Goal: Task Accomplishment & Management: Manage account settings

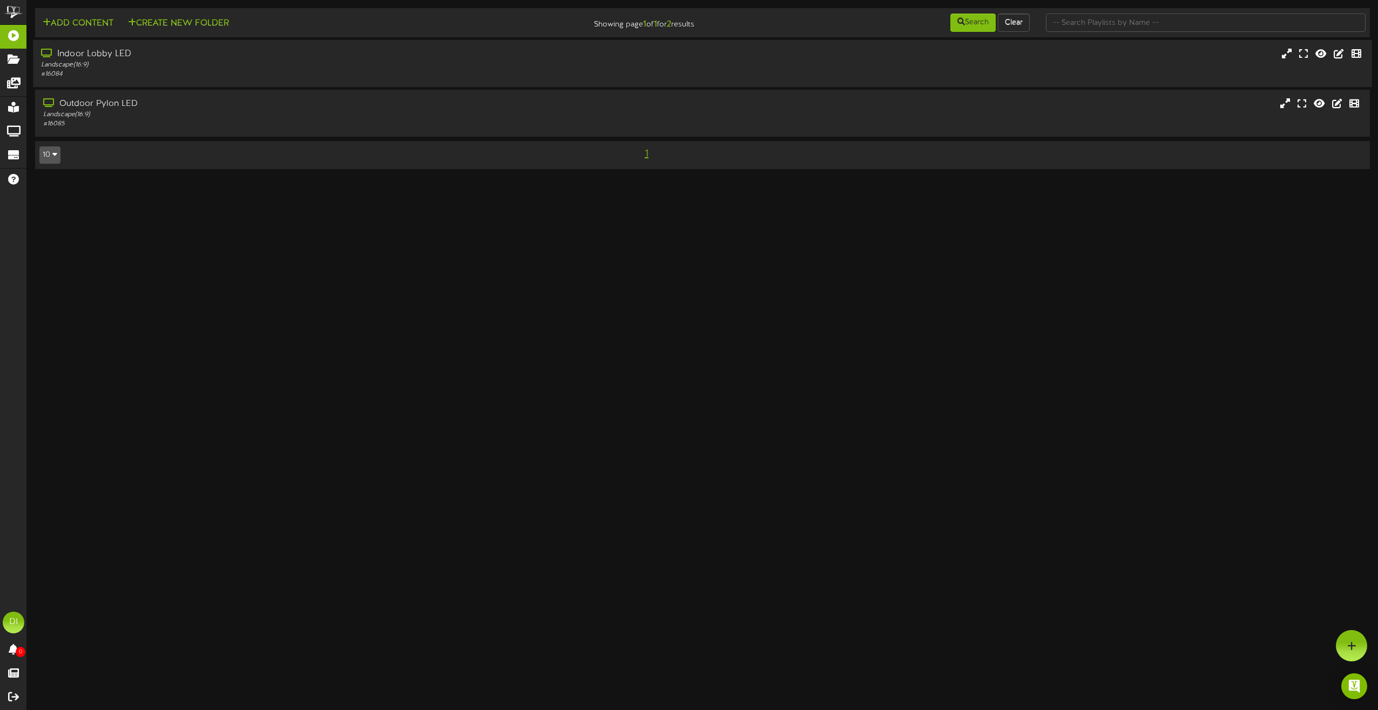
click at [114, 55] on div "Indoor Lobby LED" at bounding box center [312, 54] width 542 height 12
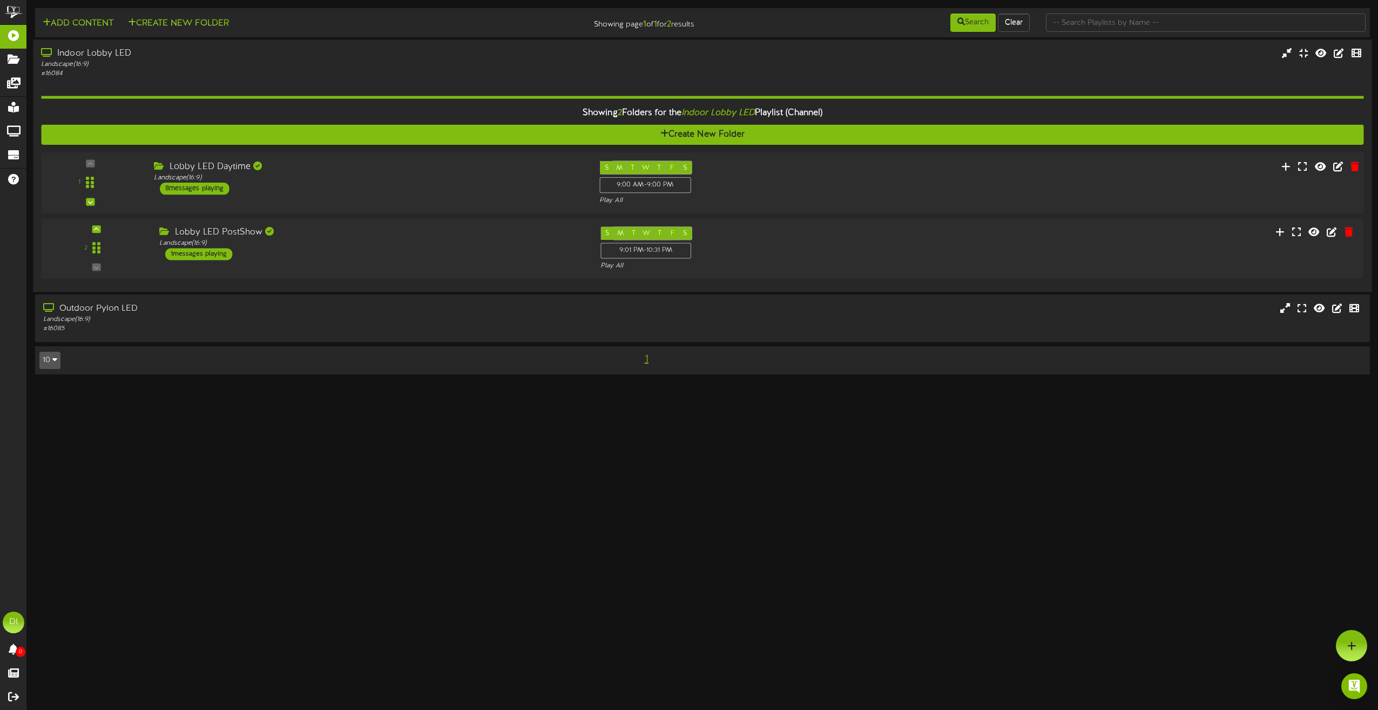
click at [413, 185] on div "Lobby LED Daytime Landscape ( 16:9 ) 8 messages playing" at bounding box center [368, 177] width 445 height 34
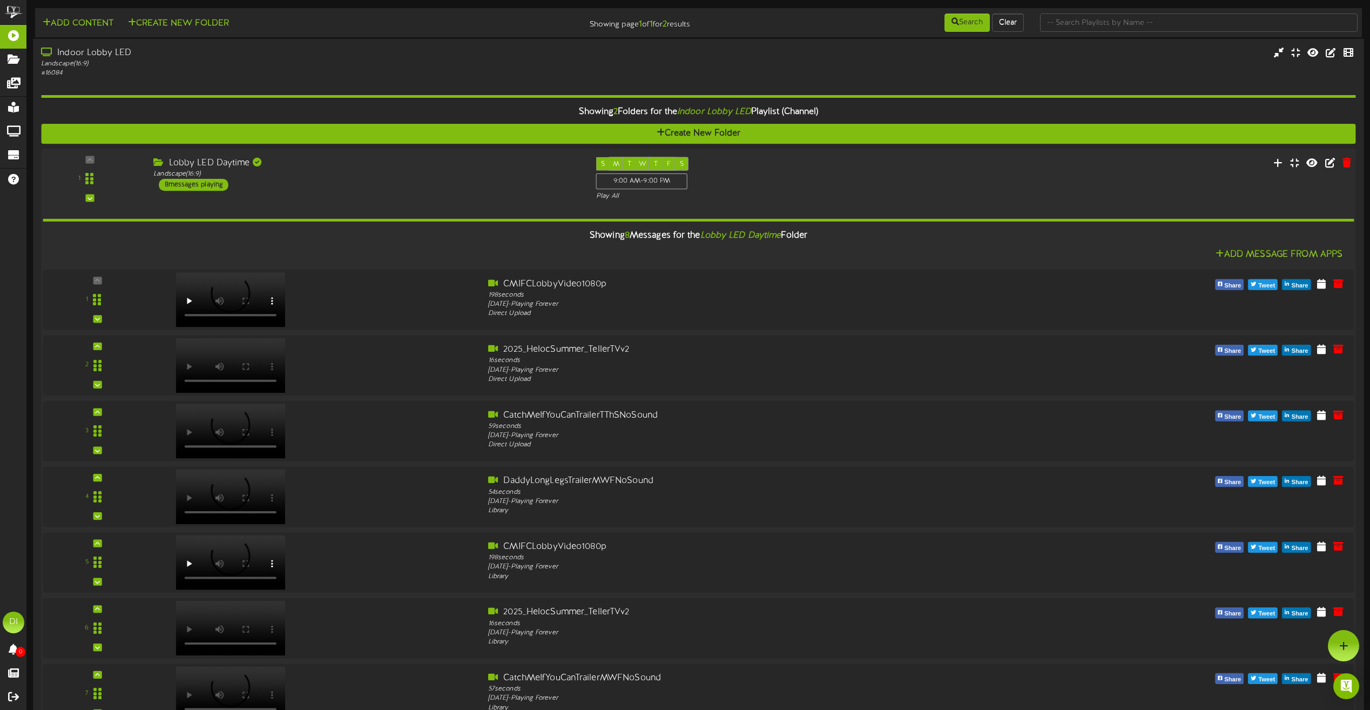
click at [413, 185] on div "Lobby LED Daytime Landscape ( 16:9 ) 8 messages playing" at bounding box center [366, 174] width 443 height 34
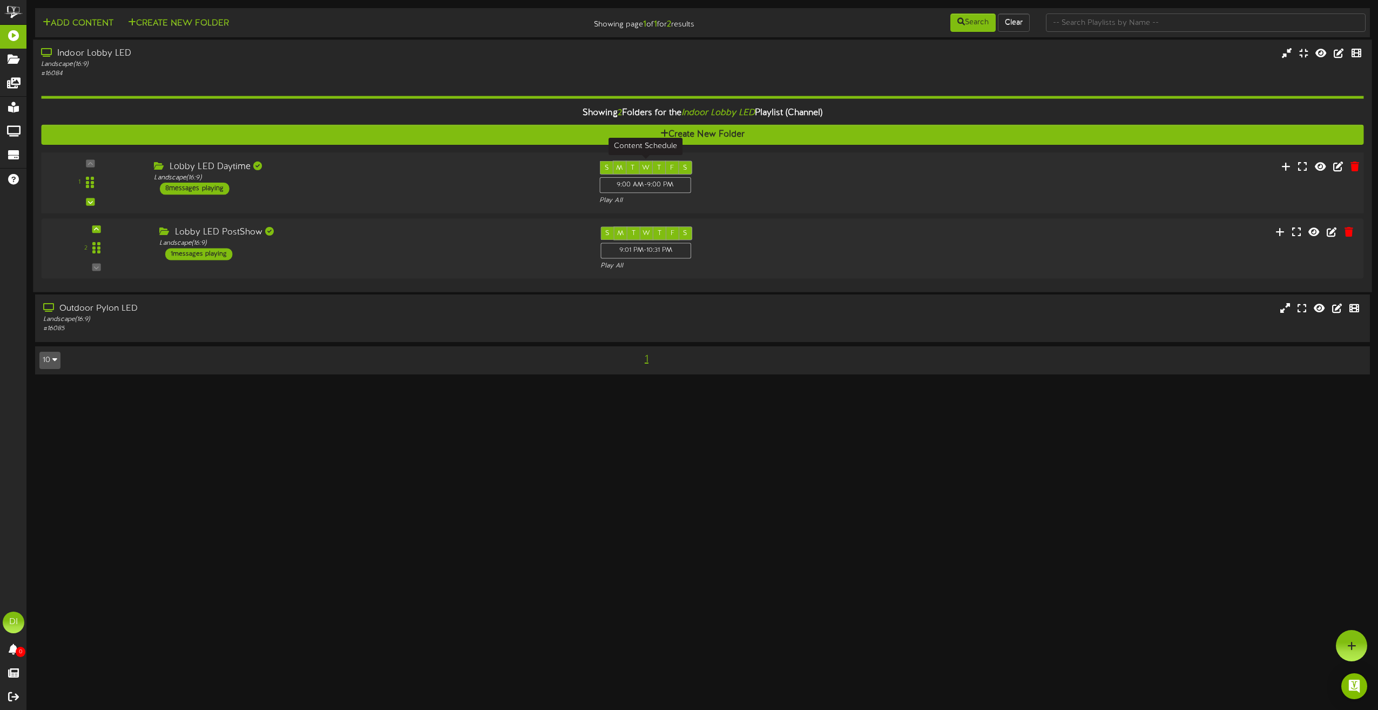
click at [657, 188] on div "9:00 AM - 9:00 PM" at bounding box center [644, 185] width 91 height 16
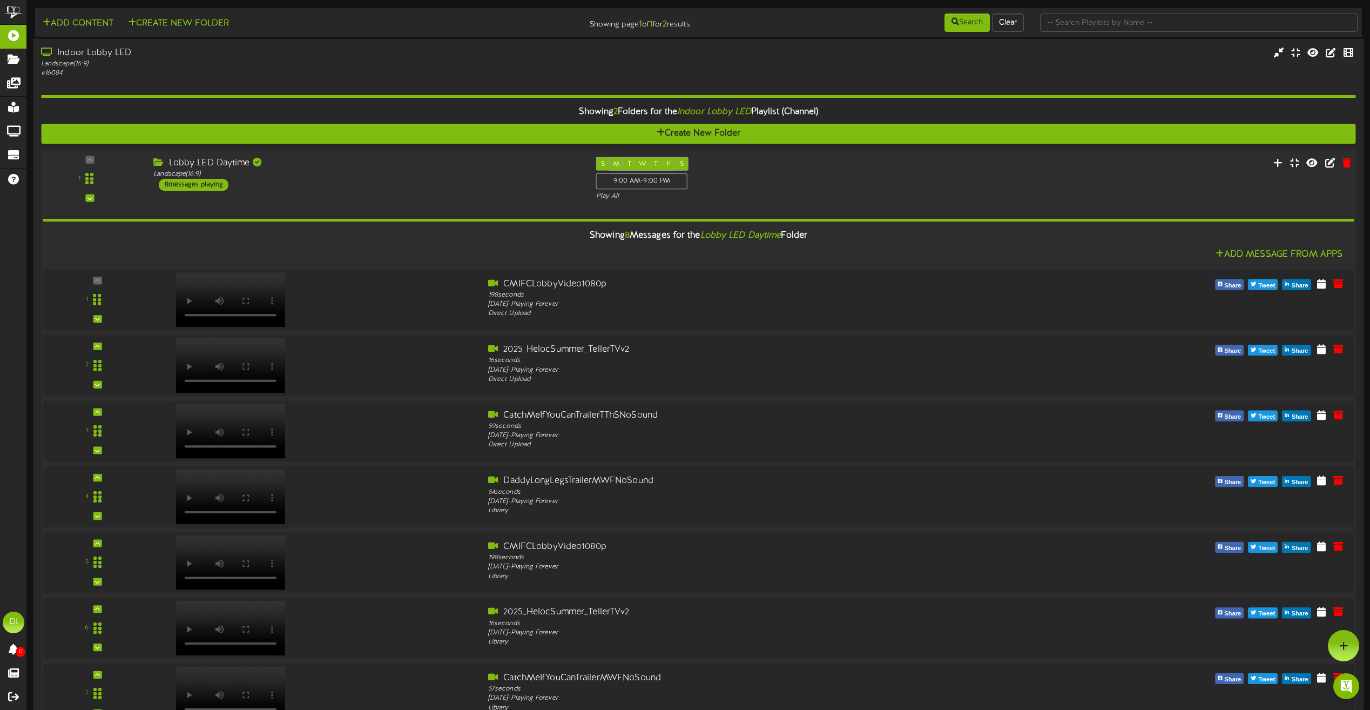
click at [942, 167] on div "1 ( 16:9" at bounding box center [699, 179] width 1328 height 44
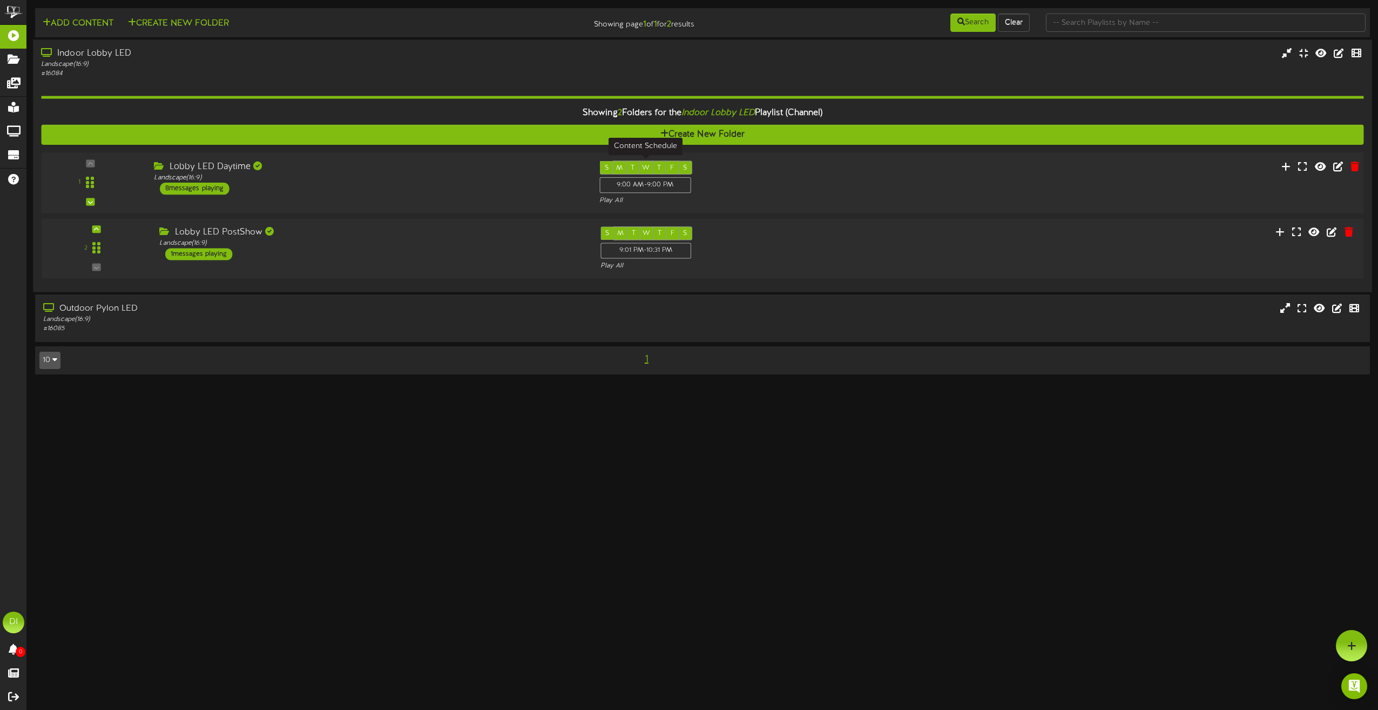
click at [661, 183] on div "9:00 AM - 9:00 PM" at bounding box center [644, 185] width 91 height 16
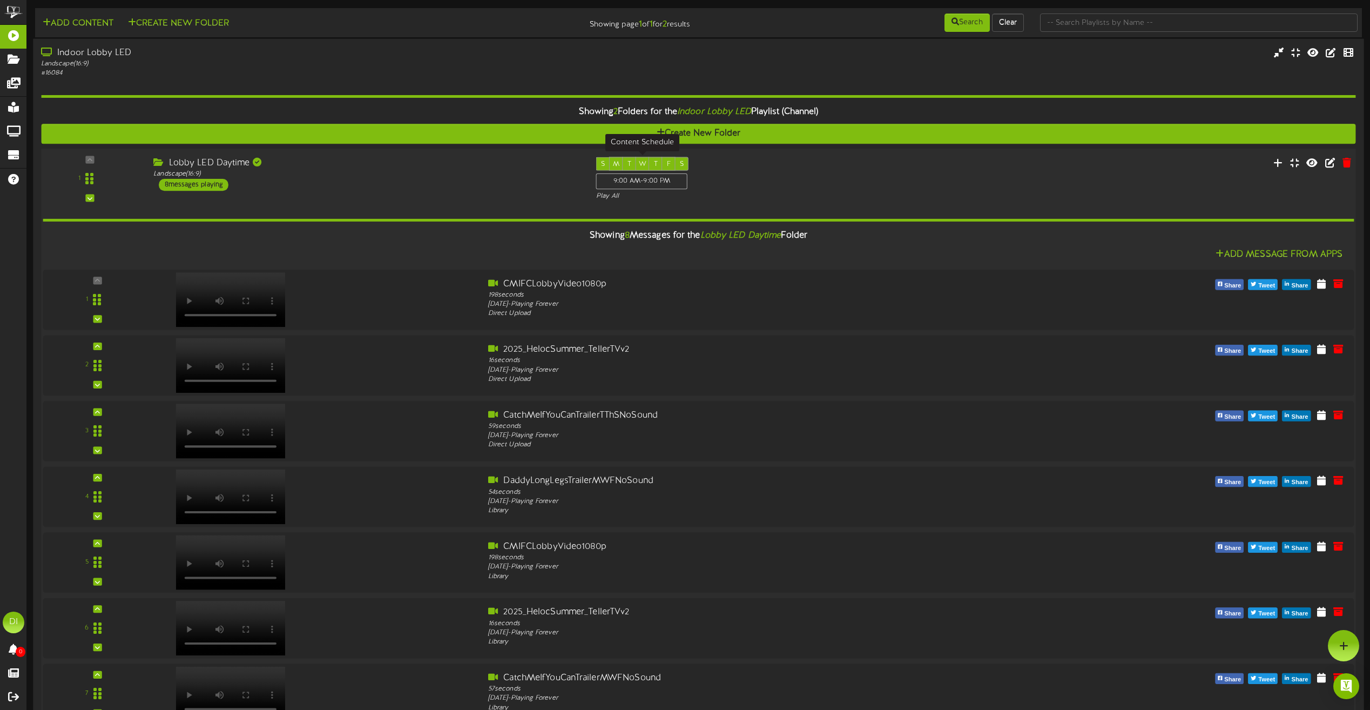
click at [668, 180] on div "9:00 AM - 9:00 PM" at bounding box center [641, 181] width 91 height 16
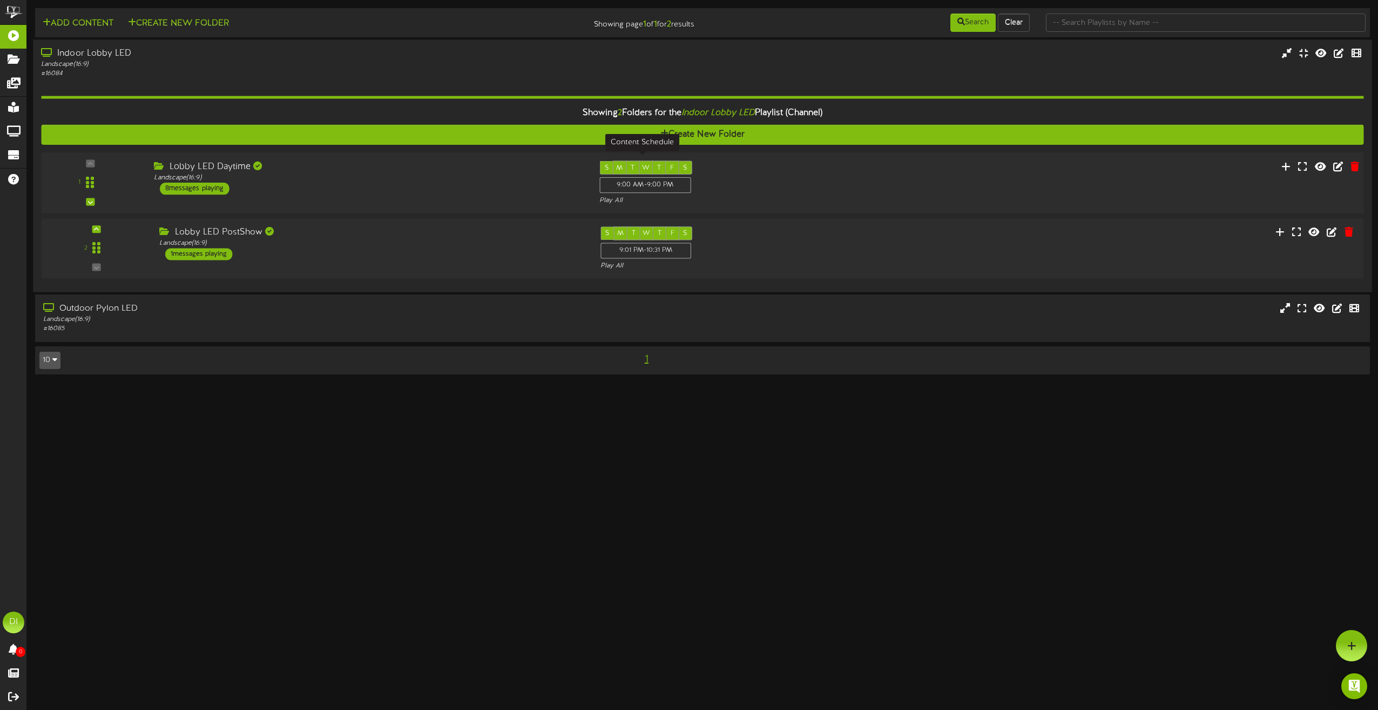
click at [668, 180] on div "9:00 AM - 9:00 PM" at bounding box center [644, 185] width 91 height 16
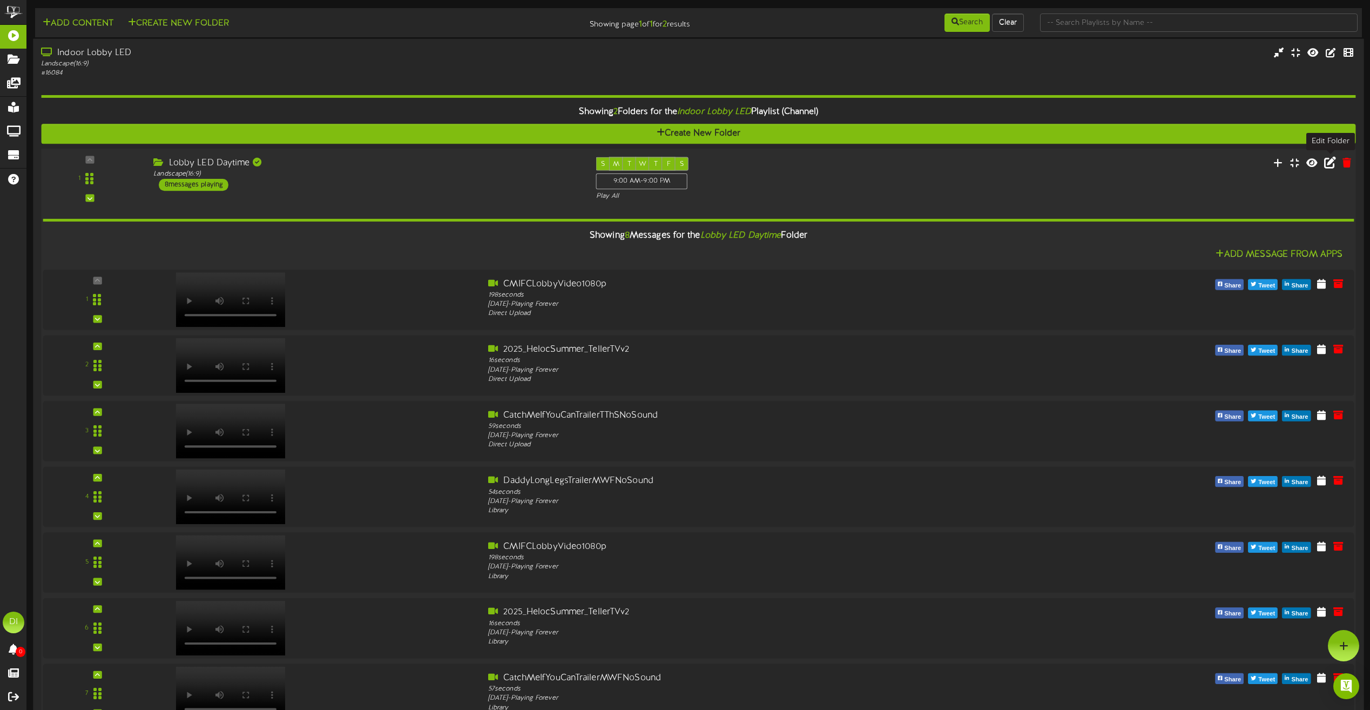
click at [1332, 165] on icon at bounding box center [1330, 162] width 12 height 12
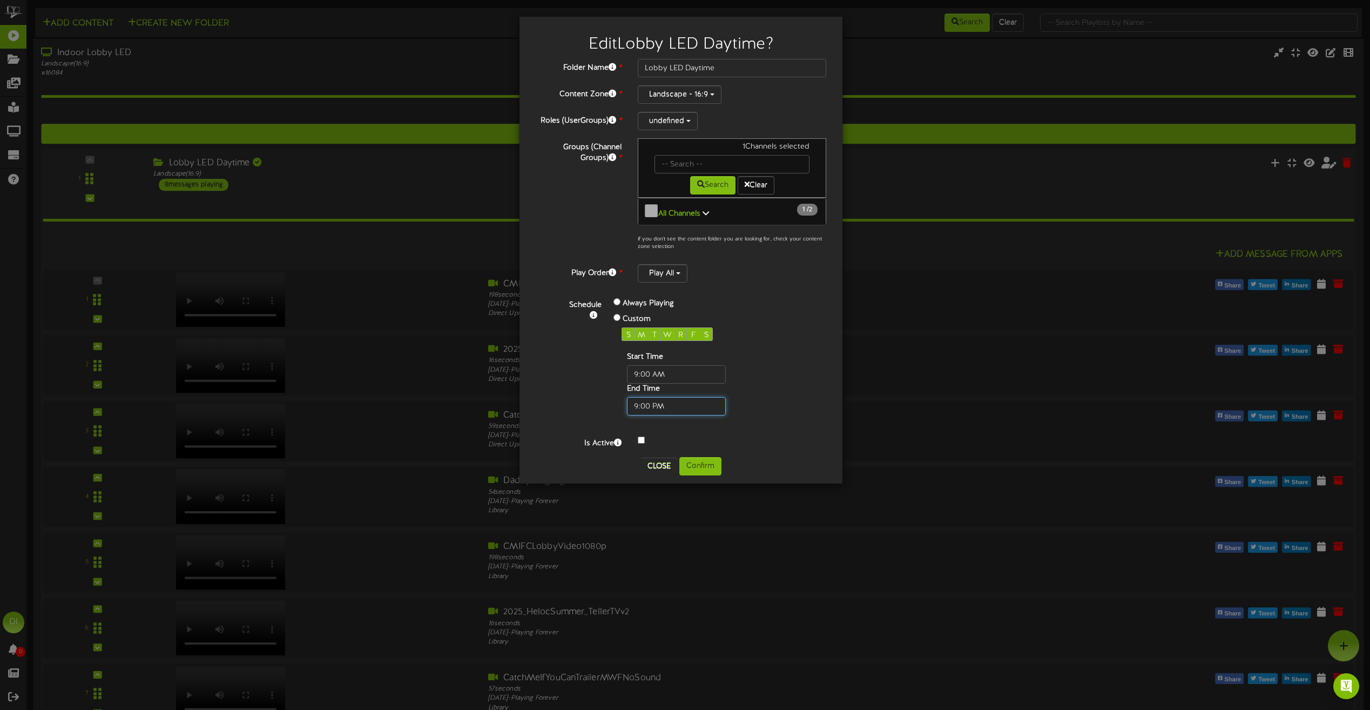
click at [651, 400] on input "text" at bounding box center [676, 406] width 99 height 18
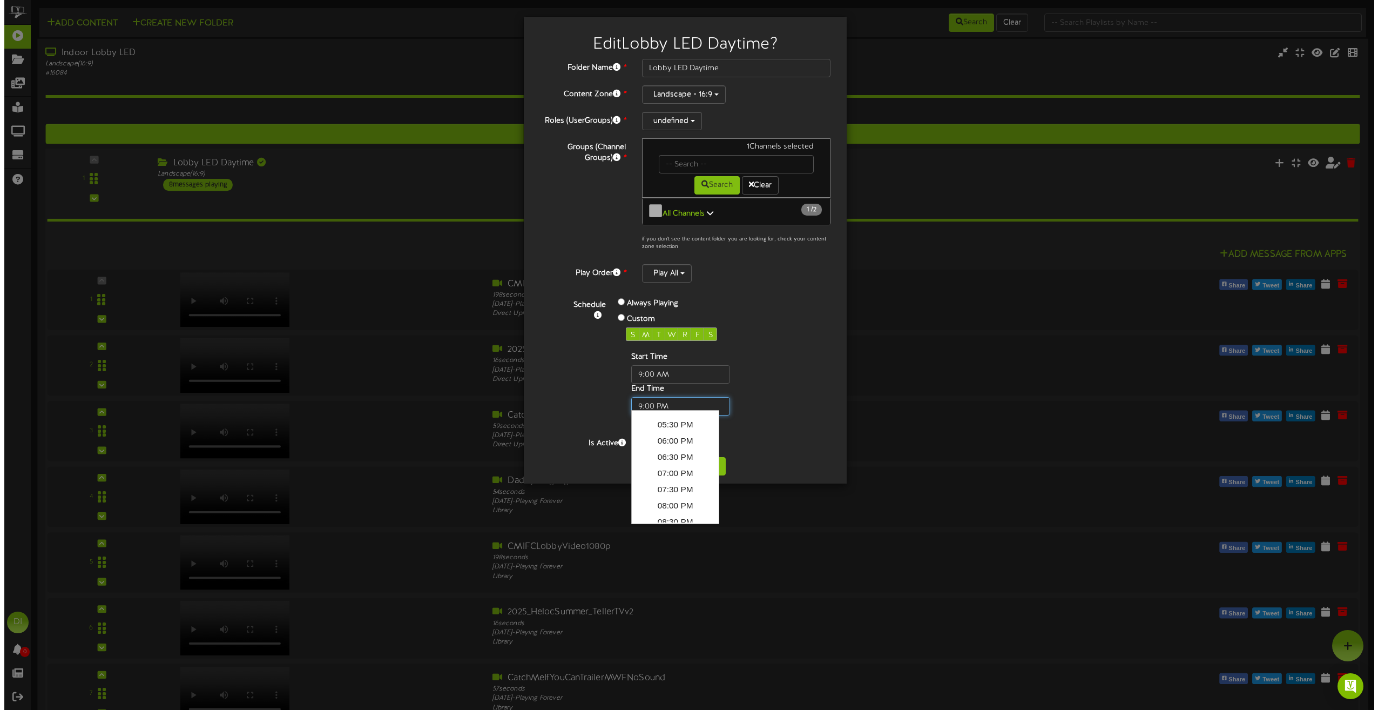
scroll to position [671, 0]
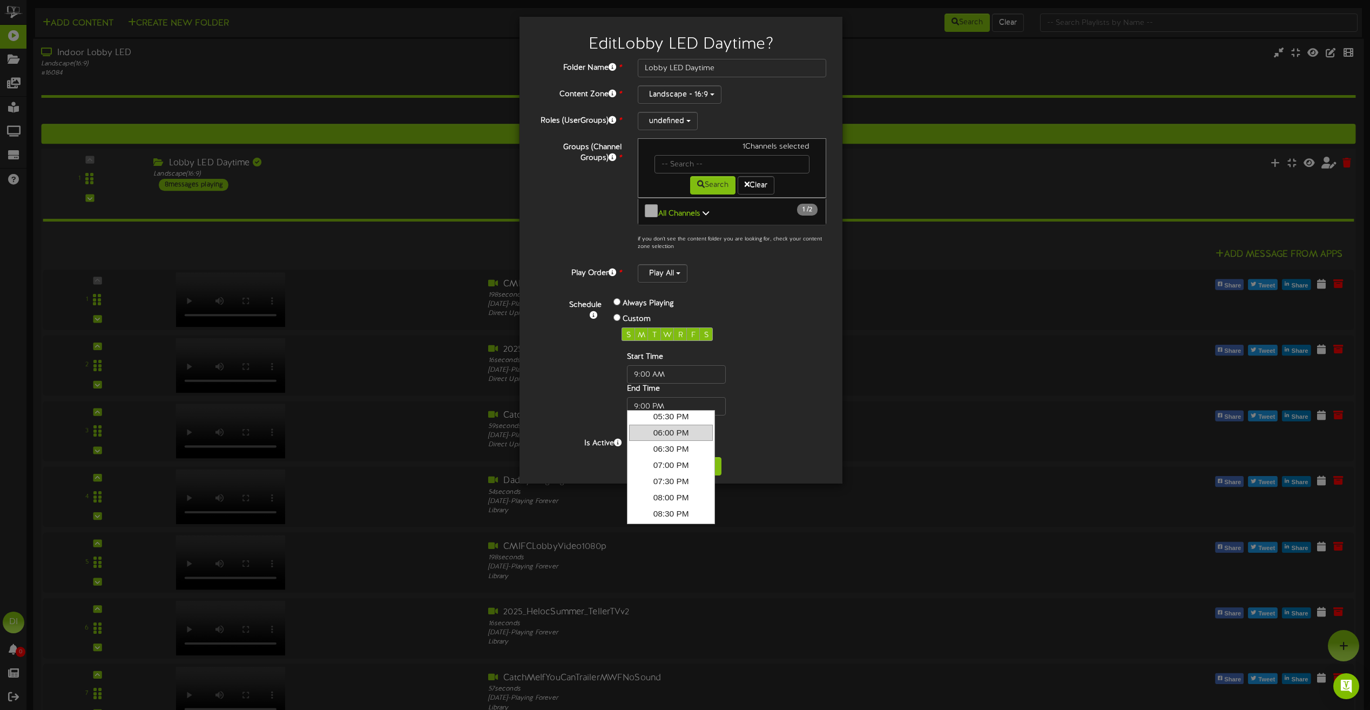
click at [682, 434] on link "06:00 PM" at bounding box center [671, 432] width 84 height 16
type input "6:00 PM"
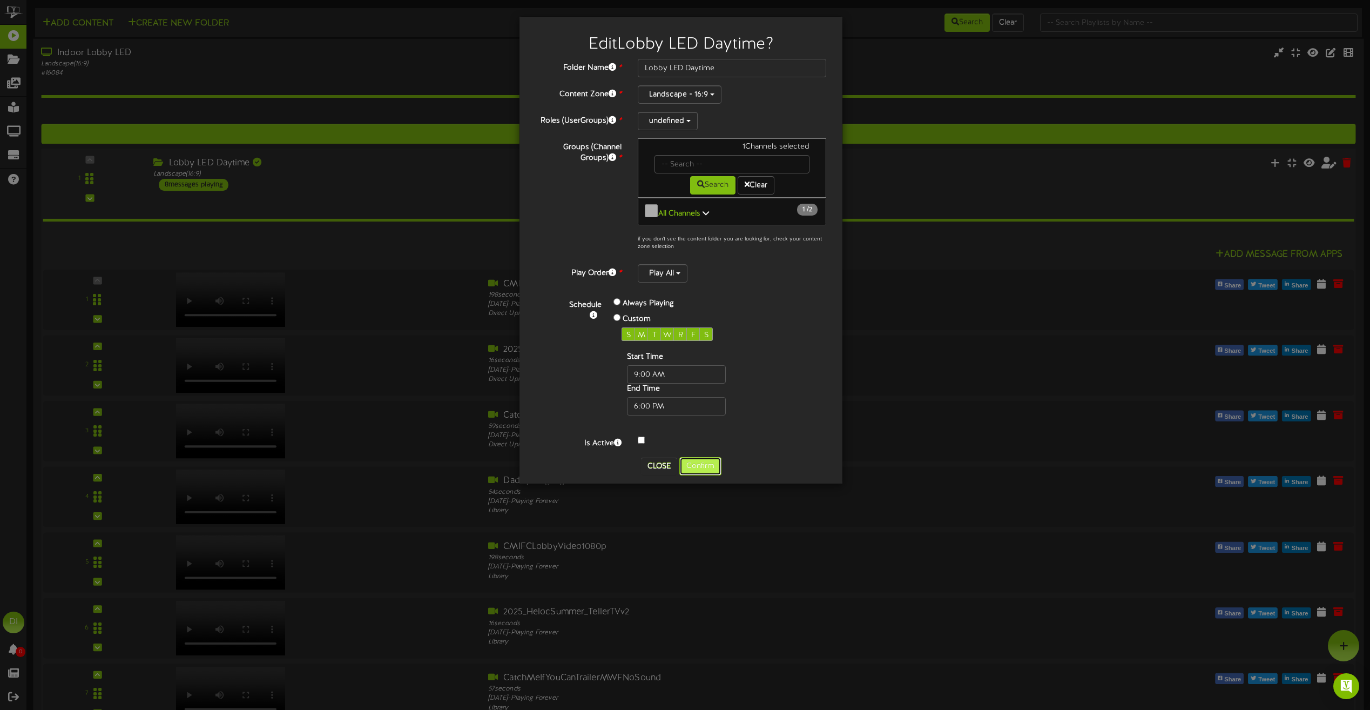
click at [712, 464] on button "Confirm" at bounding box center [700, 466] width 42 height 18
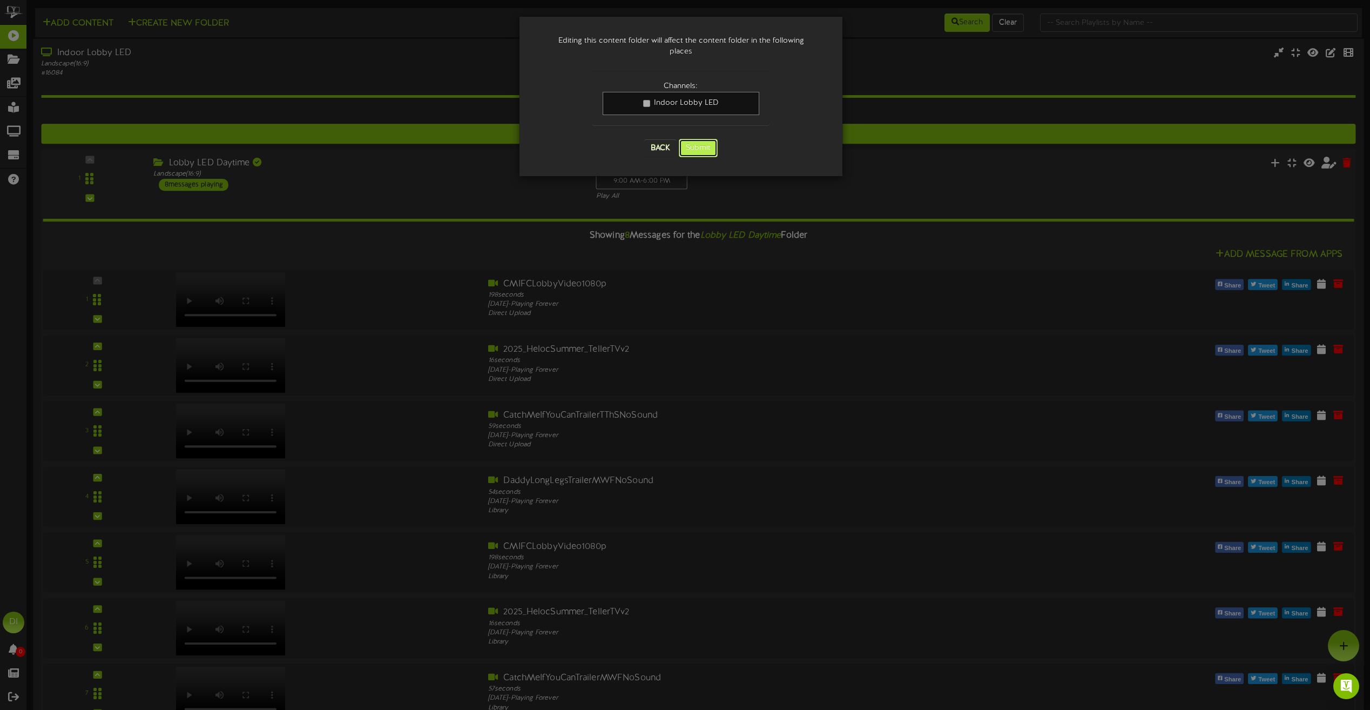
click at [703, 139] on button "Submit" at bounding box center [698, 148] width 39 height 18
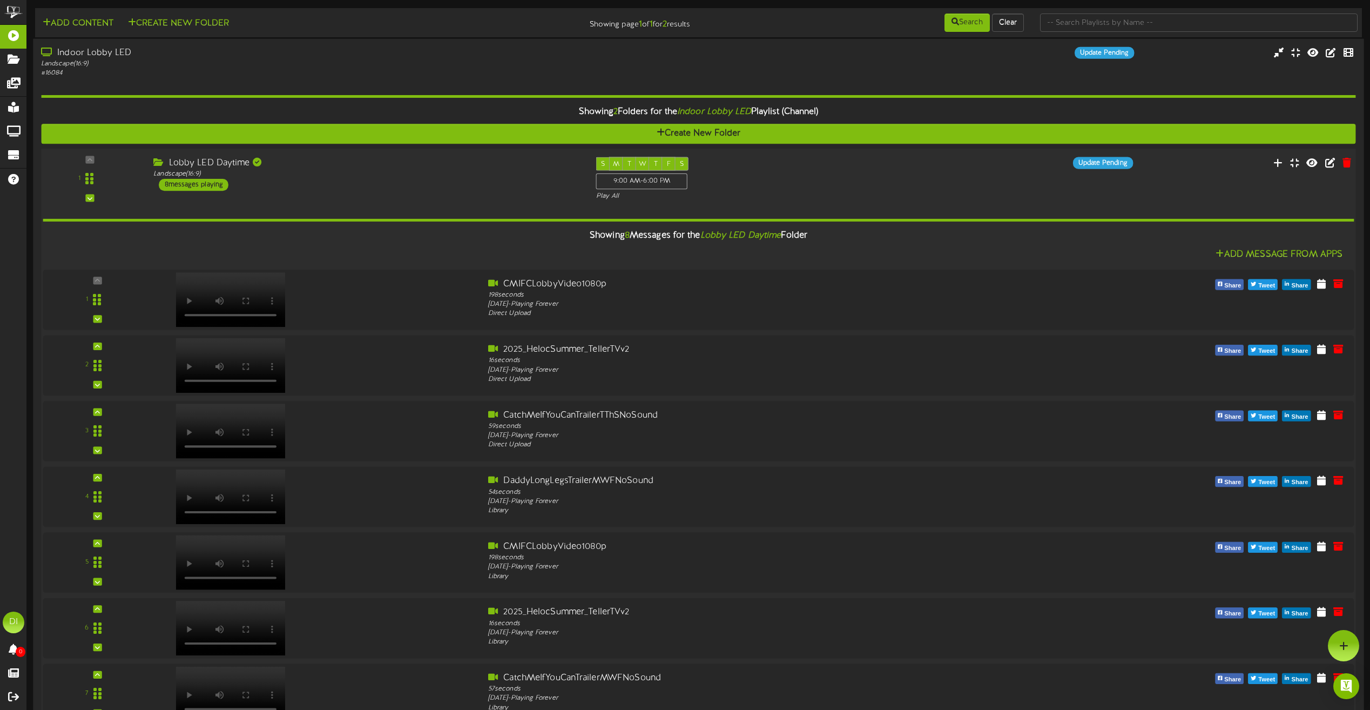
click at [468, 167] on div "Lobby LED Daytime" at bounding box center [366, 163] width 426 height 12
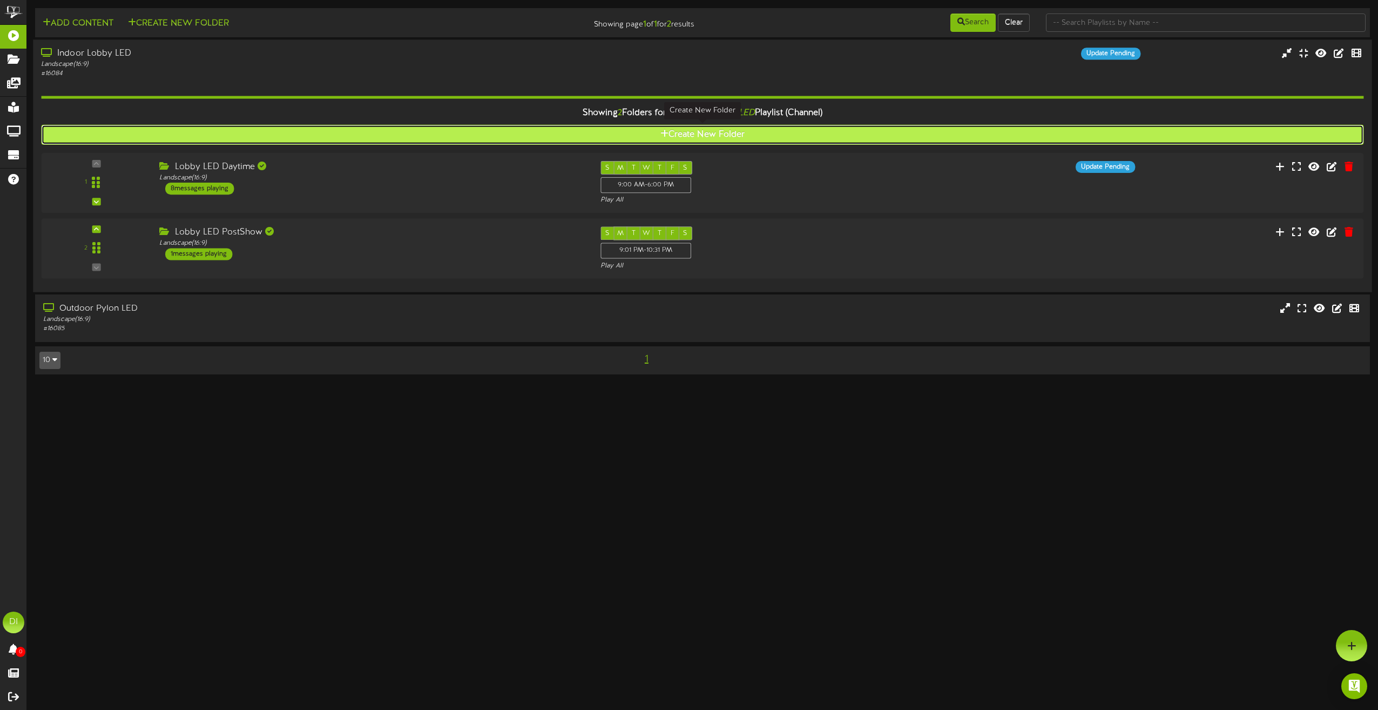
click at [715, 133] on button "Create New Folder" at bounding box center [702, 135] width 1322 height 20
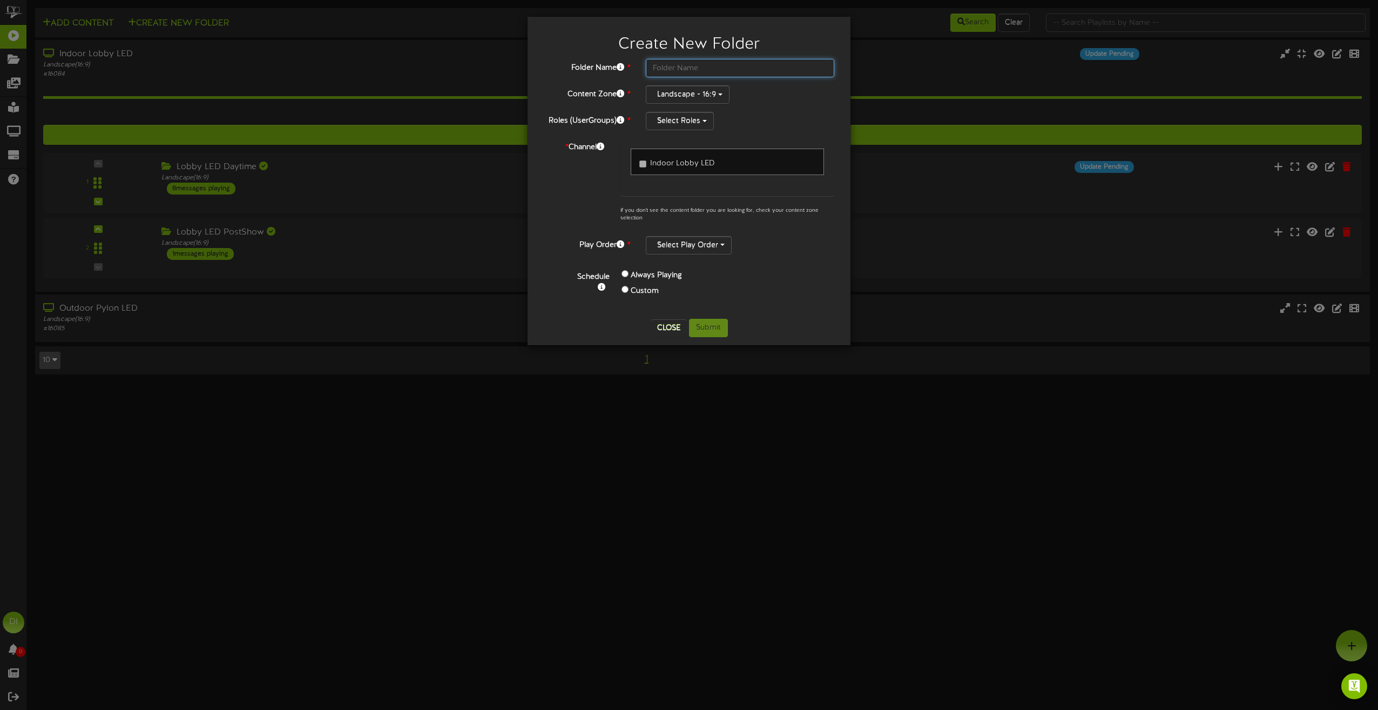
click at [687, 59] on input "text" at bounding box center [740, 68] width 188 height 18
type input "Lobby LED Encore"
click at [769, 121] on div "Select Roles" at bounding box center [740, 121] width 188 height 18
click at [694, 128] on button "Select Roles" at bounding box center [680, 121] width 68 height 18
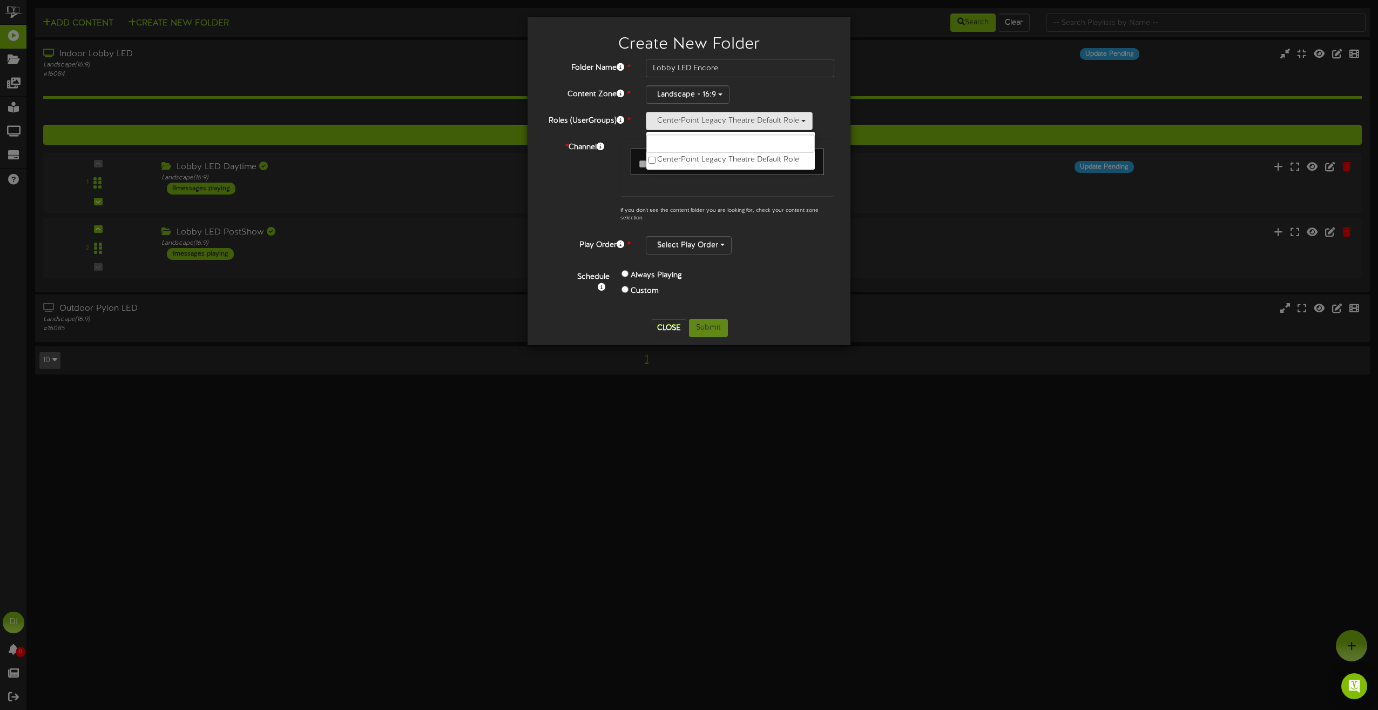
click at [587, 194] on div "* Channel Indoor Lobby LED if you don't see the content folder you are looking …" at bounding box center [689, 183] width 307 height 90
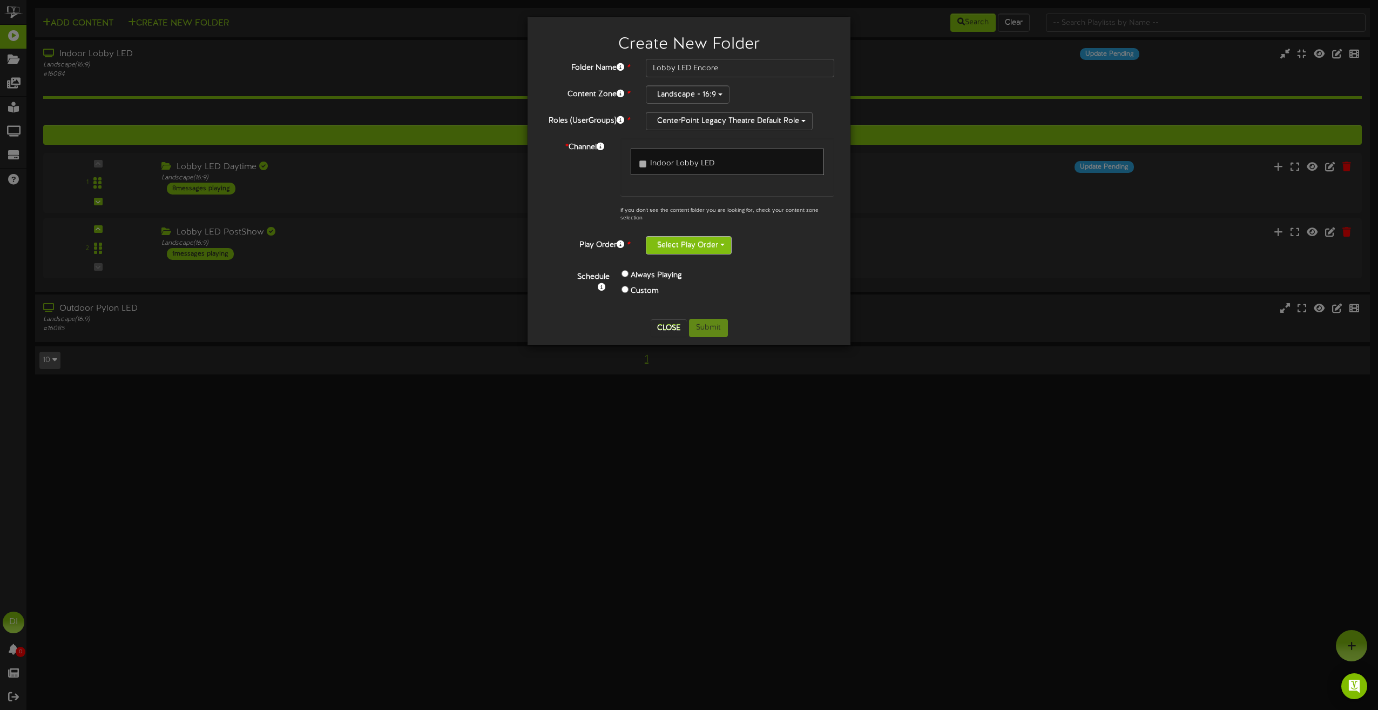
click at [708, 248] on button "Select Play Order" at bounding box center [689, 245] width 86 height 18
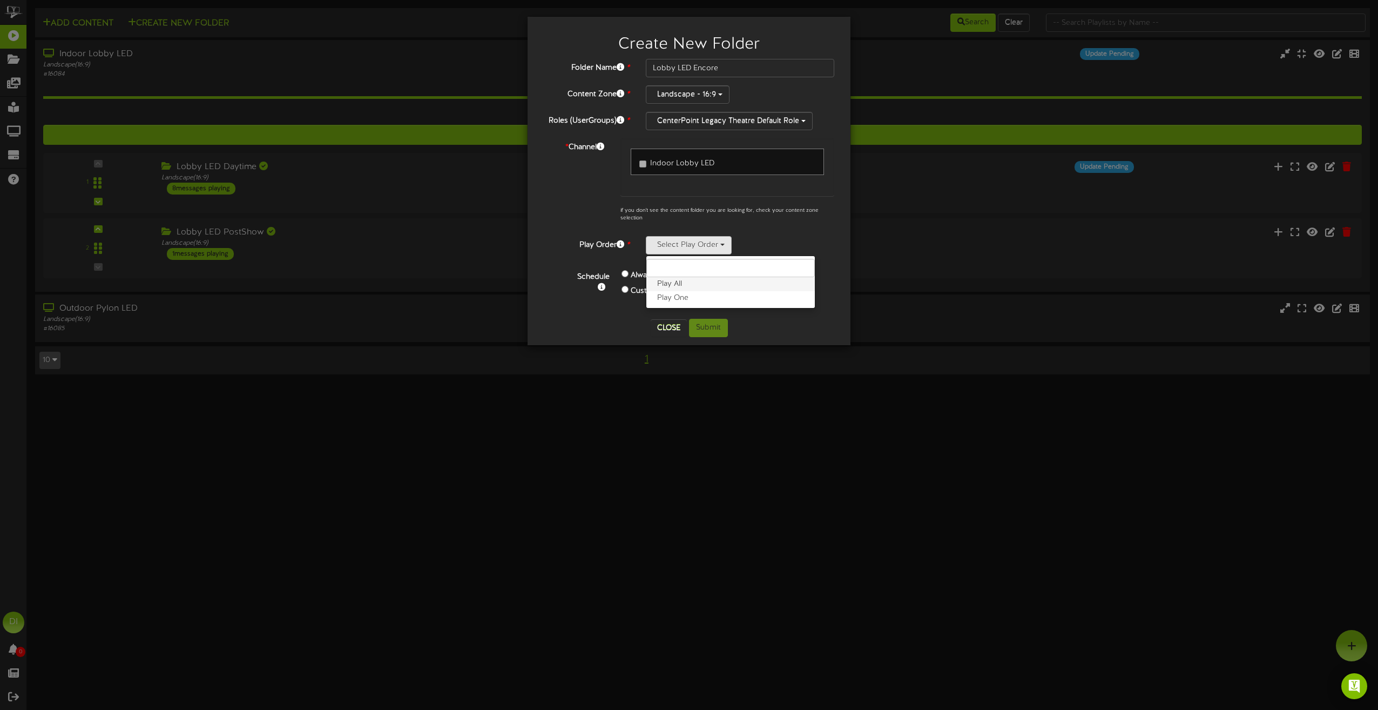
click at [694, 285] on label "Play All" at bounding box center [730, 284] width 168 height 14
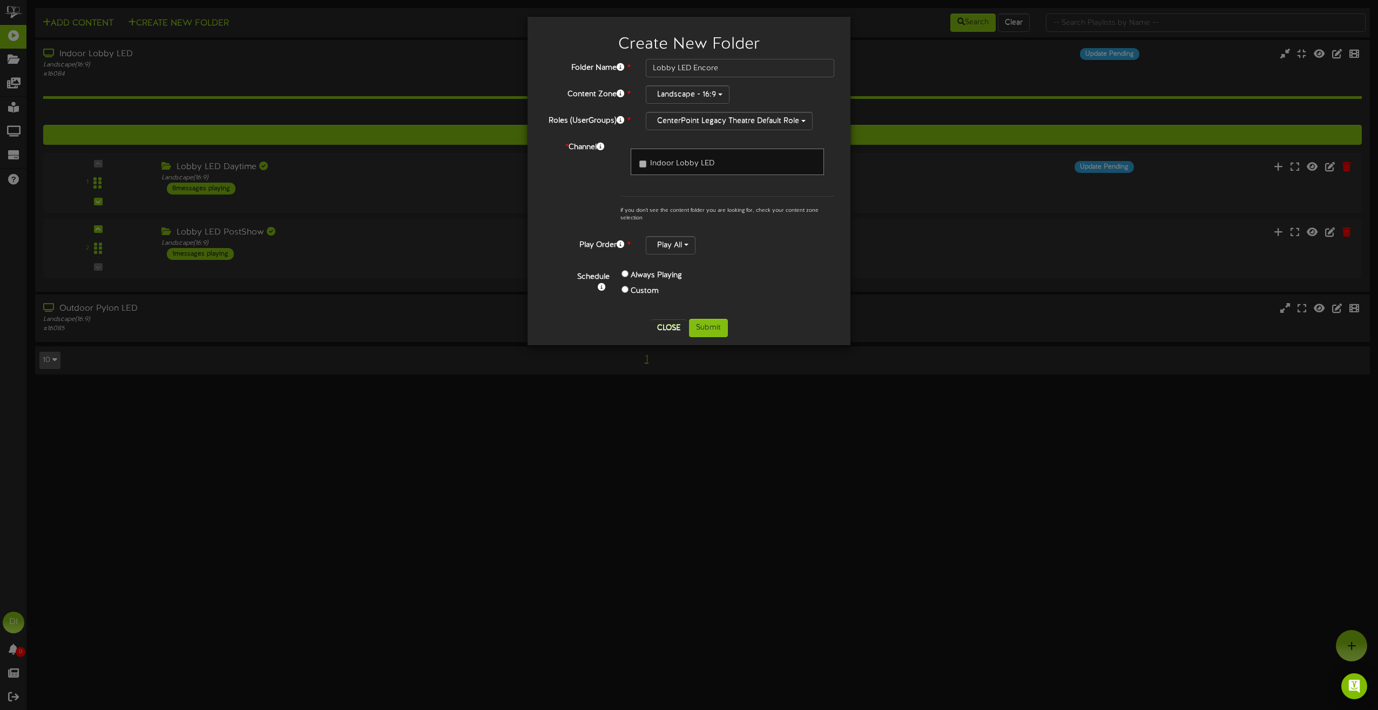
click at [788, 278] on div "Always Playing Custom" at bounding box center [701, 284] width 177 height 32
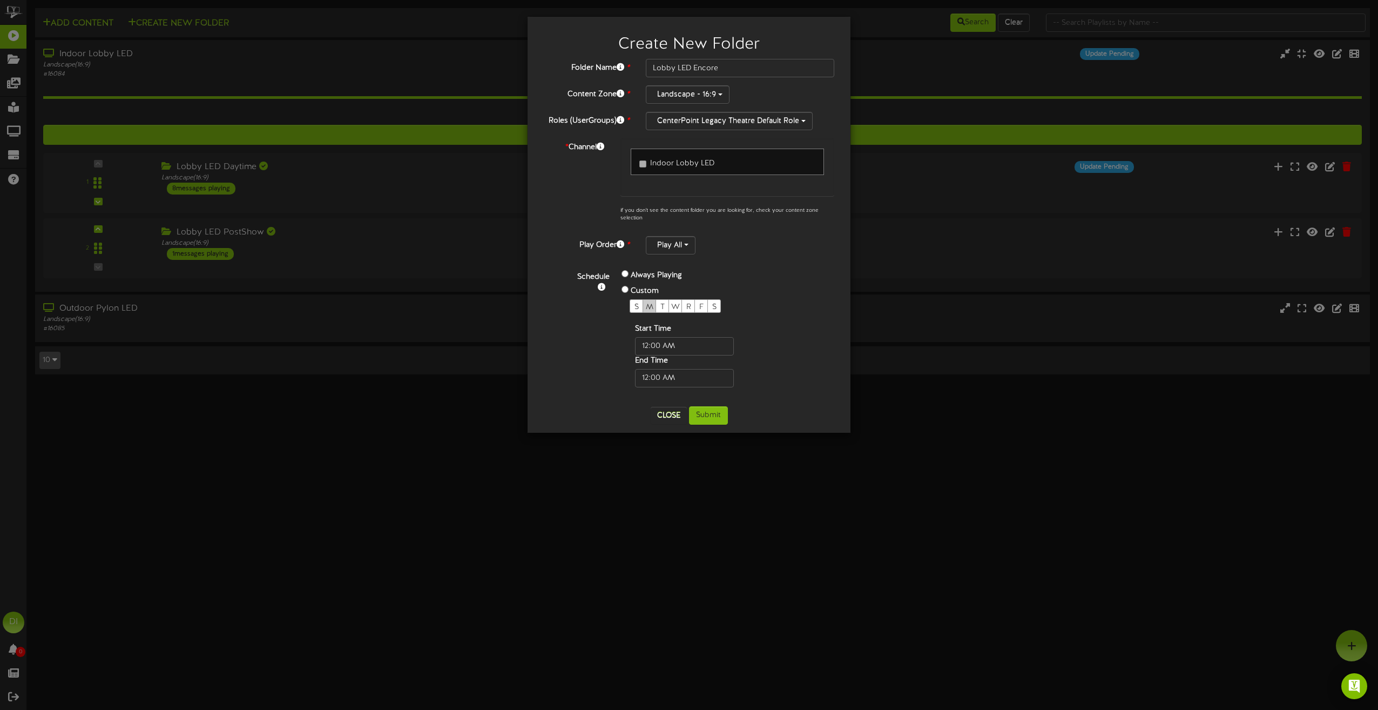
click at [652, 303] on span "M" at bounding box center [650, 307] width 8 height 8
click at [683, 346] on input "text" at bounding box center [684, 346] width 99 height 18
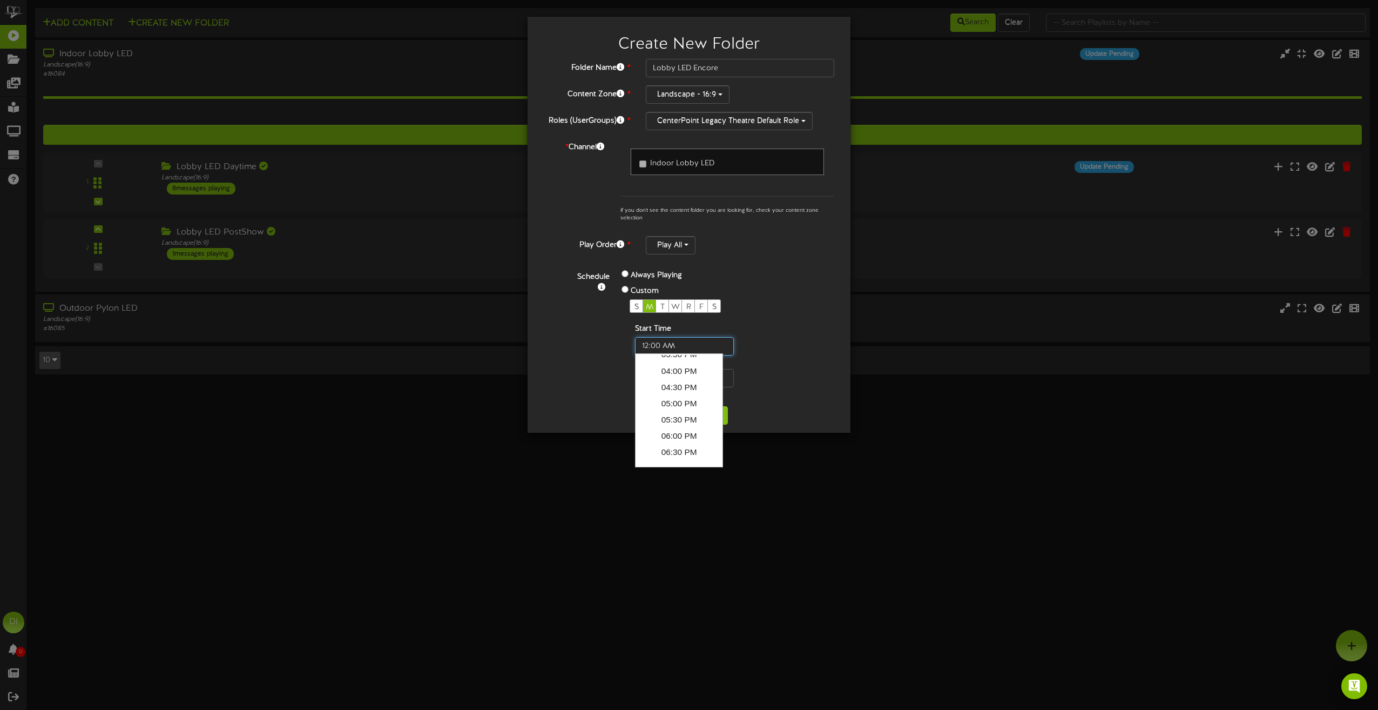
scroll to position [509, 0]
click at [690, 436] on link "06:00 PM" at bounding box center [679, 439] width 84 height 16
type input "6:00 PM"
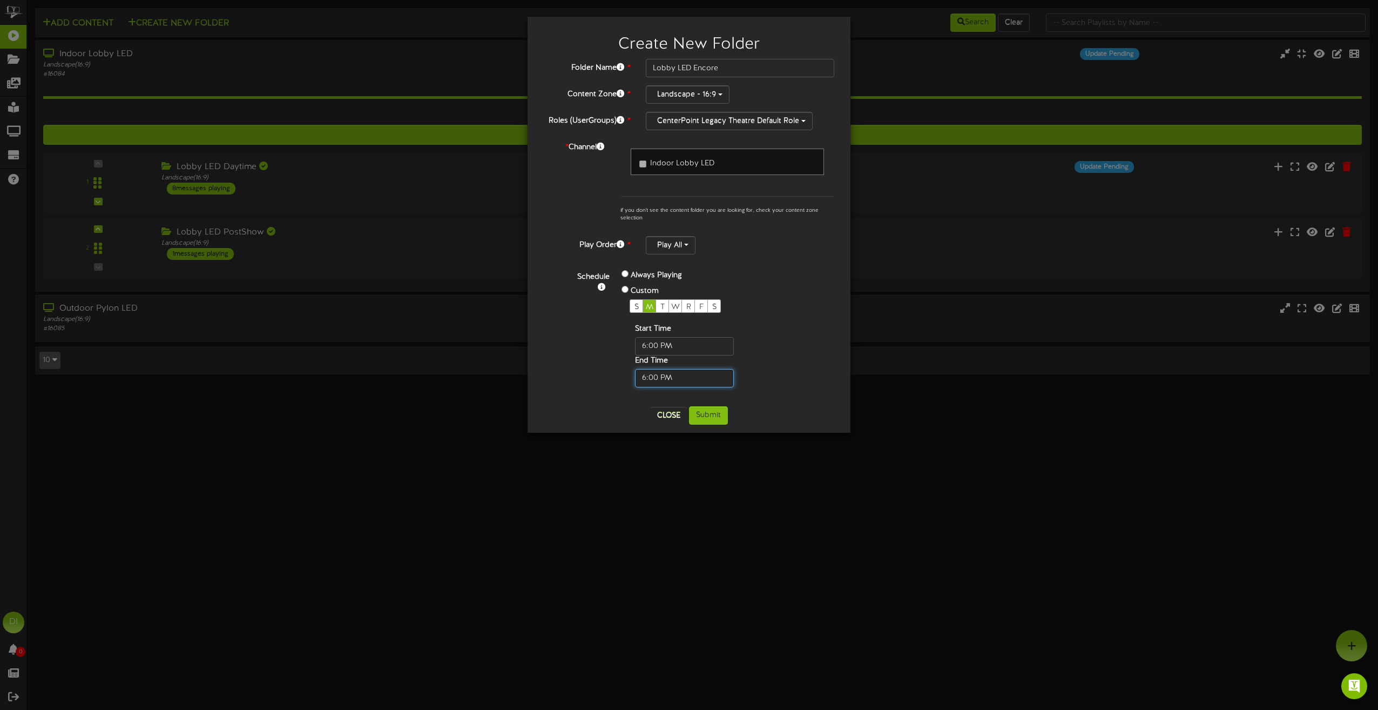
click at [664, 374] on input "text" at bounding box center [684, 378] width 99 height 18
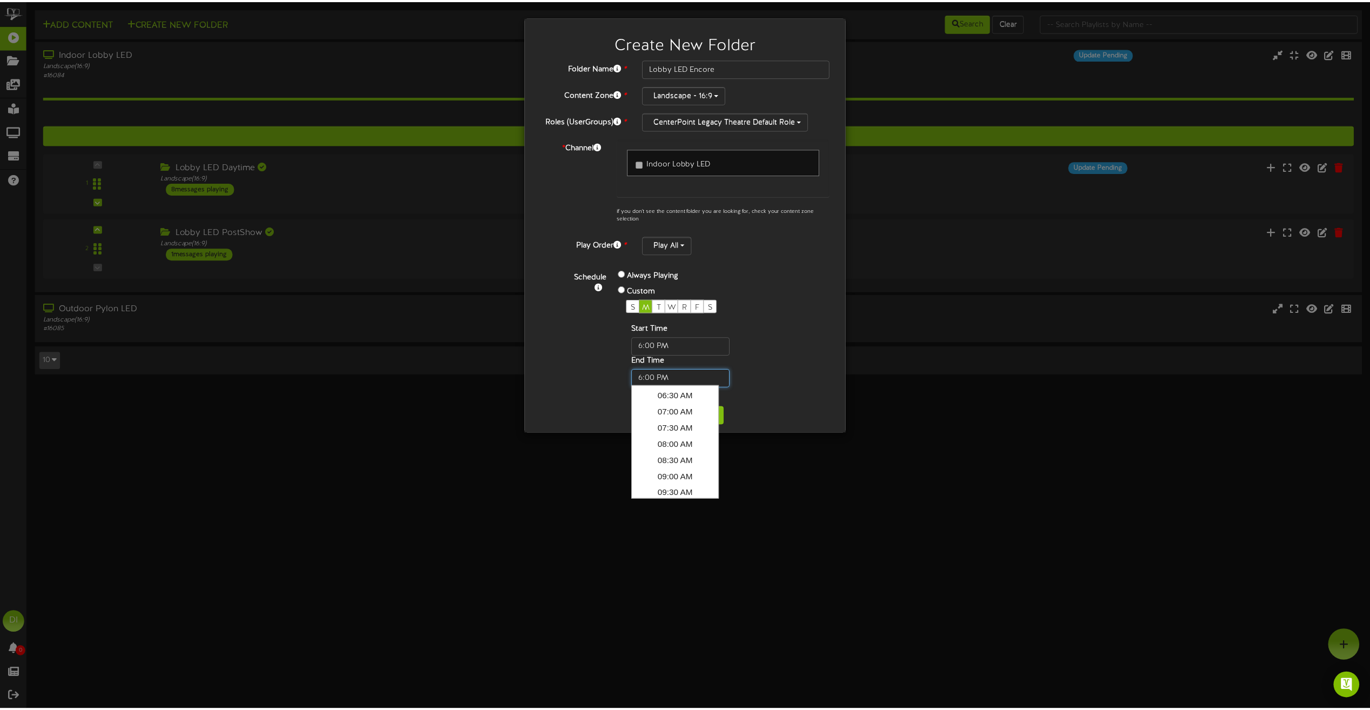
scroll to position [401, 0]
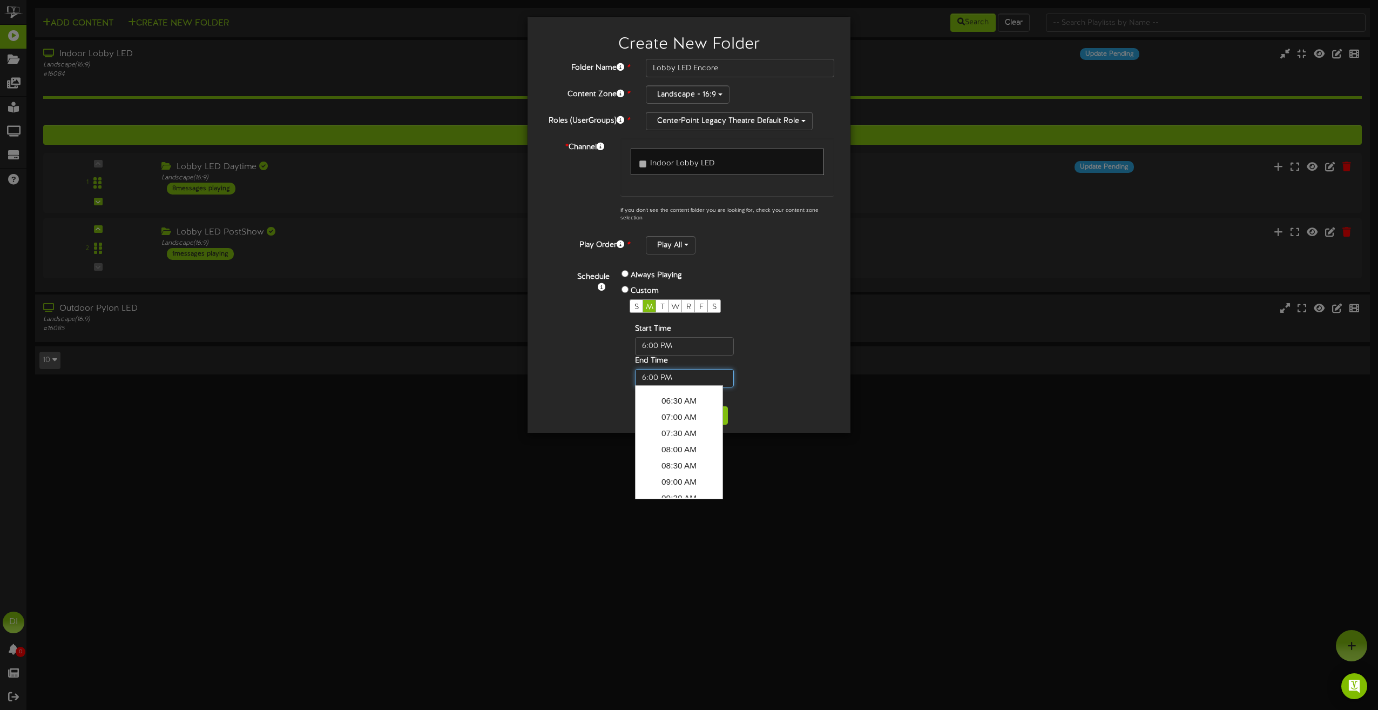
click at [657, 375] on input "text" at bounding box center [684, 378] width 99 height 18
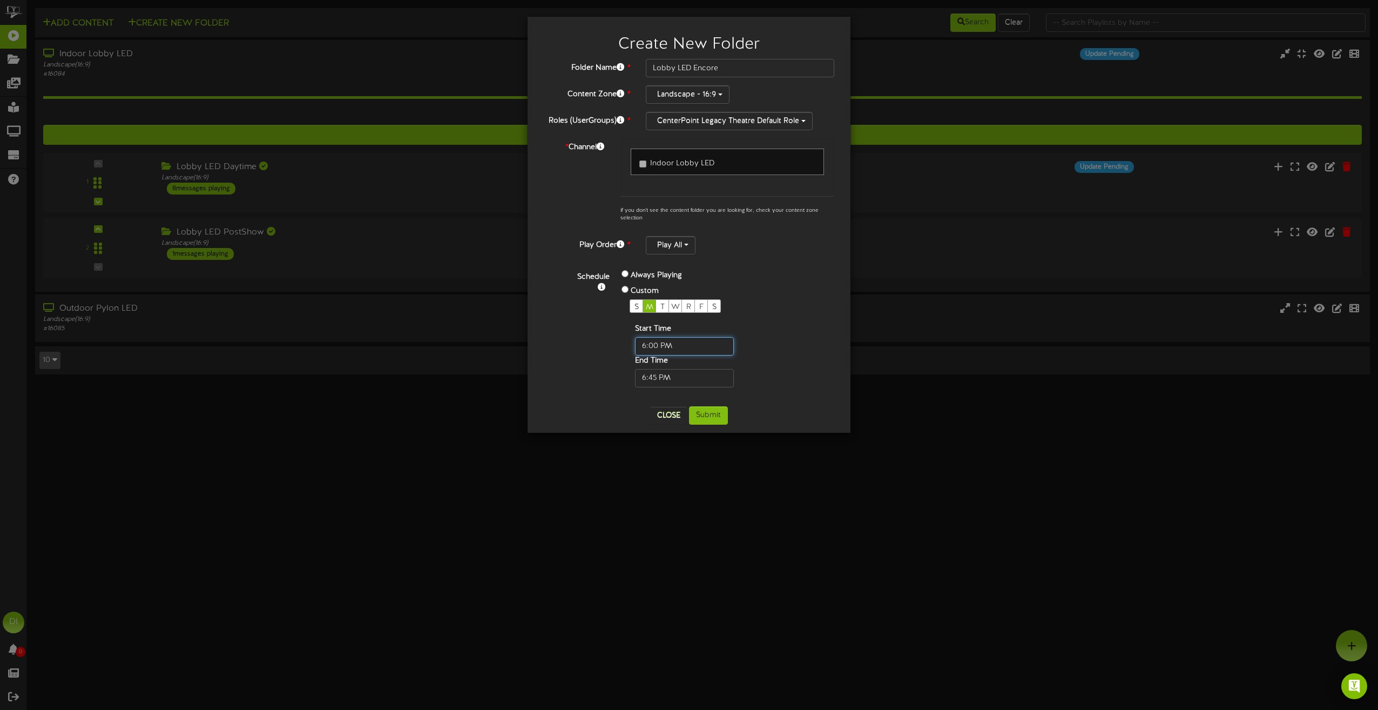
type input "06:45 PM"
click at [658, 342] on input "text" at bounding box center [684, 346] width 99 height 18
type input "06:01 PM"
click at [661, 303] on span "T" at bounding box center [662, 307] width 4 height 8
click at [717, 411] on button "Submit" at bounding box center [708, 415] width 39 height 18
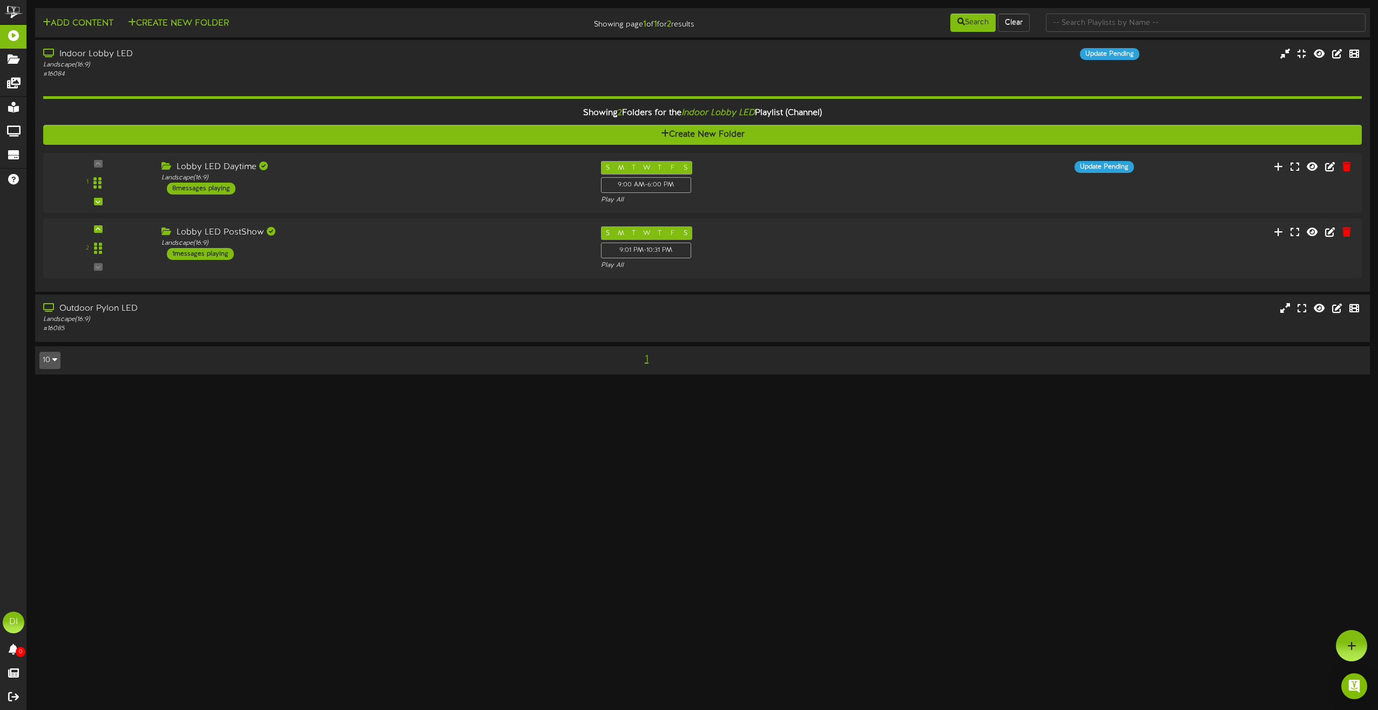
click at [400, 385] on html "ChannelValet Playlists Folders Messages My Library Groups Devices Help DI Danny…" at bounding box center [689, 192] width 1378 height 385
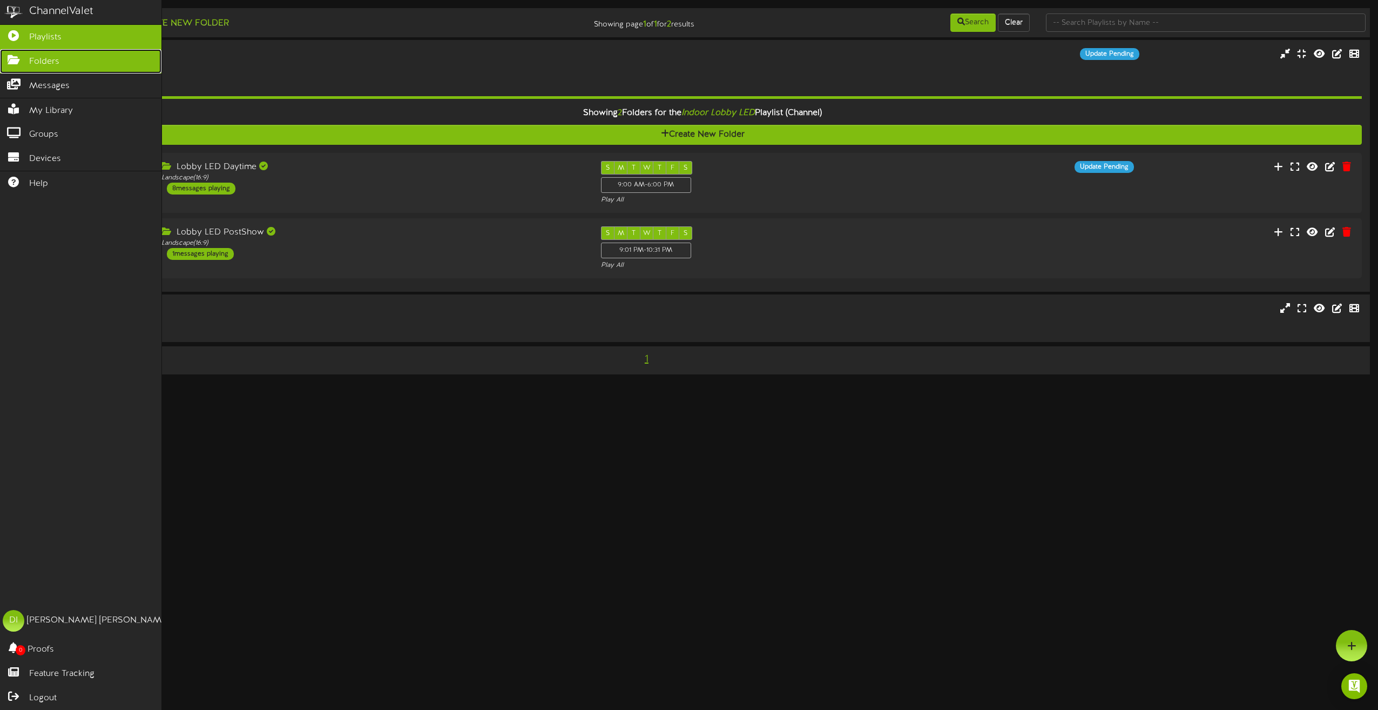
click at [42, 59] on span "Folders" at bounding box center [44, 62] width 30 height 12
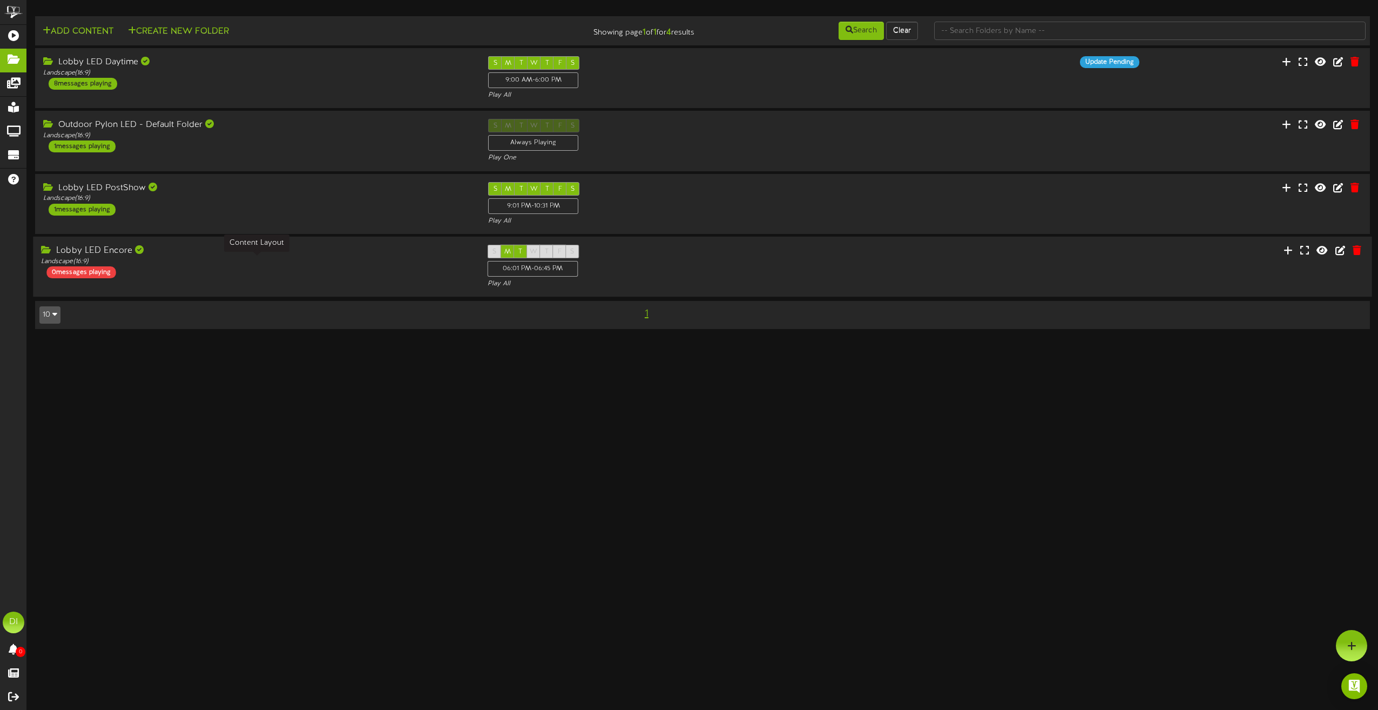
click at [384, 262] on div "Landscape ( 16:9 )" at bounding box center [256, 261] width 430 height 9
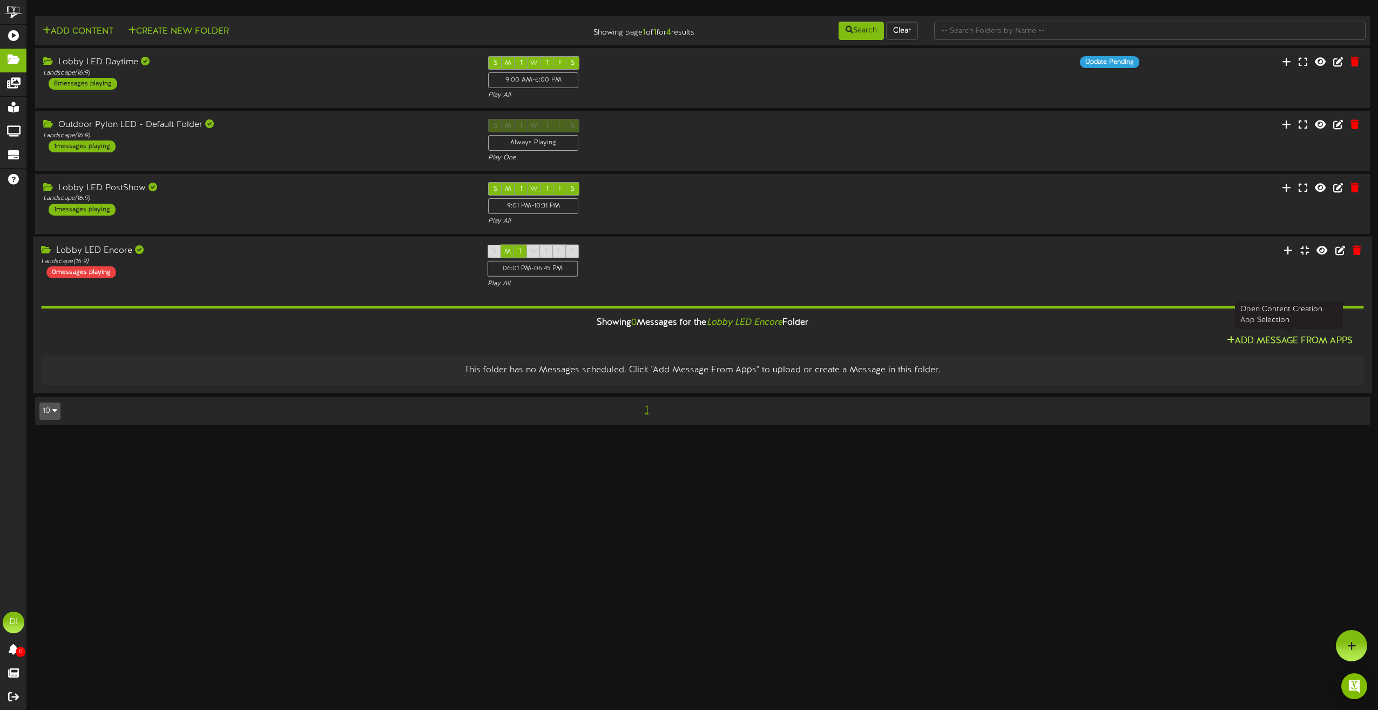
click at [1307, 342] on button "Add Message From Apps" at bounding box center [1290, 340] width 132 height 13
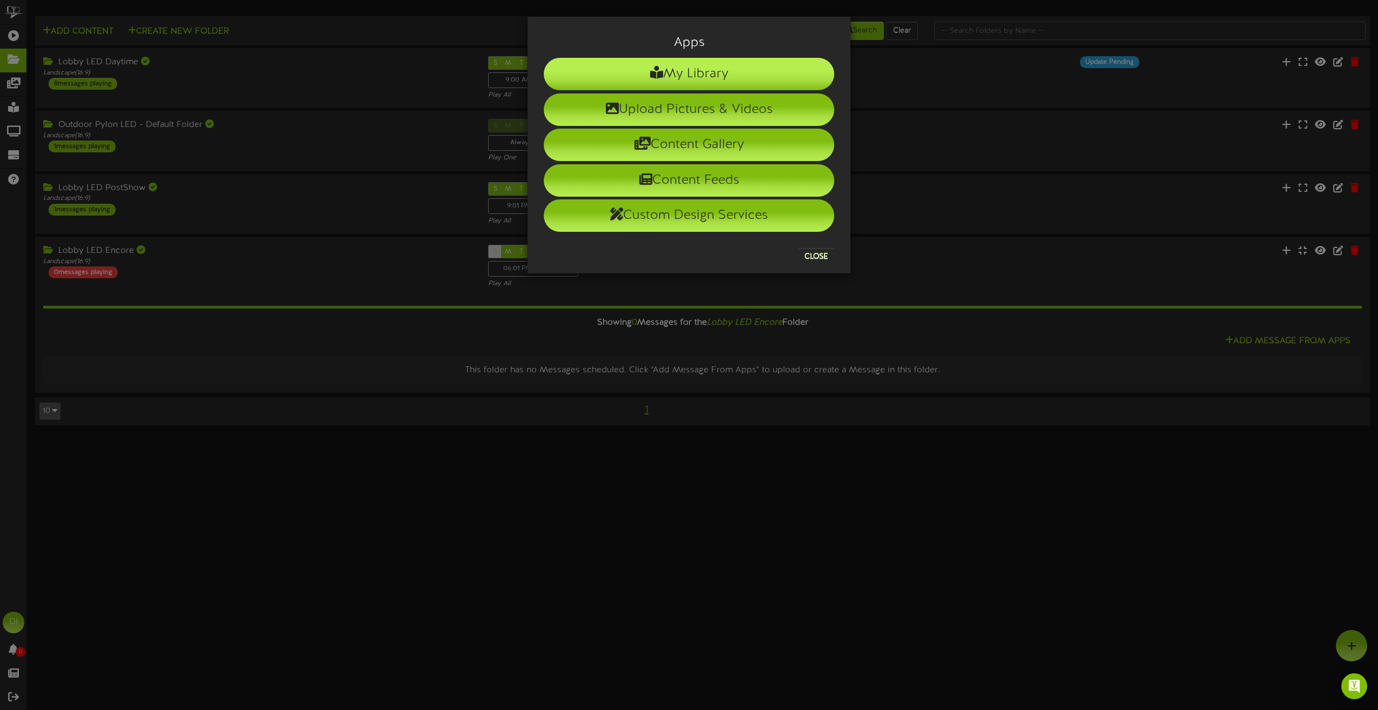
click at [711, 75] on li "My Library" at bounding box center [689, 74] width 291 height 32
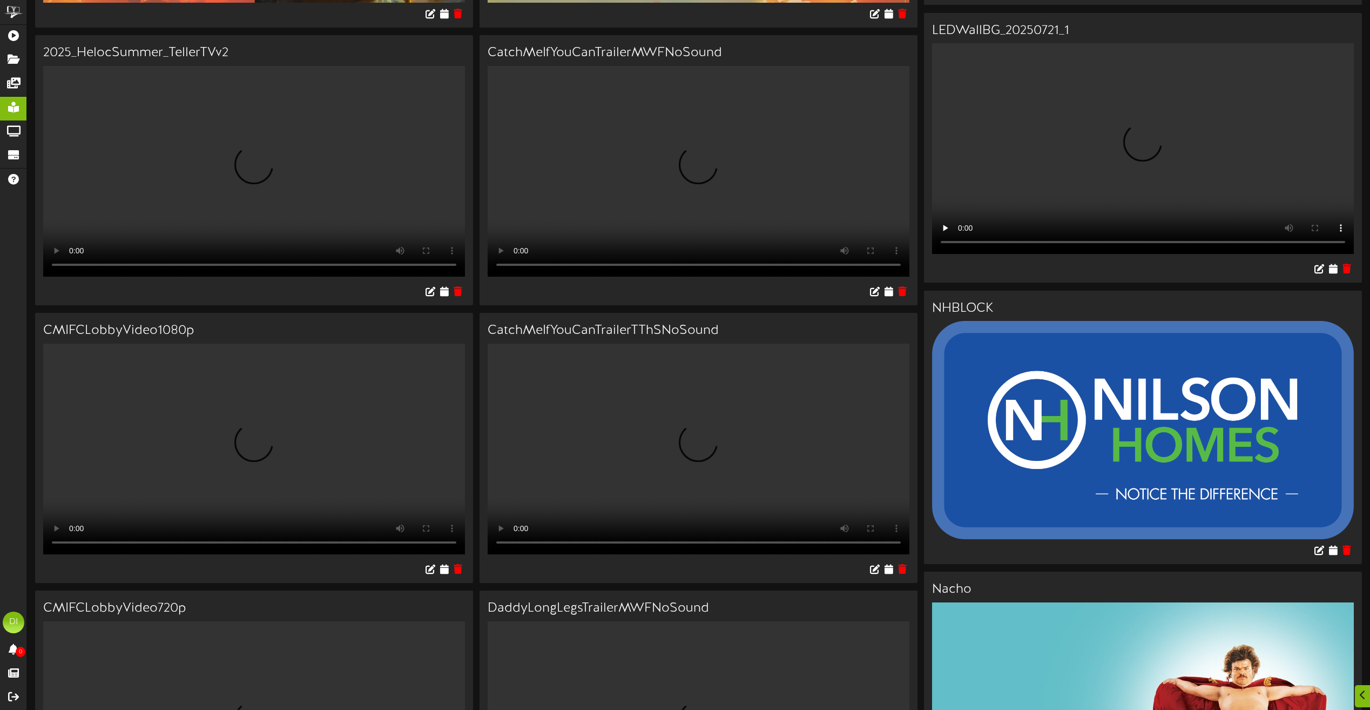
scroll to position [324, 0]
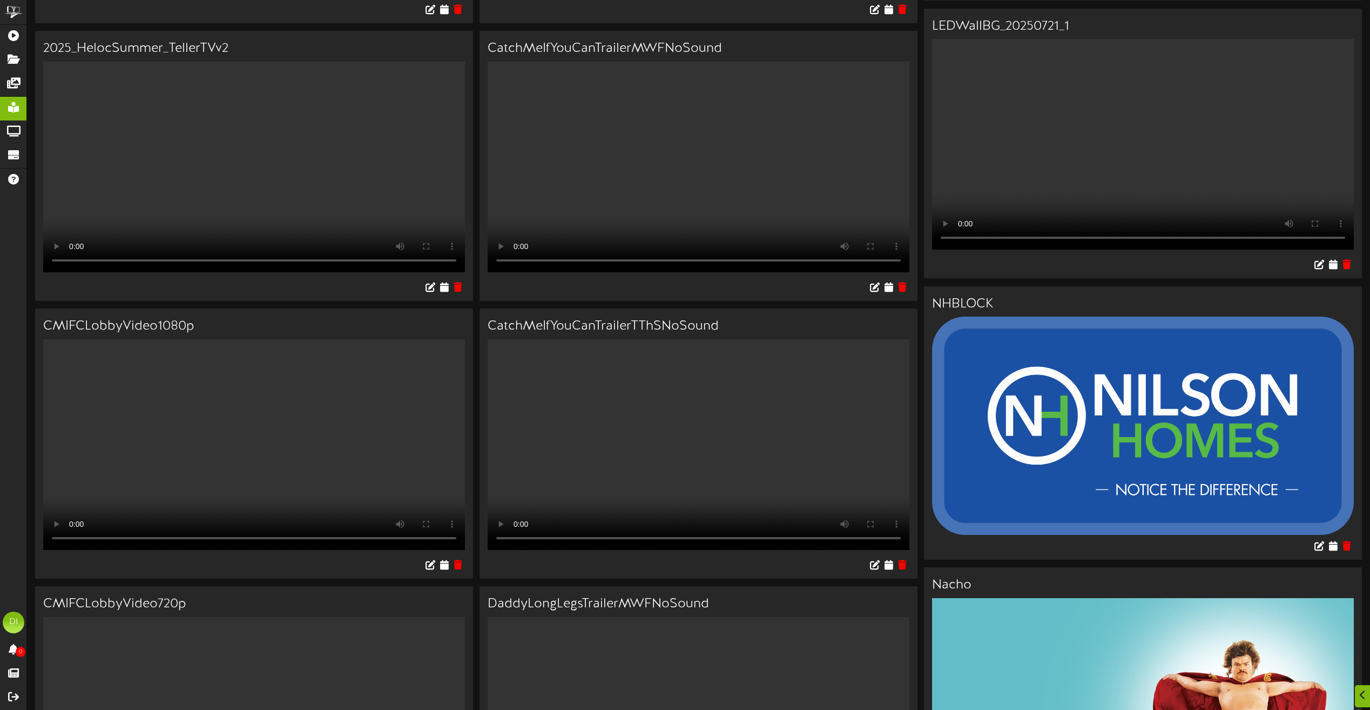
click at [390, 214] on video "Your browser does not support HTML5 video." at bounding box center [254, 167] width 422 height 211
click at [443, 293] on icon at bounding box center [444, 287] width 10 height 12
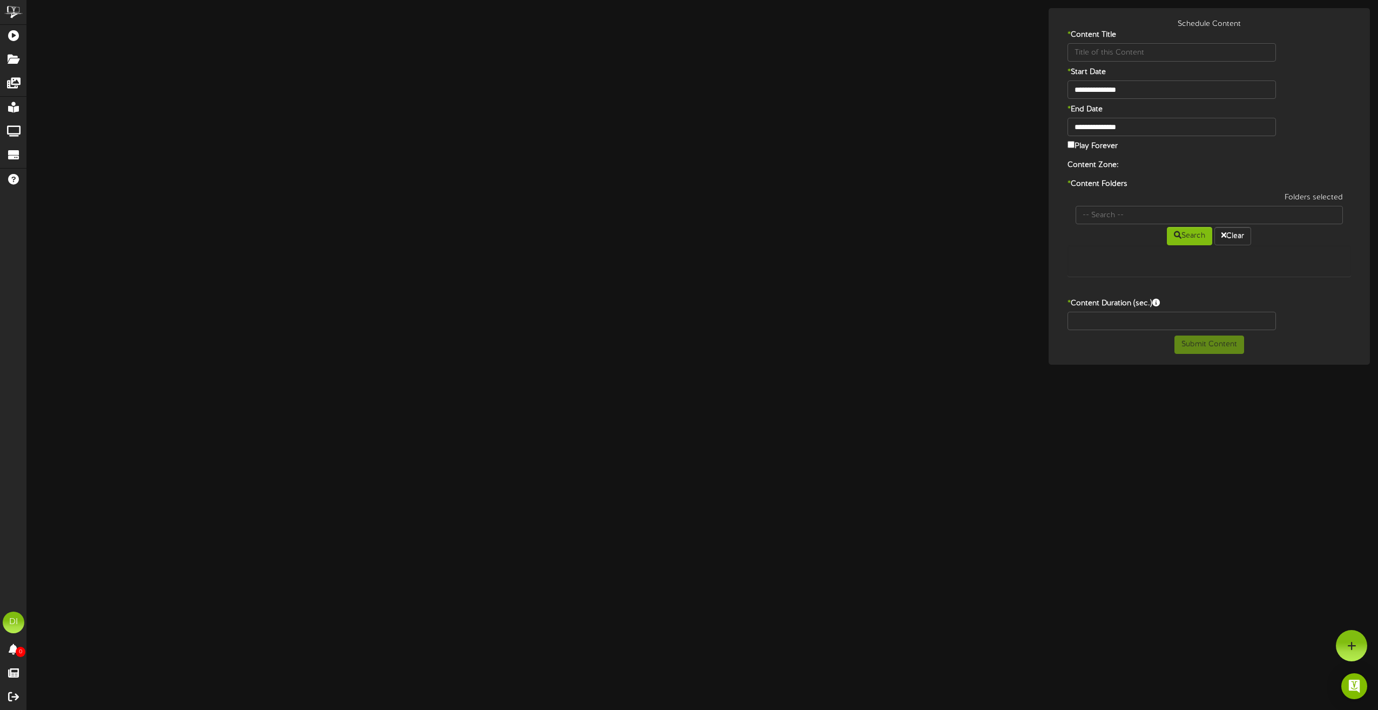
type input "2025_HelocSummer_TellerTVv2"
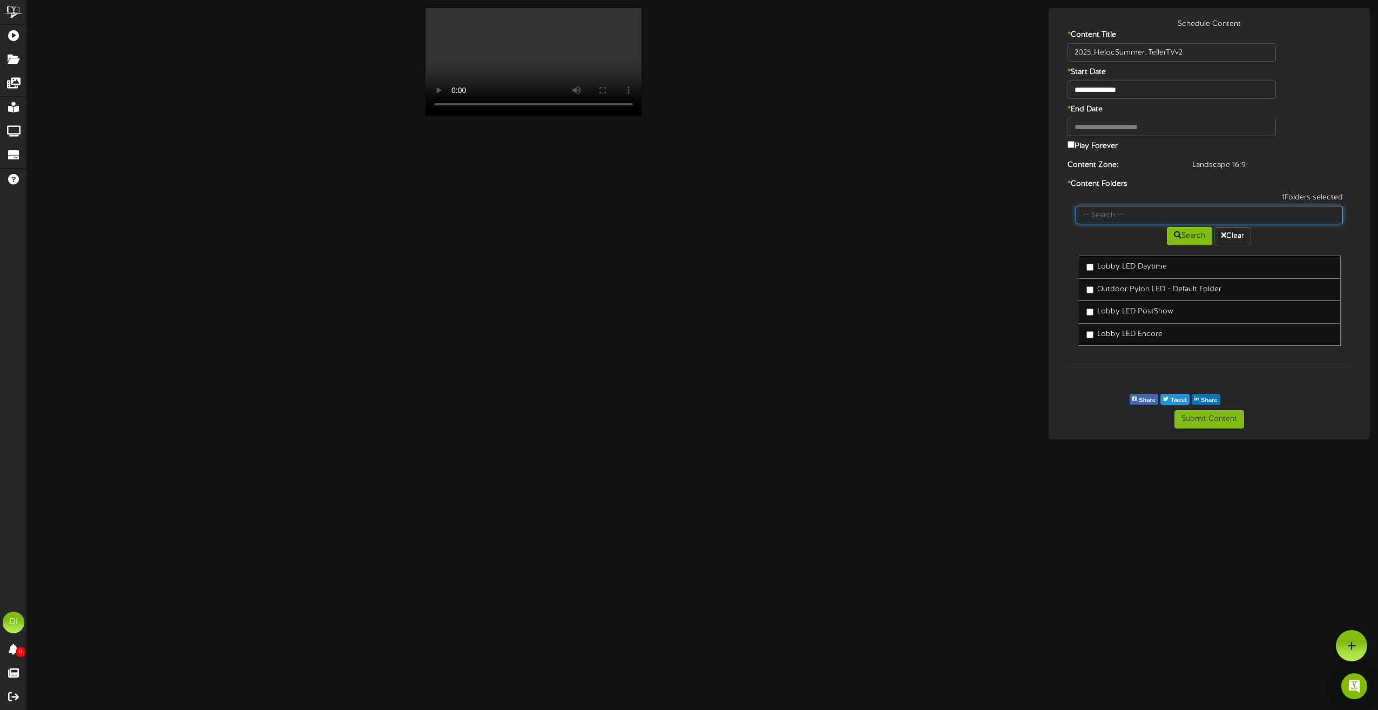
click at [1132, 215] on input "text" at bounding box center [1210, 215] width 268 height 18
click at [979, 321] on div "**********" at bounding box center [702, 223] width 1351 height 431
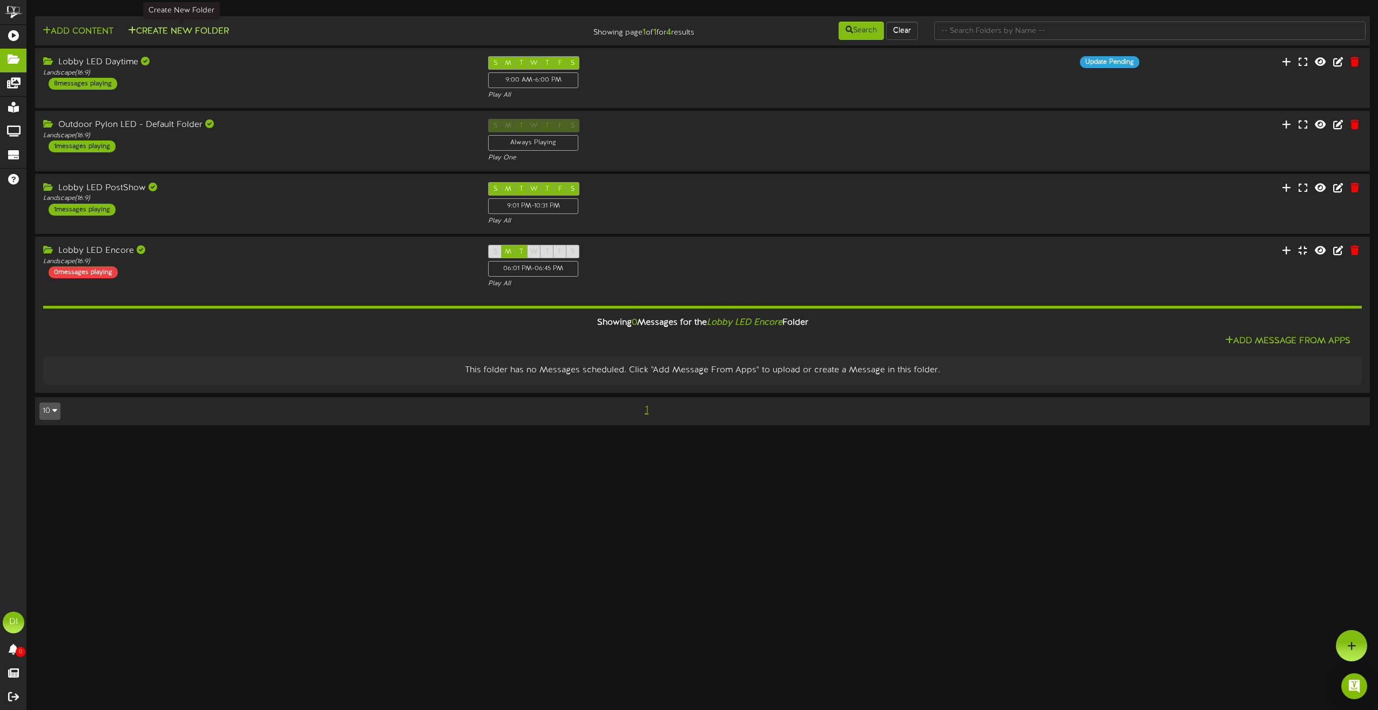
click at [193, 30] on button "Create New Folder" at bounding box center [178, 31] width 107 height 13
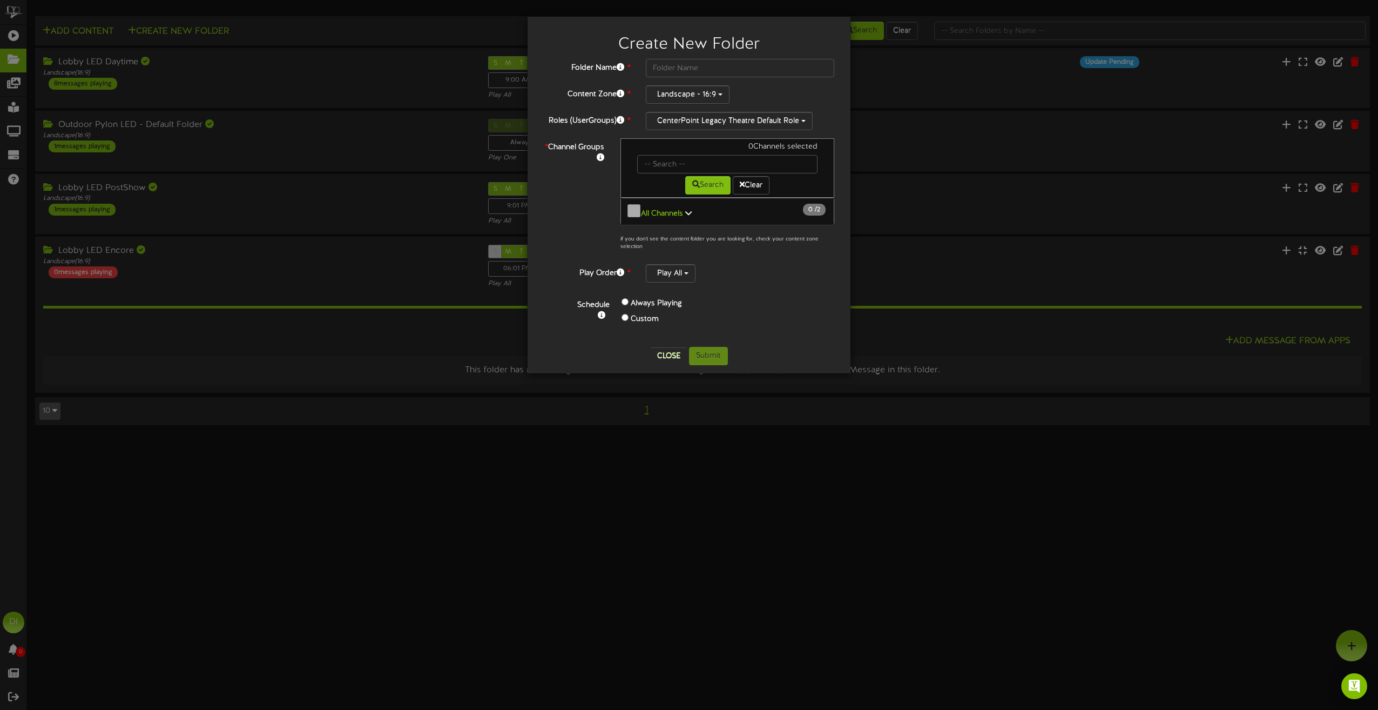
click at [649, 56] on div "Create New Folder" at bounding box center [689, 42] width 307 height 34
click at [660, 66] on input "text" at bounding box center [740, 68] width 188 height 18
type input "Lobby LED PreShow"
click at [666, 159] on input "text" at bounding box center [727, 164] width 180 height 18
click at [643, 165] on input "text" at bounding box center [727, 164] width 180 height 18
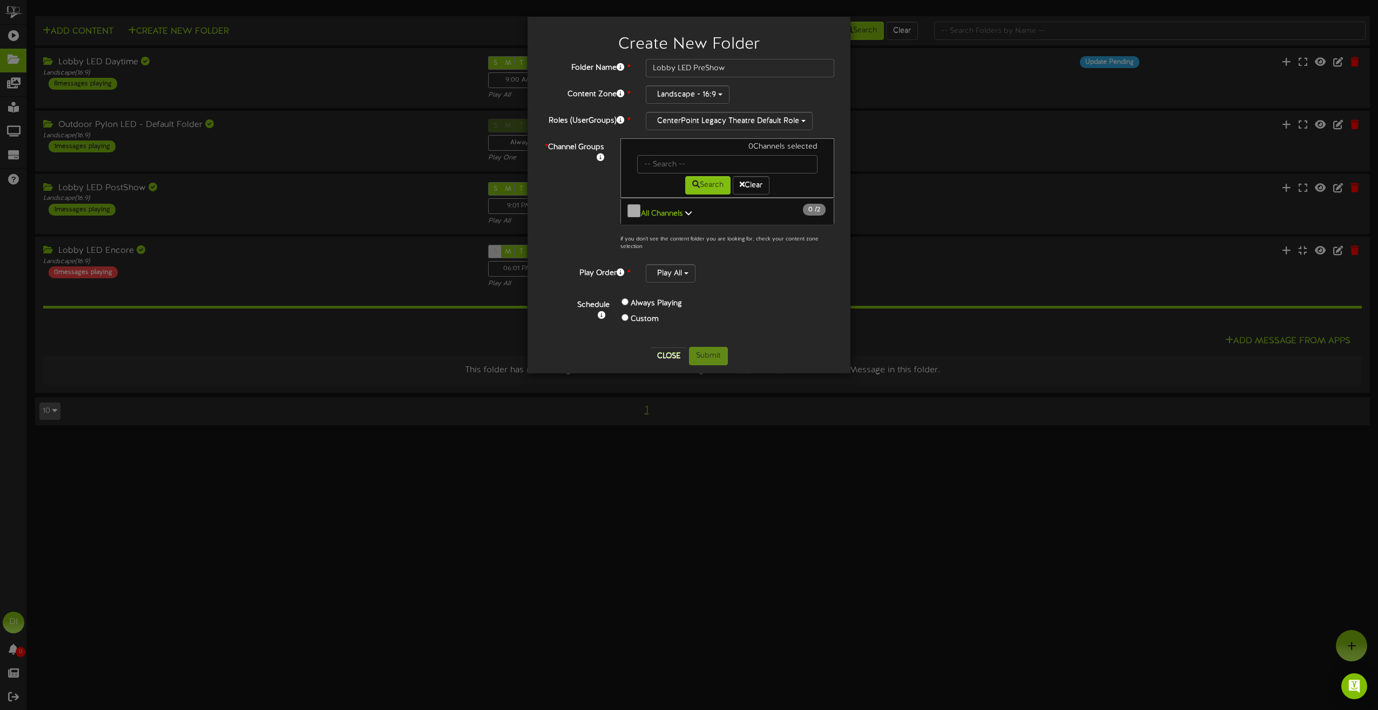
click at [686, 209] on icon at bounding box center [688, 213] width 6 height 8
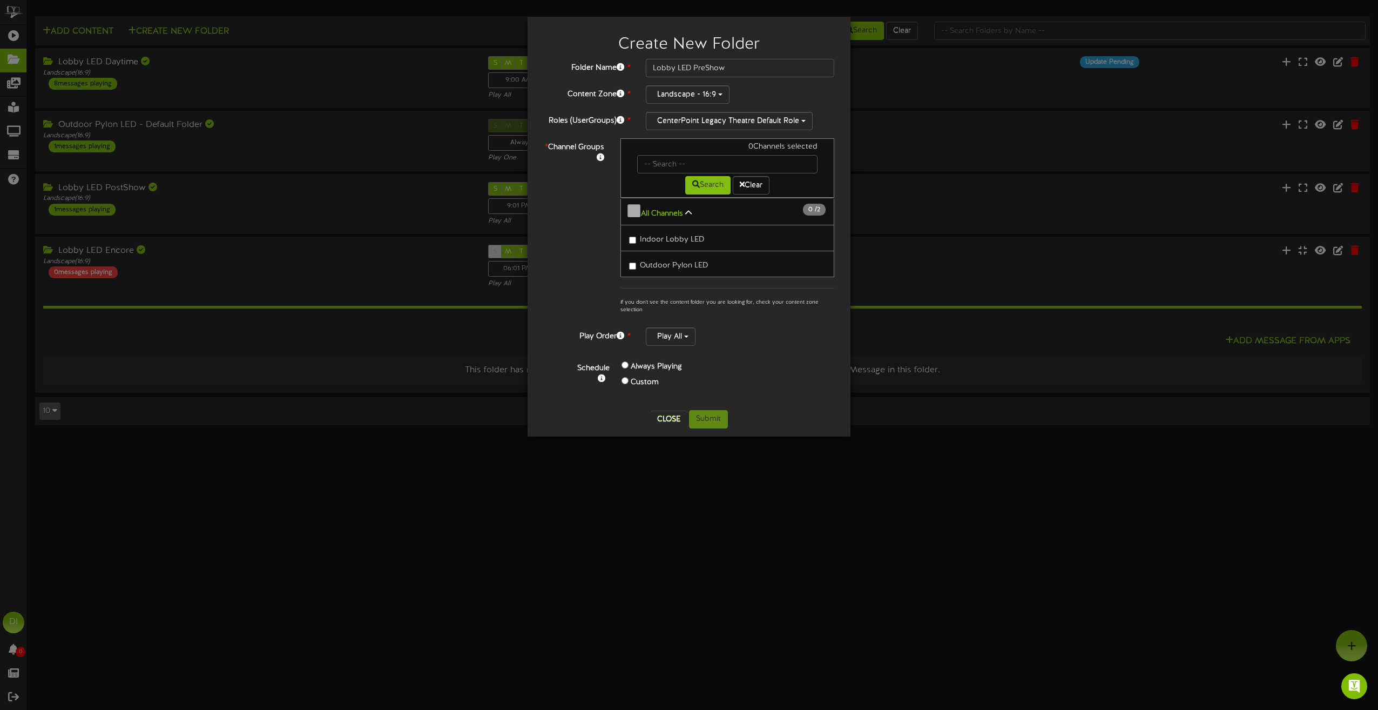
click at [628, 234] on link "Indoor Lobby LED" at bounding box center [727, 238] width 214 height 26
click at [546, 242] on div "* Channel Groups 1 Channels selected Search Clear 1" at bounding box center [689, 228] width 307 height 181
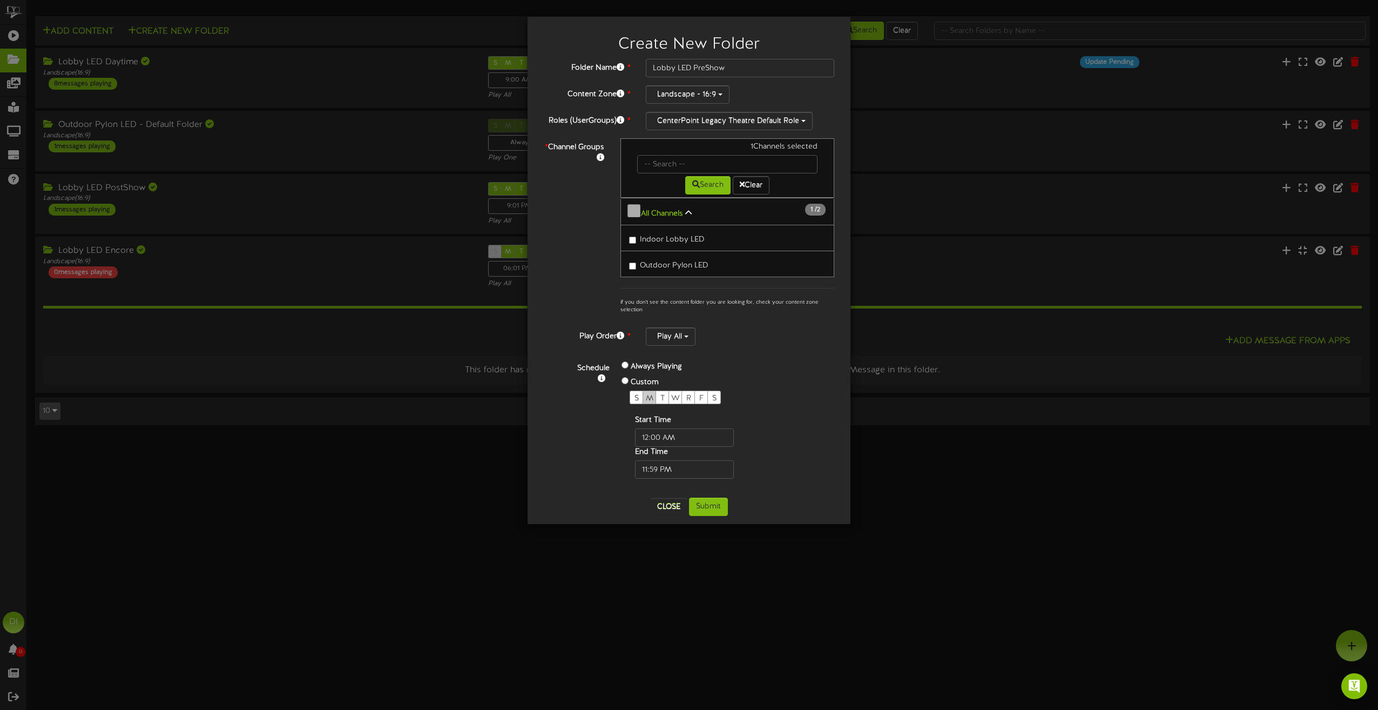
click at [648, 394] on span "M" at bounding box center [650, 398] width 8 height 8
click at [717, 394] on span "S" at bounding box center [714, 398] width 4 height 8
click at [712, 391] on div "S" at bounding box center [713, 396] width 13 height 13
click at [664, 394] on span "T" at bounding box center [662, 398] width 4 height 8
drag, startPoint x: 671, startPoint y: 392, endPoint x: 678, endPoint y: 389, distance: 7.0
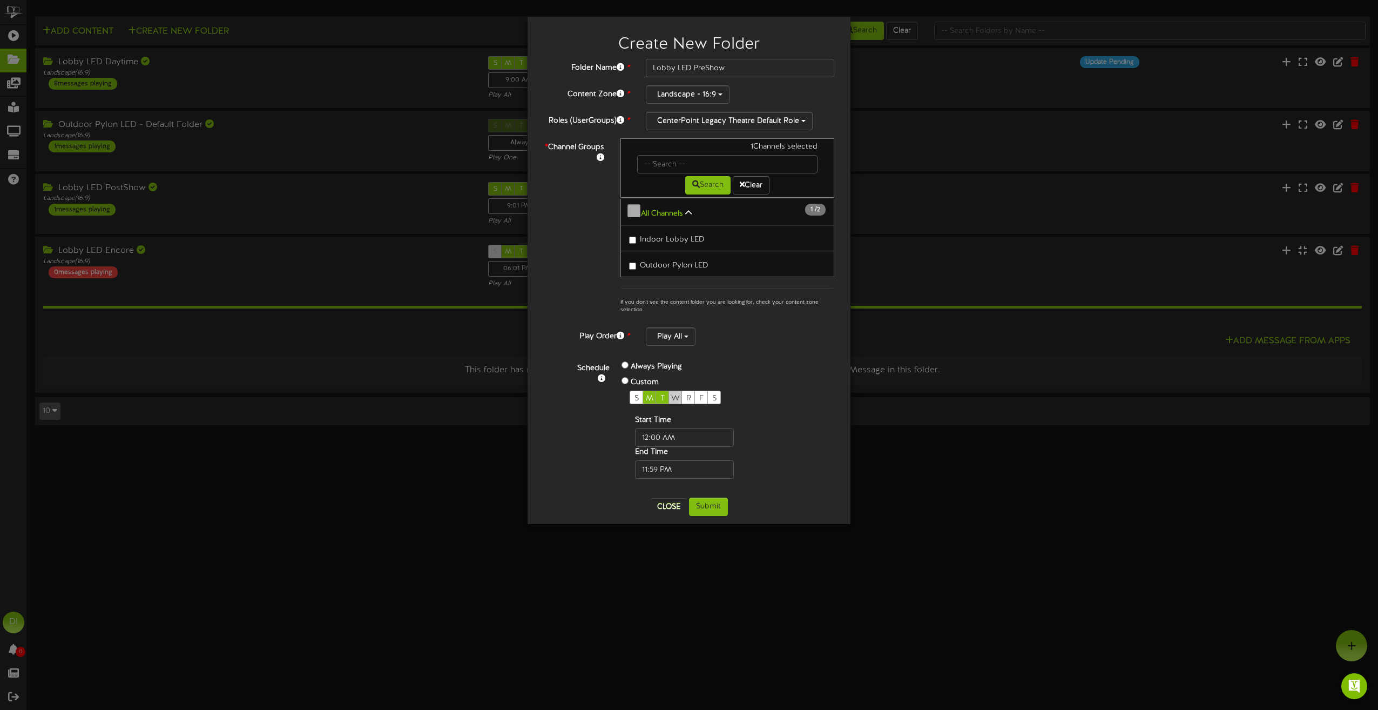
click at [678, 394] on span "W" at bounding box center [675, 398] width 9 height 8
click at [687, 394] on span "R" at bounding box center [688, 398] width 5 height 8
click at [701, 394] on span "F" at bounding box center [701, 398] width 4 height 8
click at [712, 390] on div "S" at bounding box center [713, 396] width 13 height 13
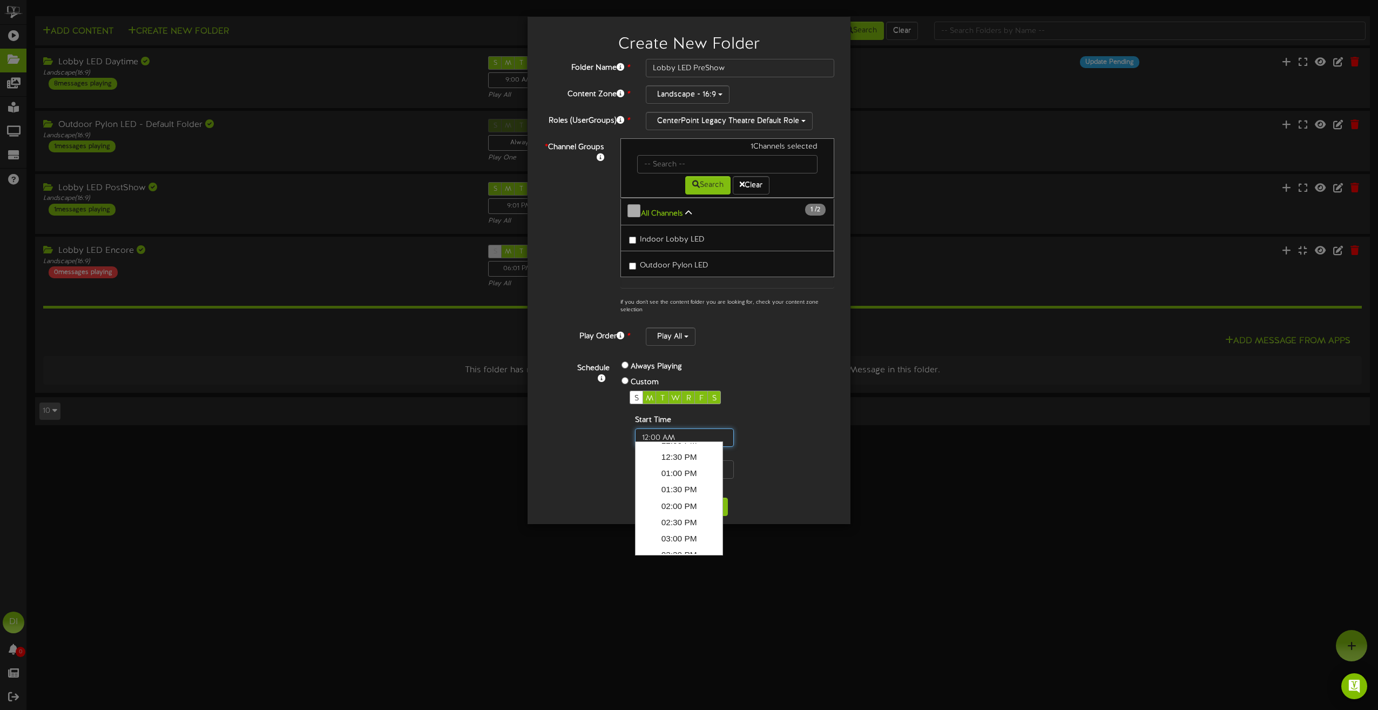
click at [700, 428] on input "text" at bounding box center [684, 437] width 99 height 18
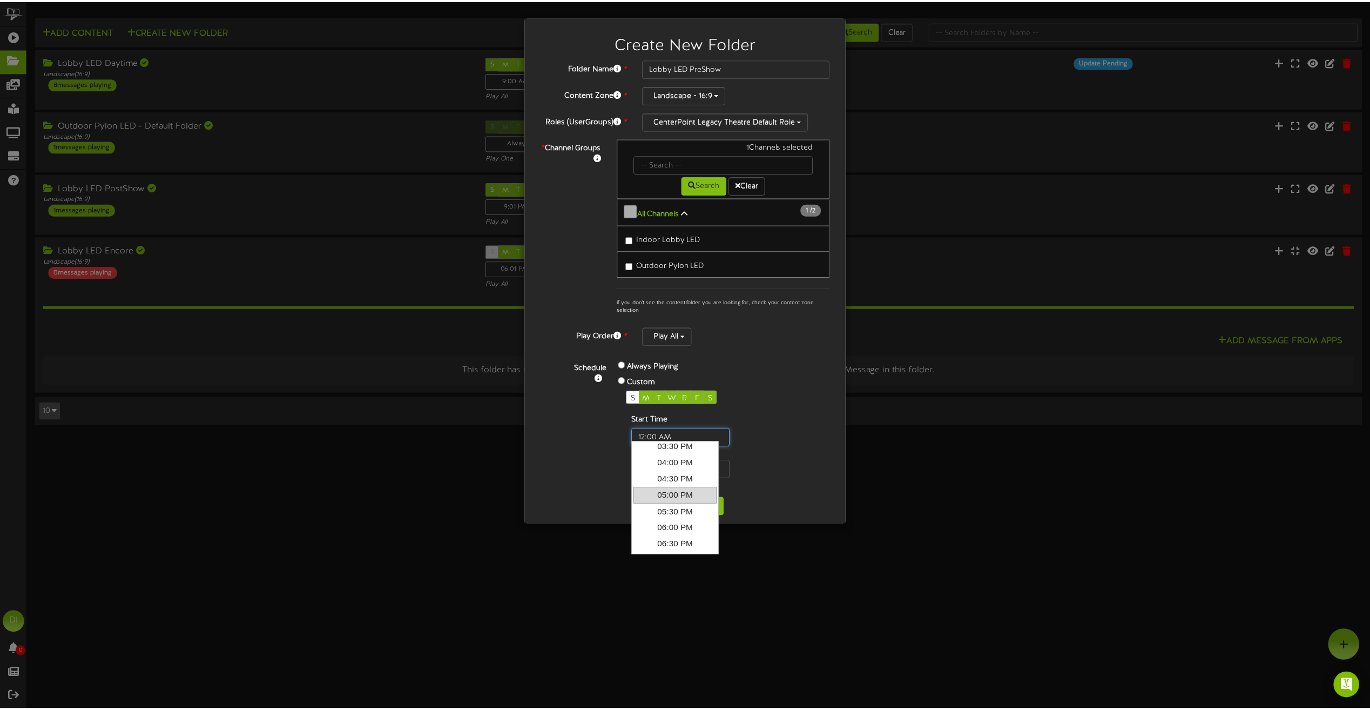
scroll to position [563, 0]
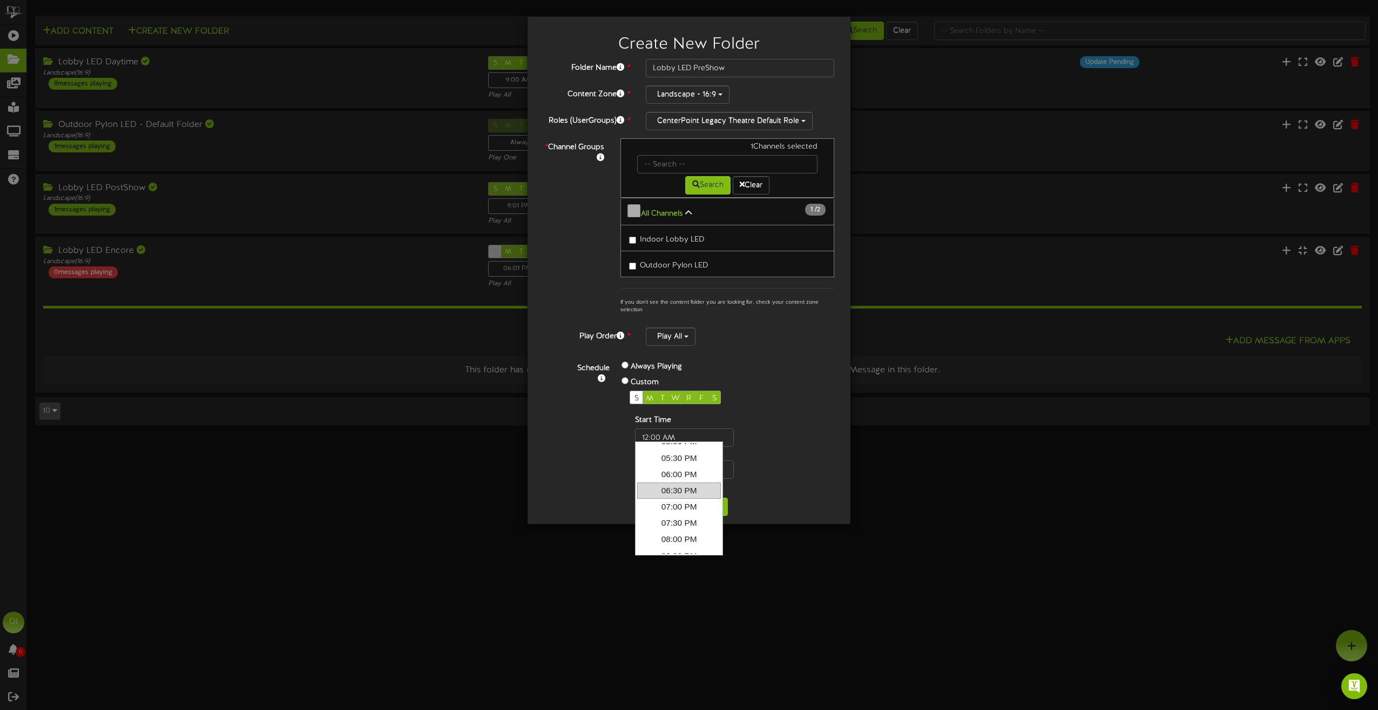
click at [677, 489] on link "06:30 PM" at bounding box center [679, 490] width 84 height 16
type input "6:30 PM"
click at [687, 464] on input "text" at bounding box center [684, 469] width 99 height 18
drag, startPoint x: 659, startPoint y: 462, endPoint x: 445, endPoint y: 462, distance: 213.8
click at [445, 462] on div "Create New Folder Folder Name * Lobby LED PreShow Content Zone * Landscape - 16…" at bounding box center [689, 355] width 1378 height 710
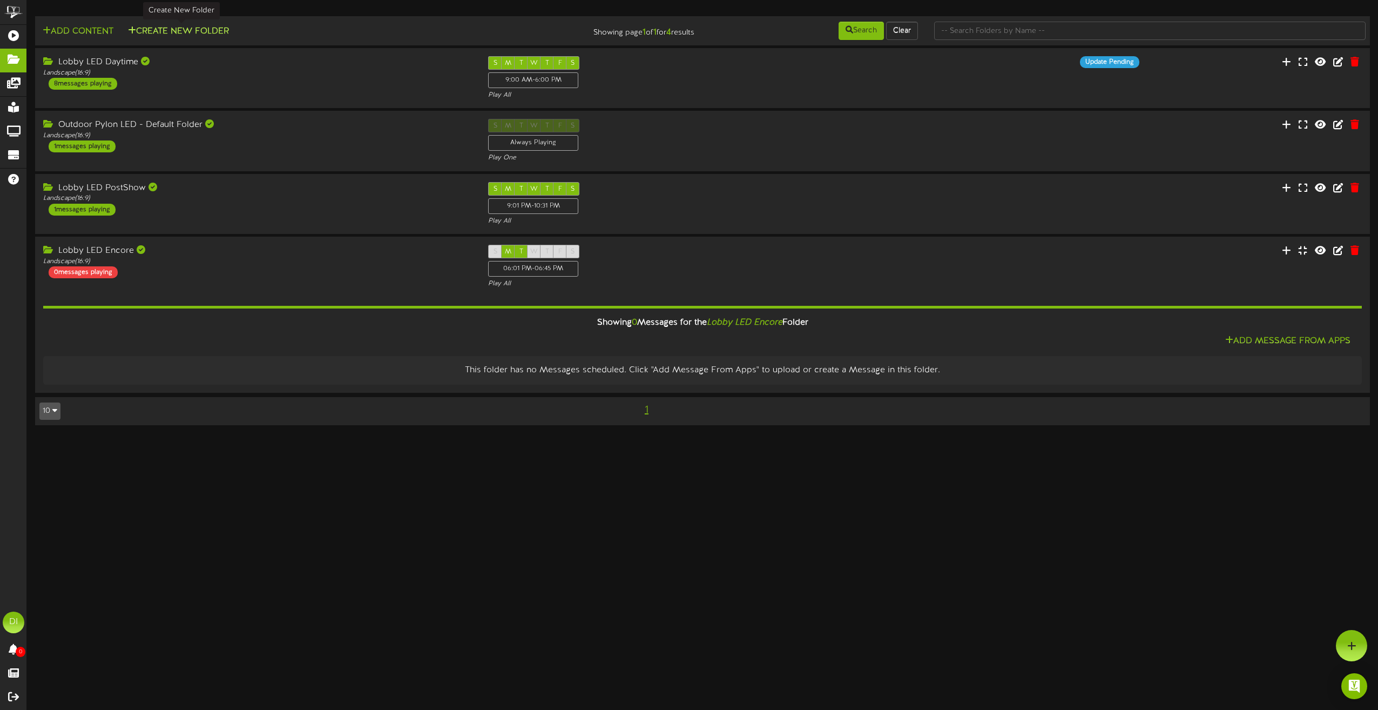
click at [216, 38] on button "Create New Folder" at bounding box center [178, 31] width 107 height 13
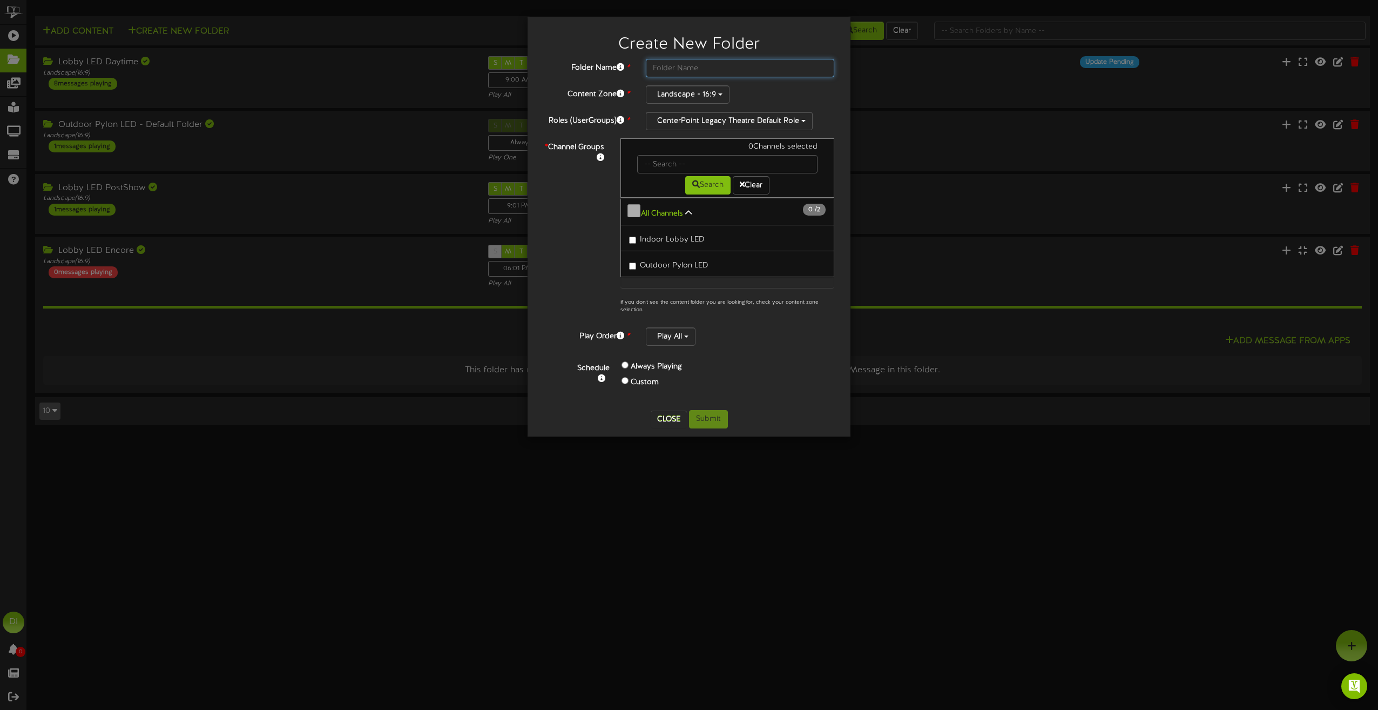
click at [680, 74] on input "text" at bounding box center [740, 68] width 188 height 18
type input "Lobby LED PreShow"
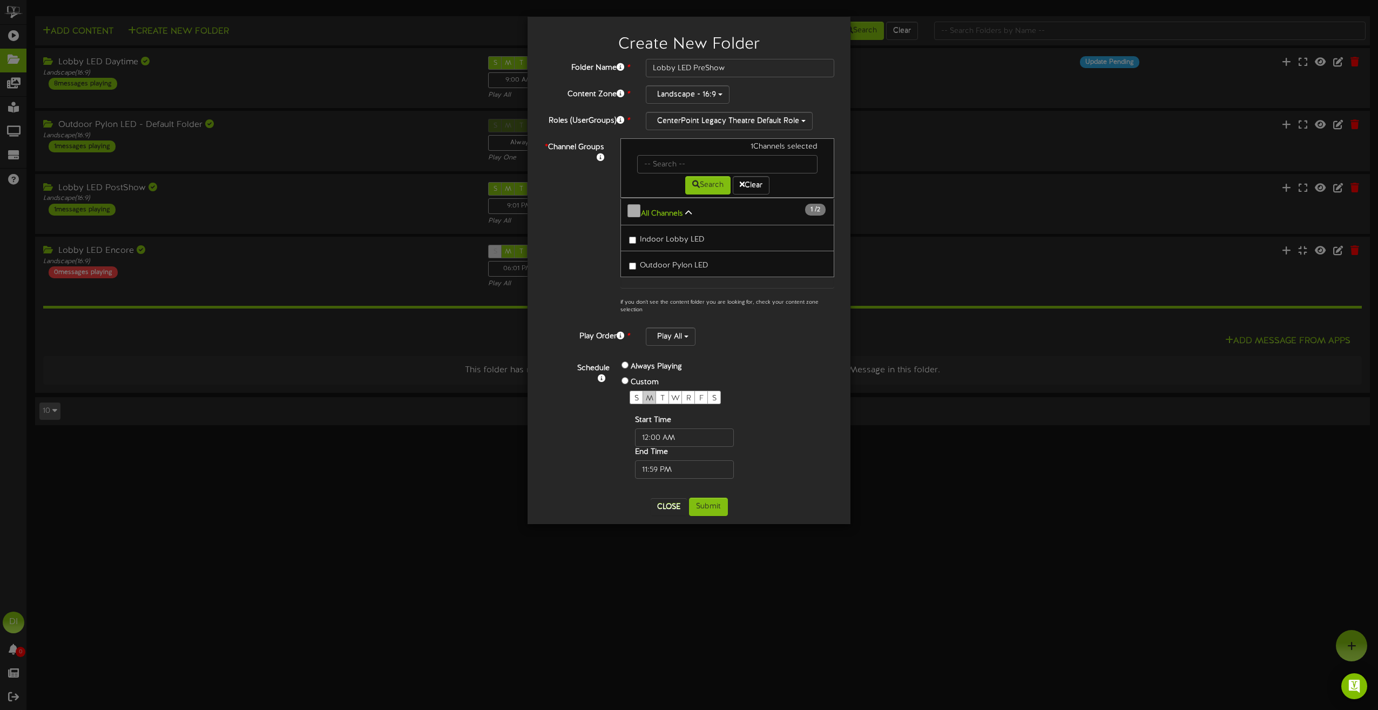
click at [652, 396] on span "M" at bounding box center [650, 398] width 8 height 8
click at [663, 394] on span "T" at bounding box center [662, 398] width 4 height 8
click at [675, 394] on span "W" at bounding box center [675, 398] width 9 height 8
click at [694, 390] on div "S M T W R F S" at bounding box center [702, 396] width 144 height 13
click at [687, 394] on span "R" at bounding box center [688, 398] width 5 height 8
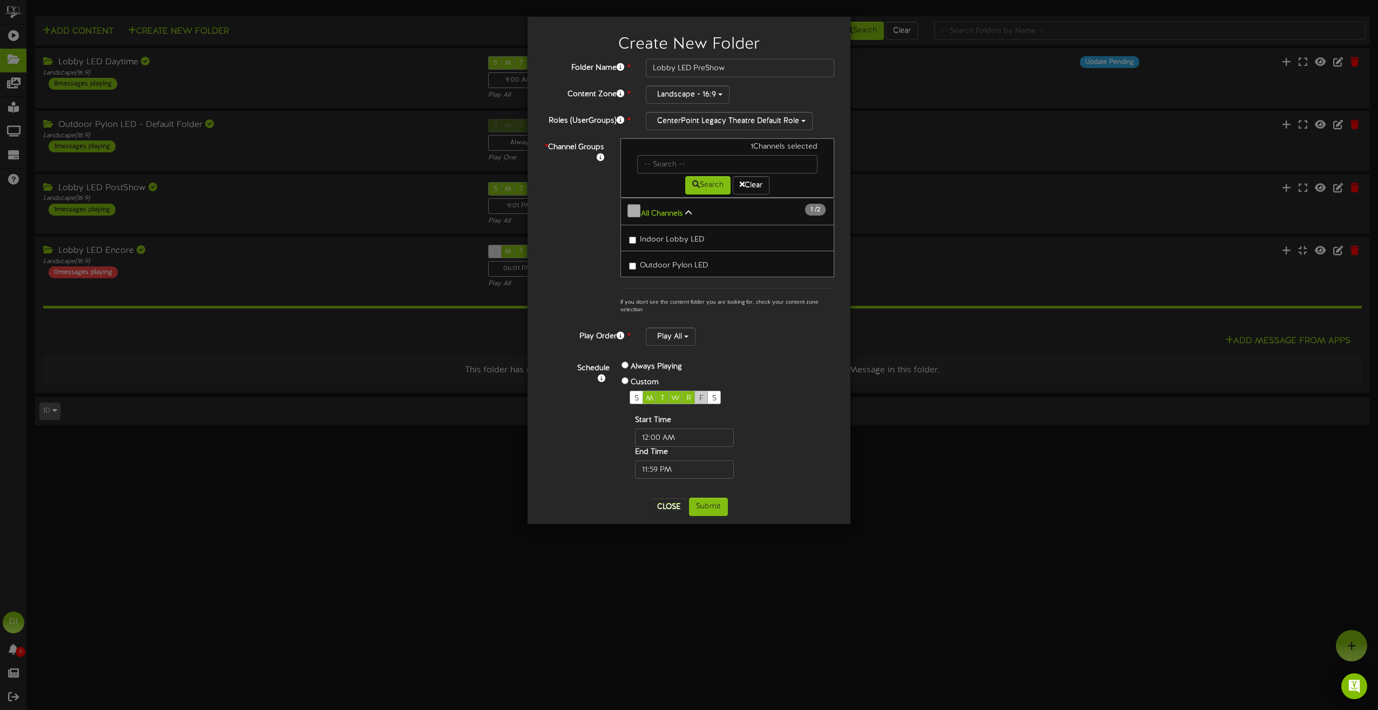
click at [700, 394] on span "F" at bounding box center [701, 398] width 4 height 8
click at [717, 394] on span "S" at bounding box center [714, 398] width 4 height 8
click at [657, 430] on input "text" at bounding box center [684, 437] width 99 height 18
click at [679, 434] on input "text" at bounding box center [684, 437] width 99 height 18
type input "06:46 PM"
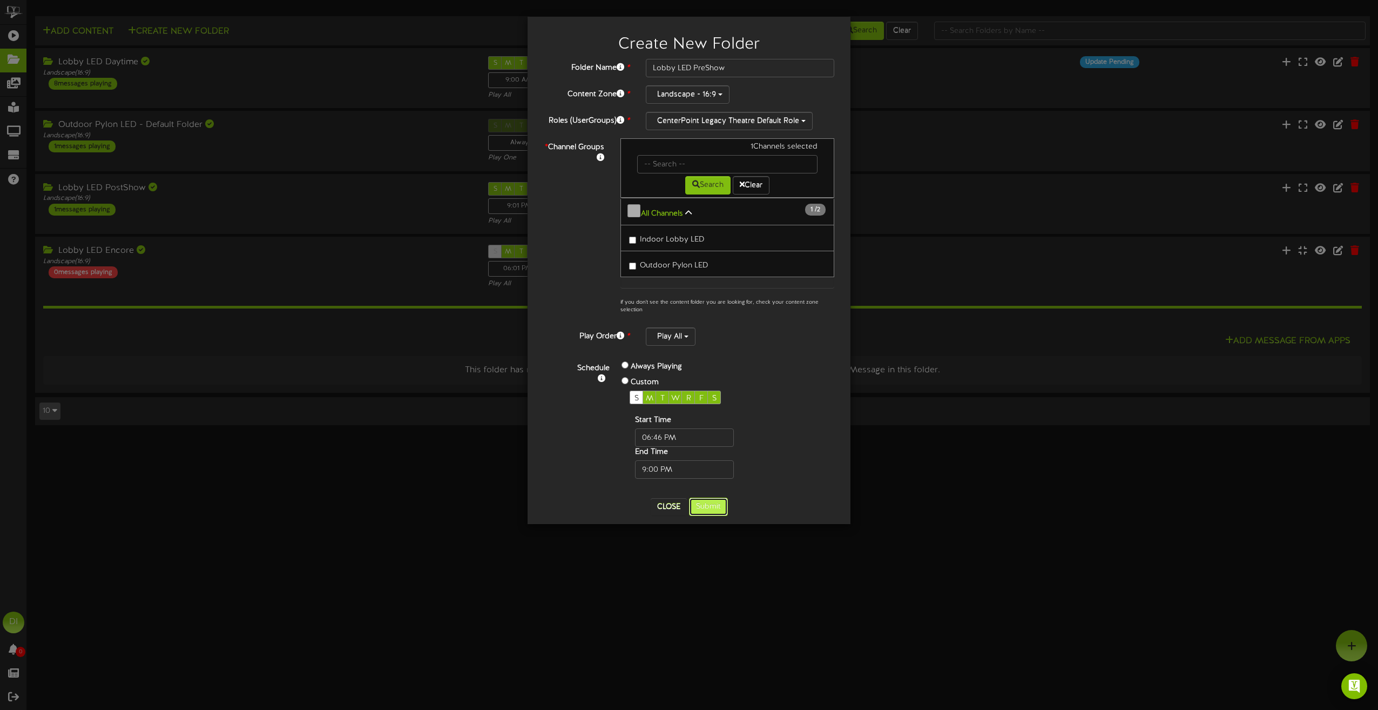
type input "09:00 PM"
click at [715, 501] on button "Submit" at bounding box center [708, 506] width 39 height 18
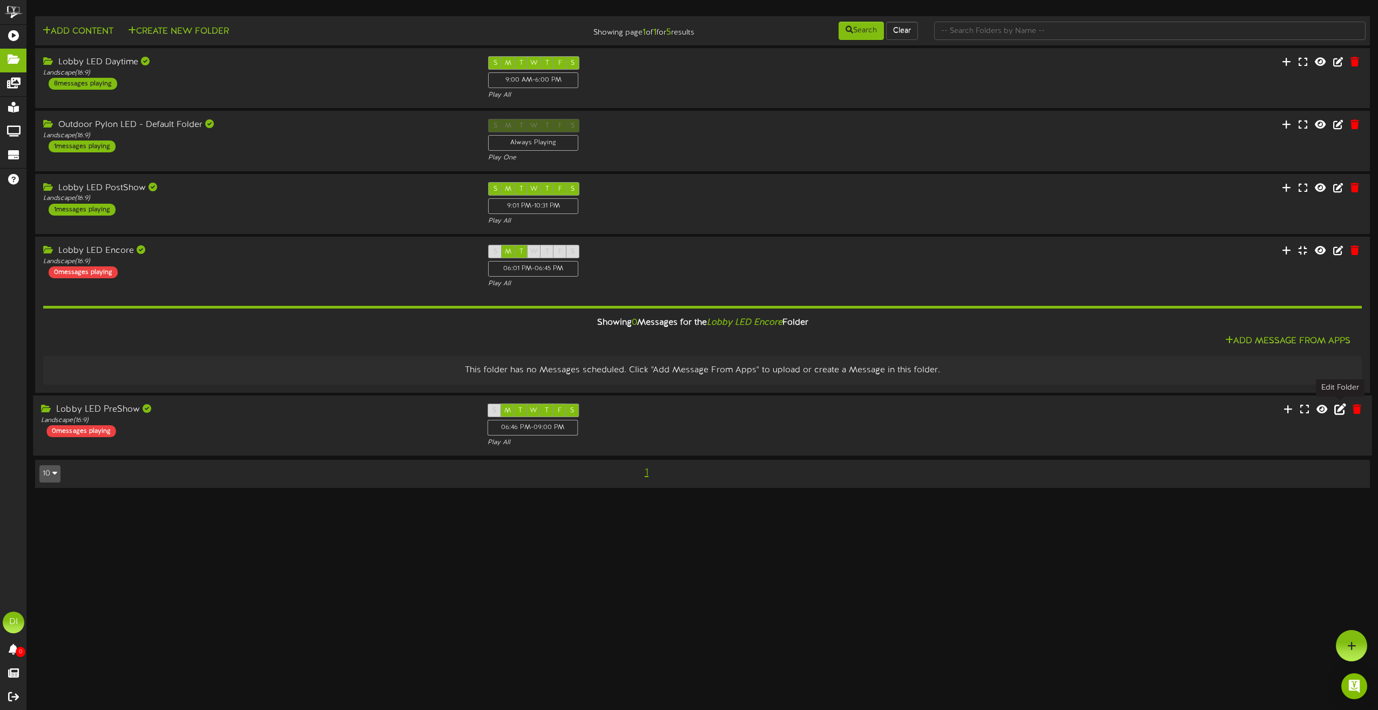
click at [1339, 407] on icon at bounding box center [1340, 408] width 12 height 12
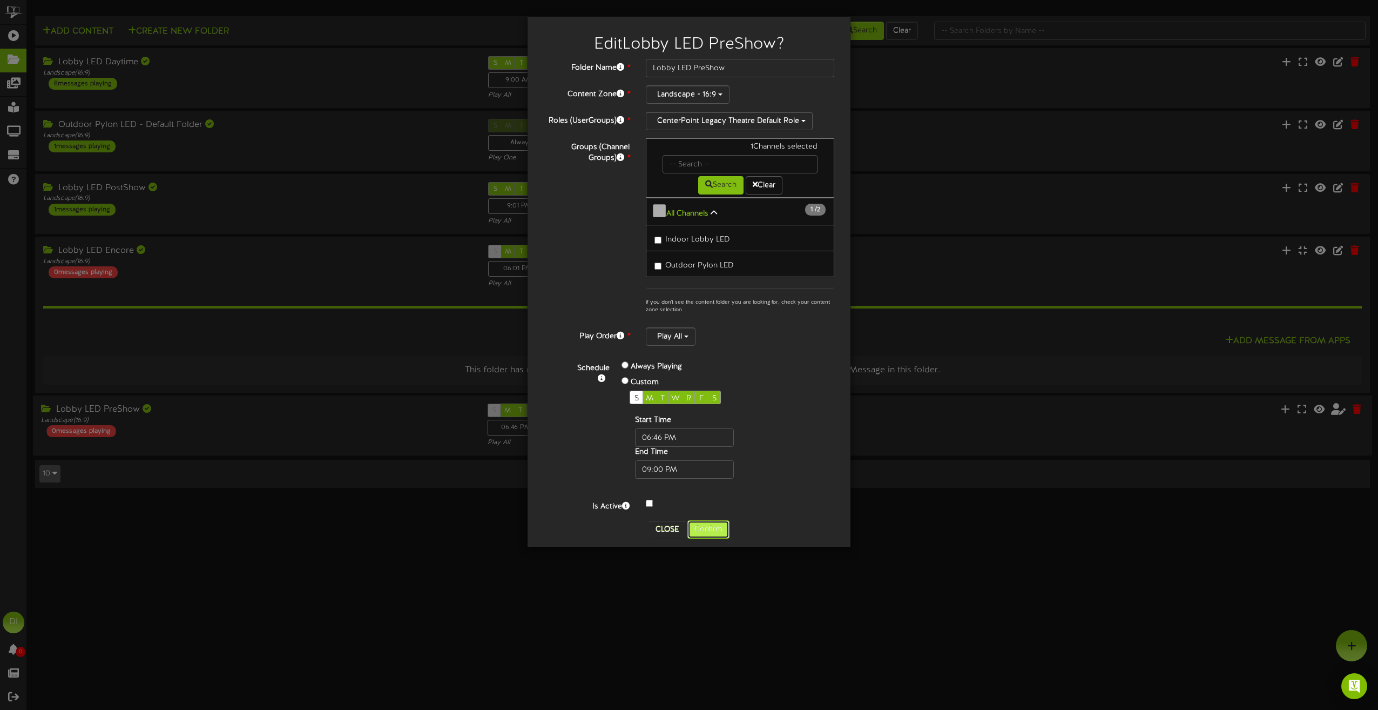
click at [709, 524] on button "Confirm" at bounding box center [708, 529] width 42 height 18
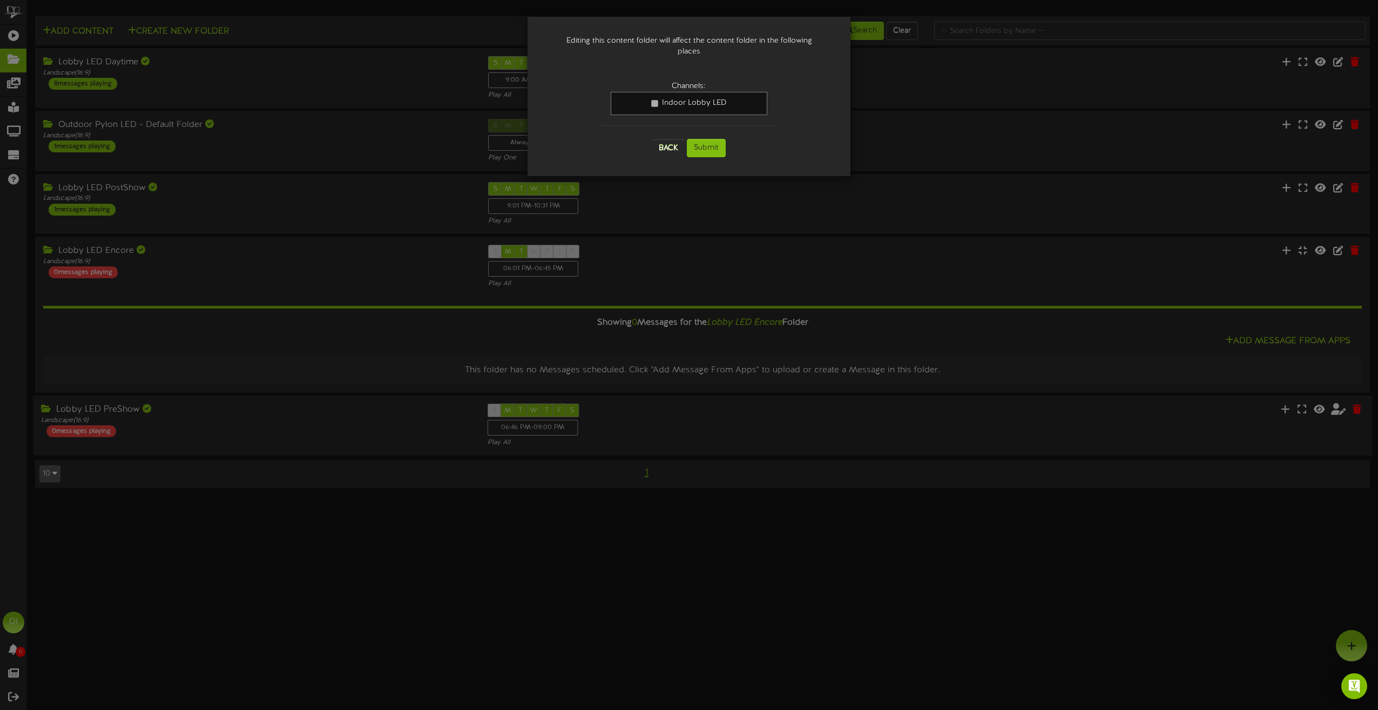
click at [793, 416] on div "Editing this content folder will affect the content folder in the following pla…" at bounding box center [689, 355] width 1378 height 710
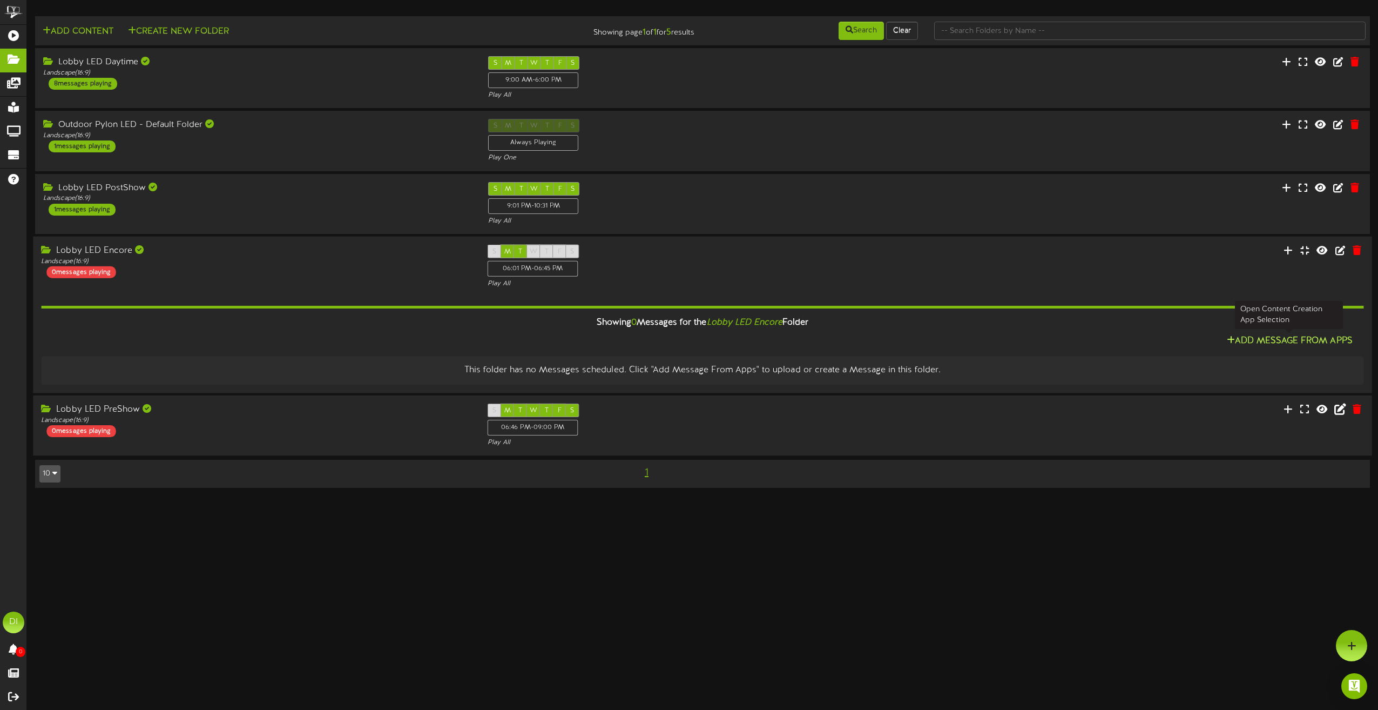
click at [1278, 341] on button "Add Message From Apps" at bounding box center [1290, 340] width 132 height 13
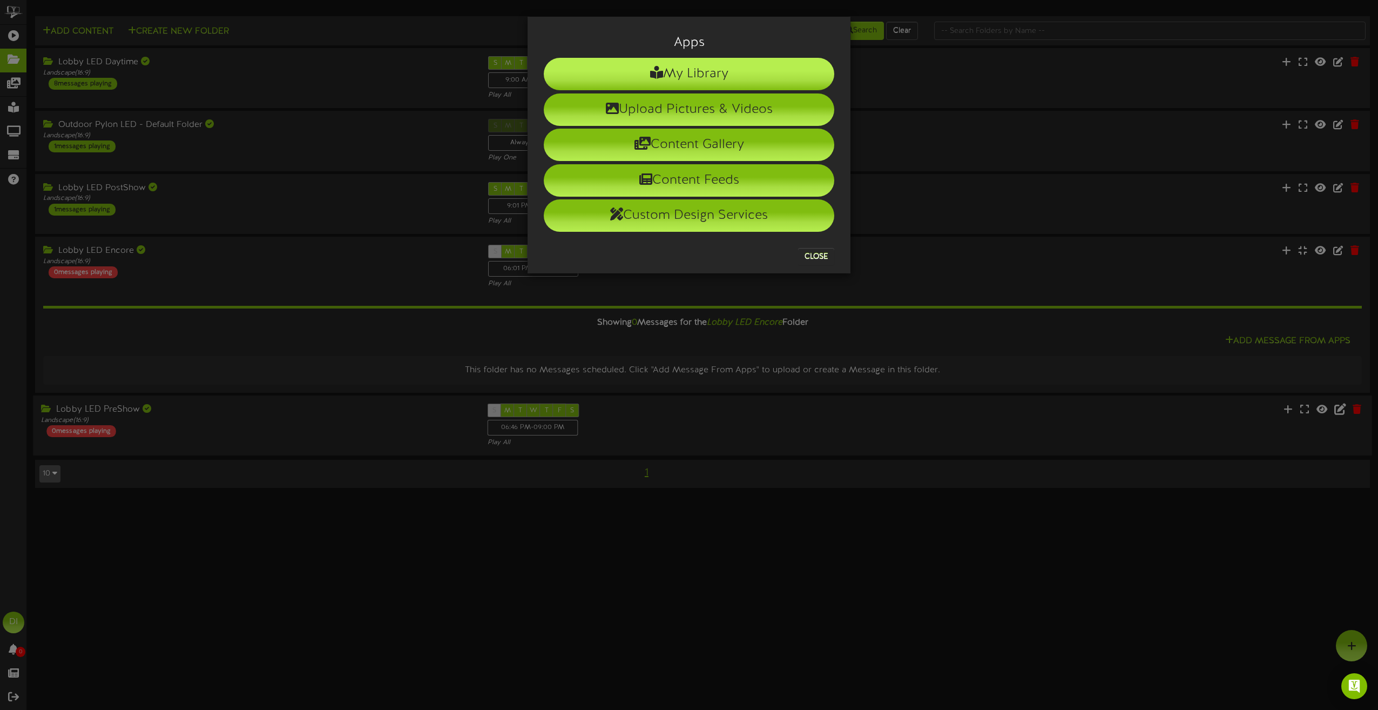
click at [692, 77] on li "My Library" at bounding box center [689, 74] width 291 height 32
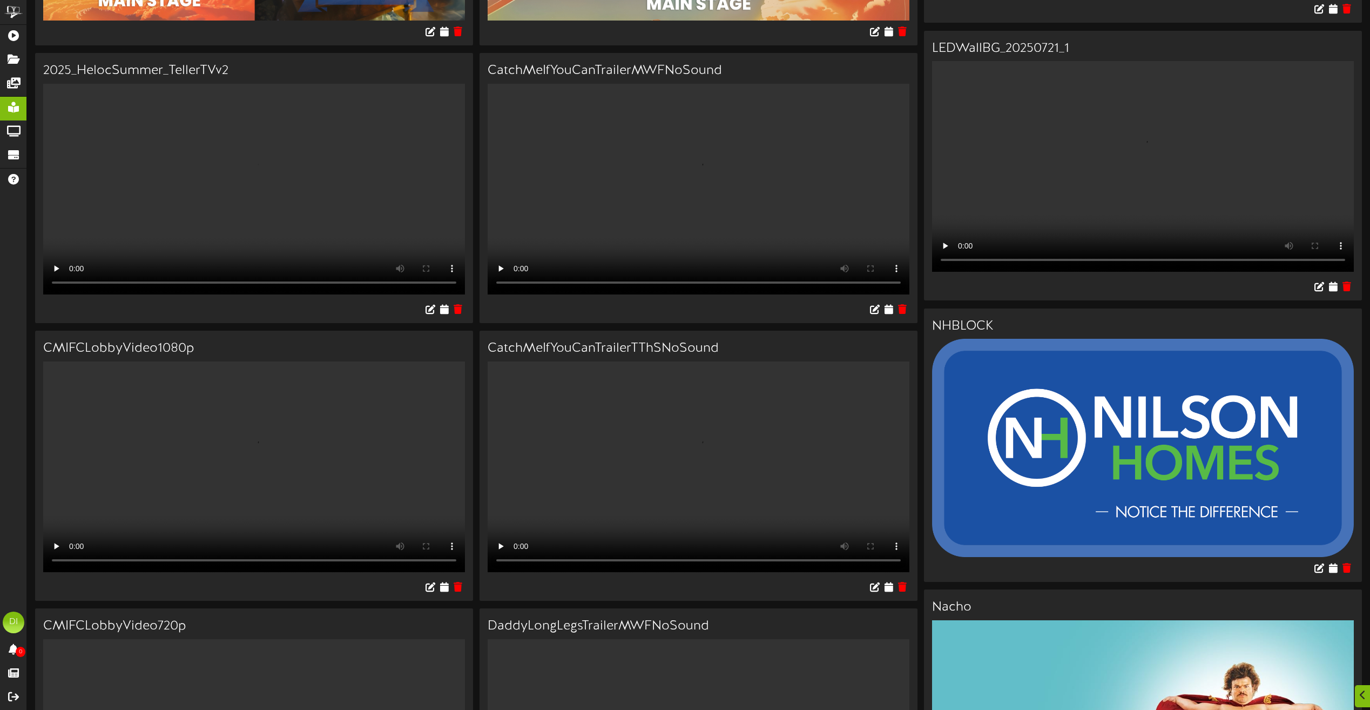
scroll to position [324, 0]
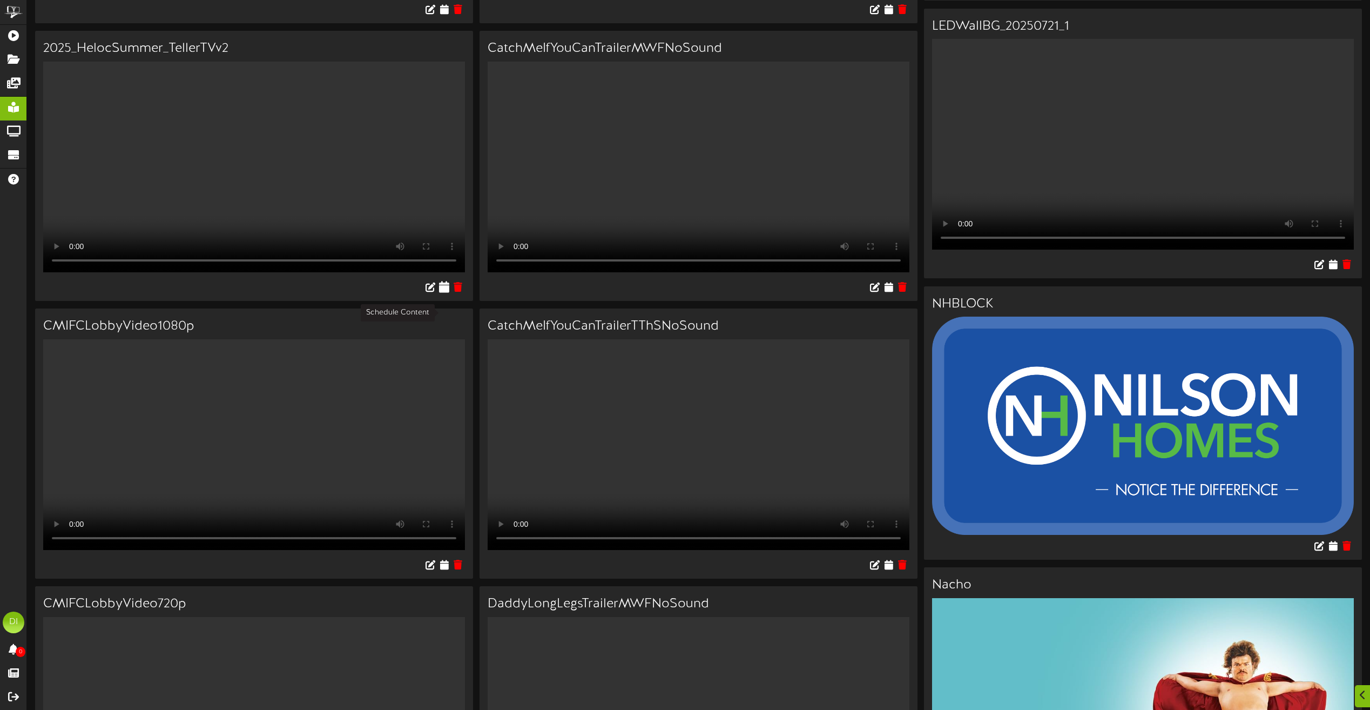
click at [443, 293] on icon at bounding box center [444, 287] width 10 height 12
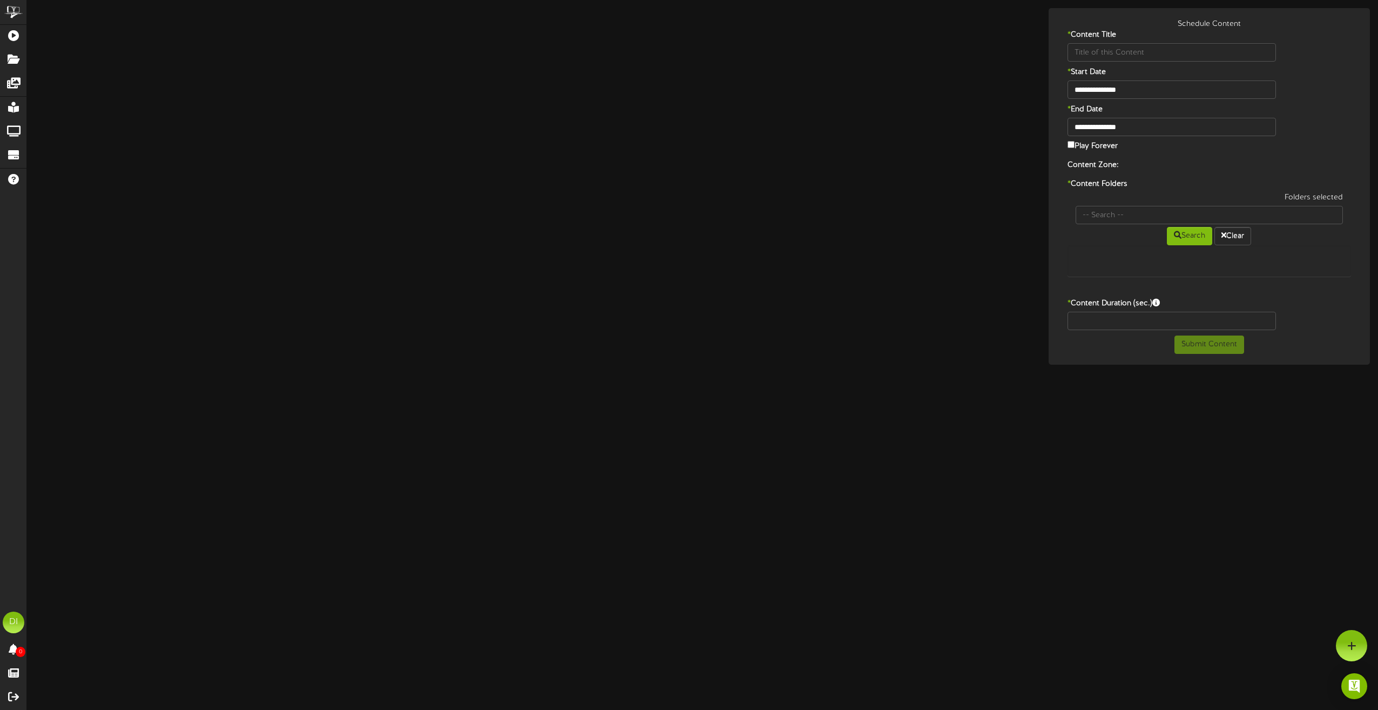
type input "2025_HelocSummer_TellerTVv2"
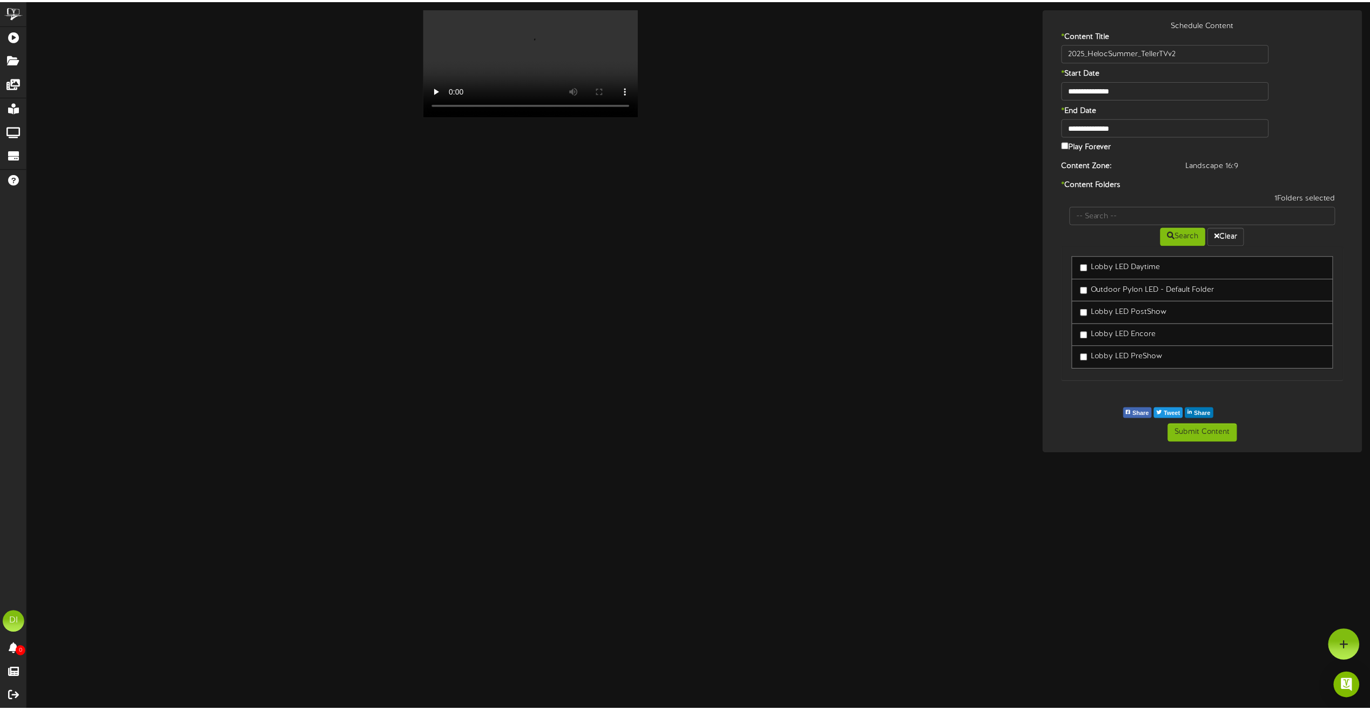
scroll to position [12, 0]
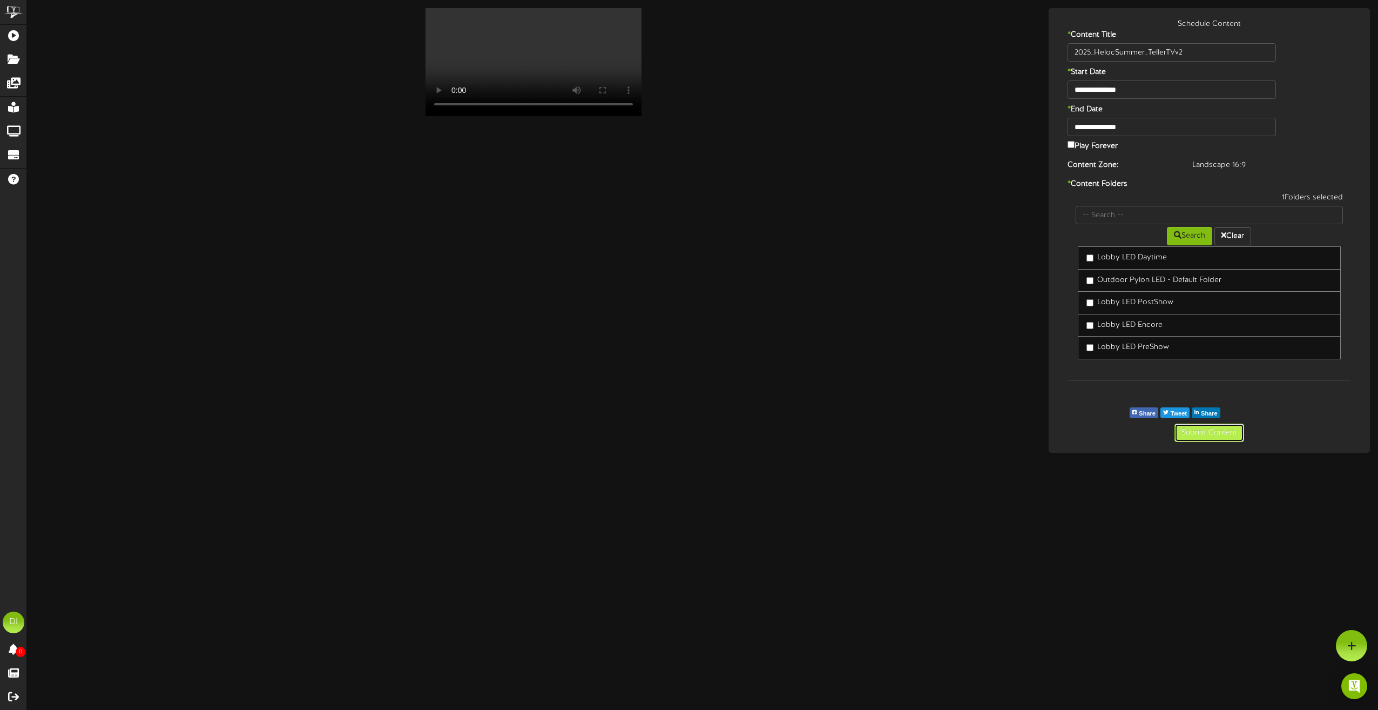
click at [1214, 434] on button "Submit Content" at bounding box center [1209, 432] width 70 height 18
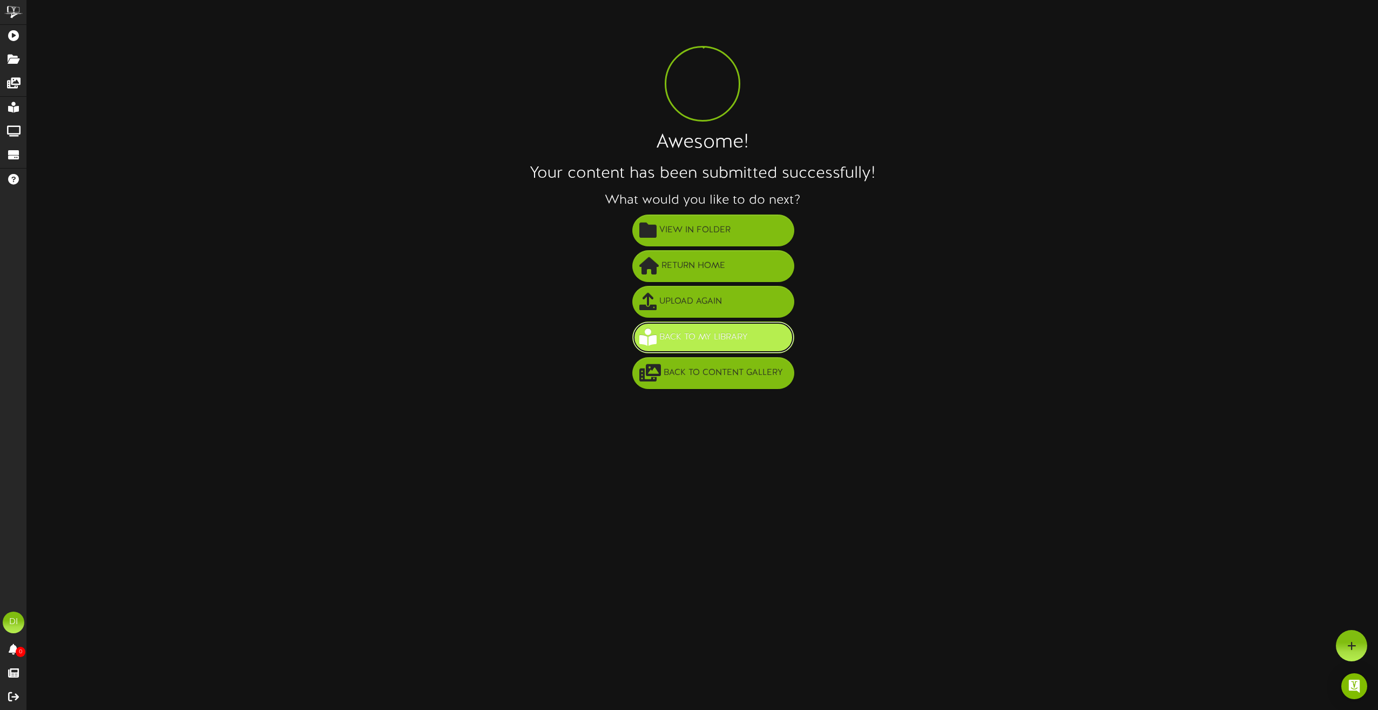
click at [716, 326] on button "Back to My Library" at bounding box center [713, 337] width 162 height 32
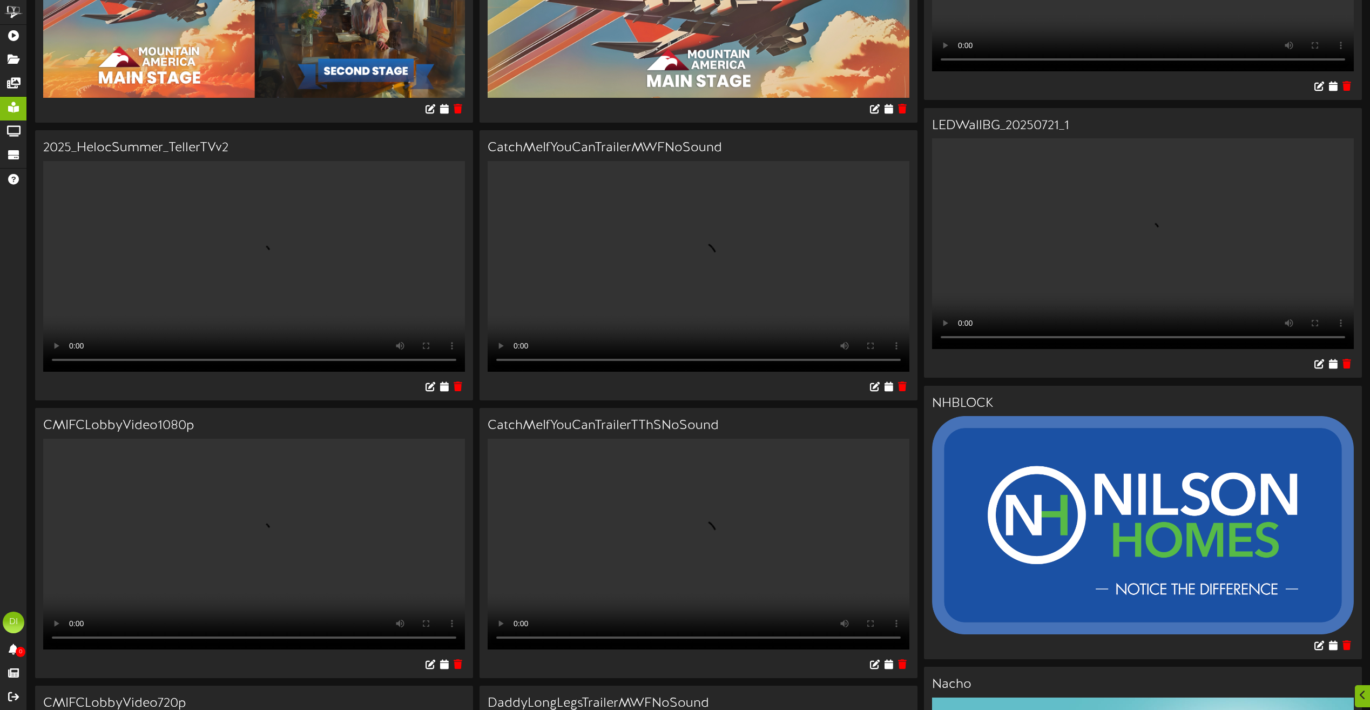
scroll to position [270, 0]
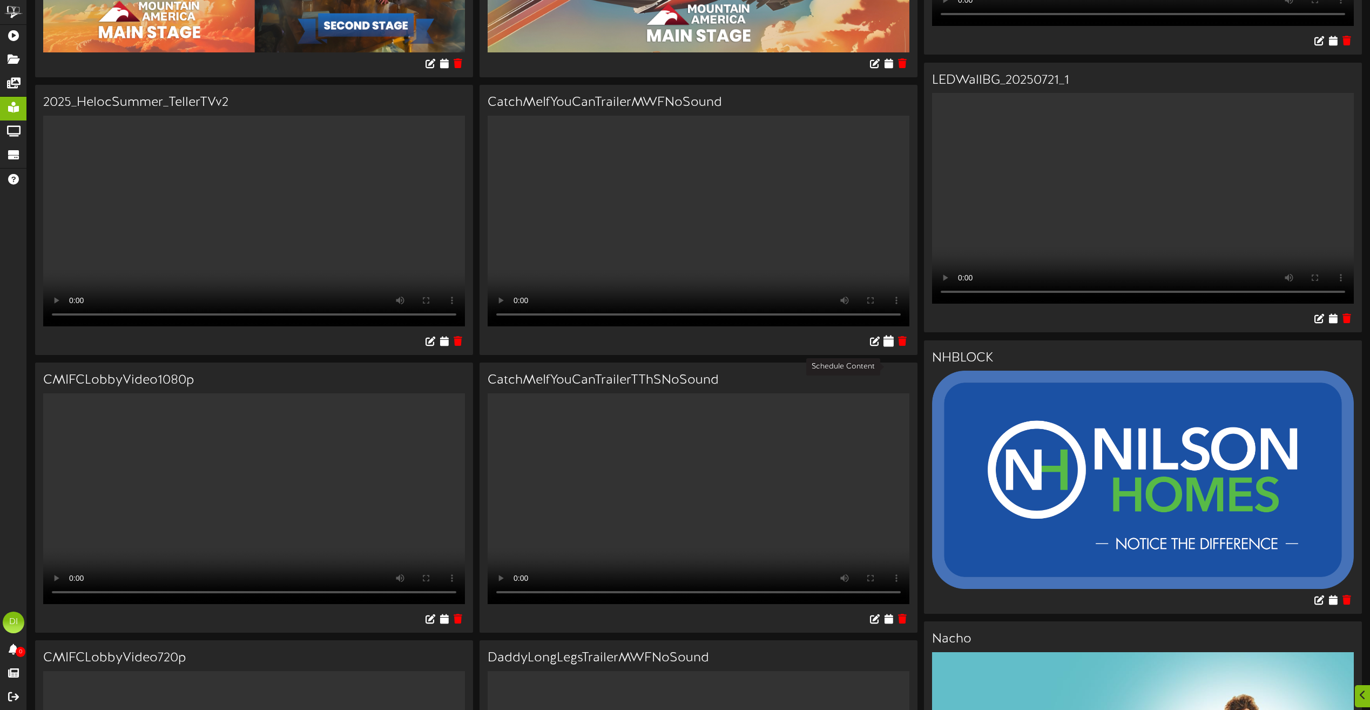
click at [890, 347] on icon at bounding box center [888, 341] width 10 height 12
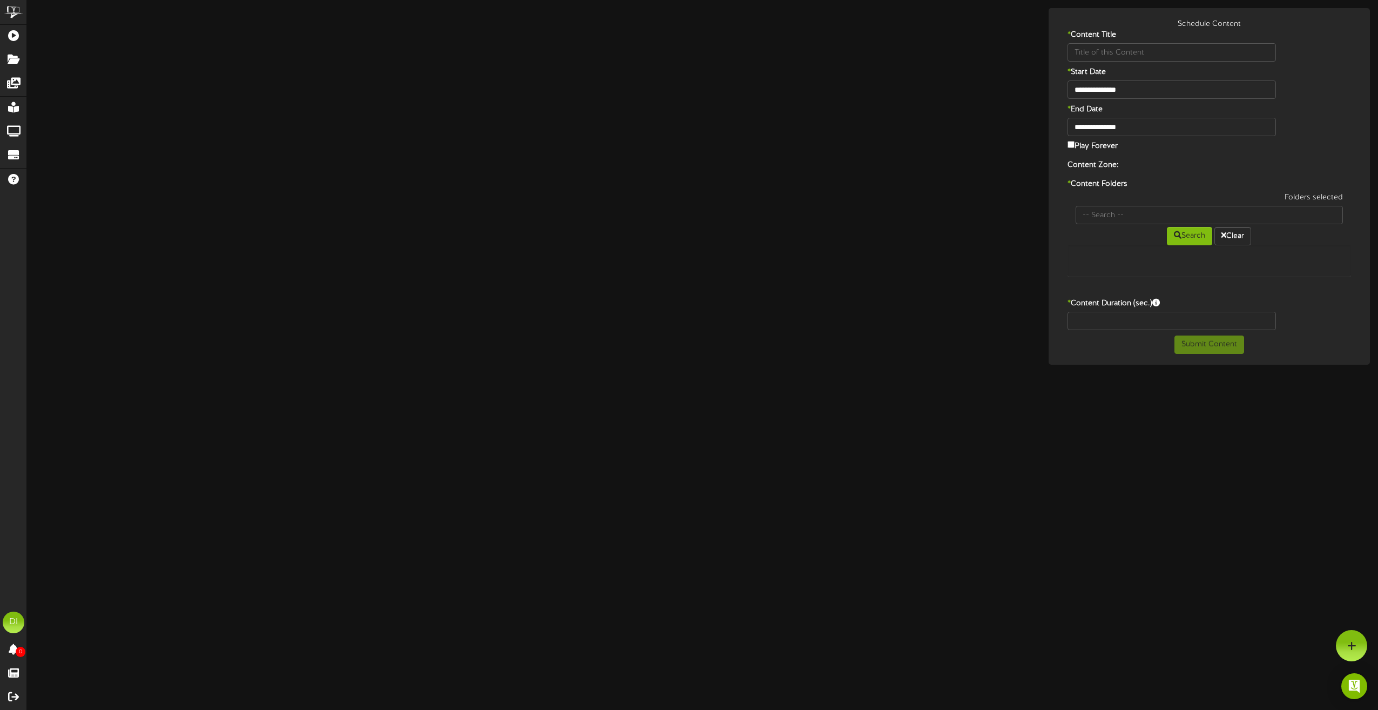
type input "CatchMeIfYouCanTrailerMWFNoSound"
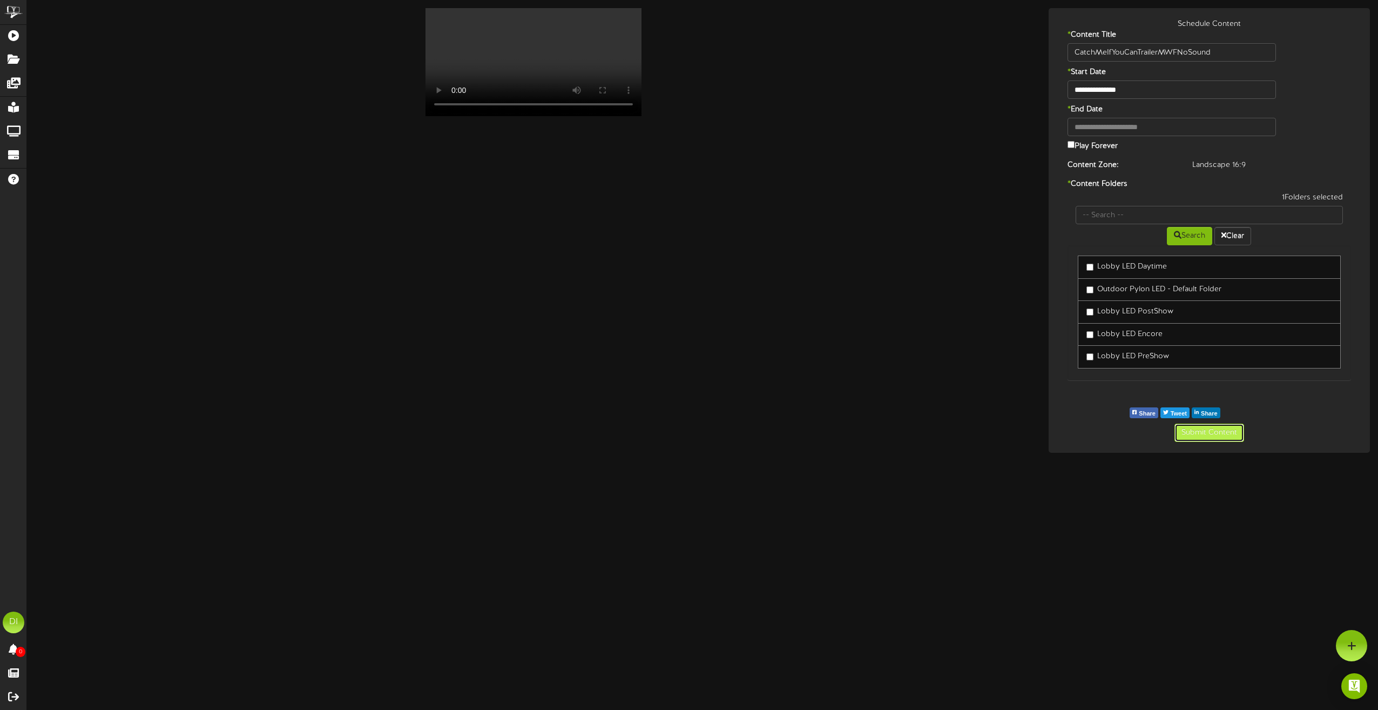
click at [1206, 430] on button "Submit Content" at bounding box center [1209, 432] width 70 height 18
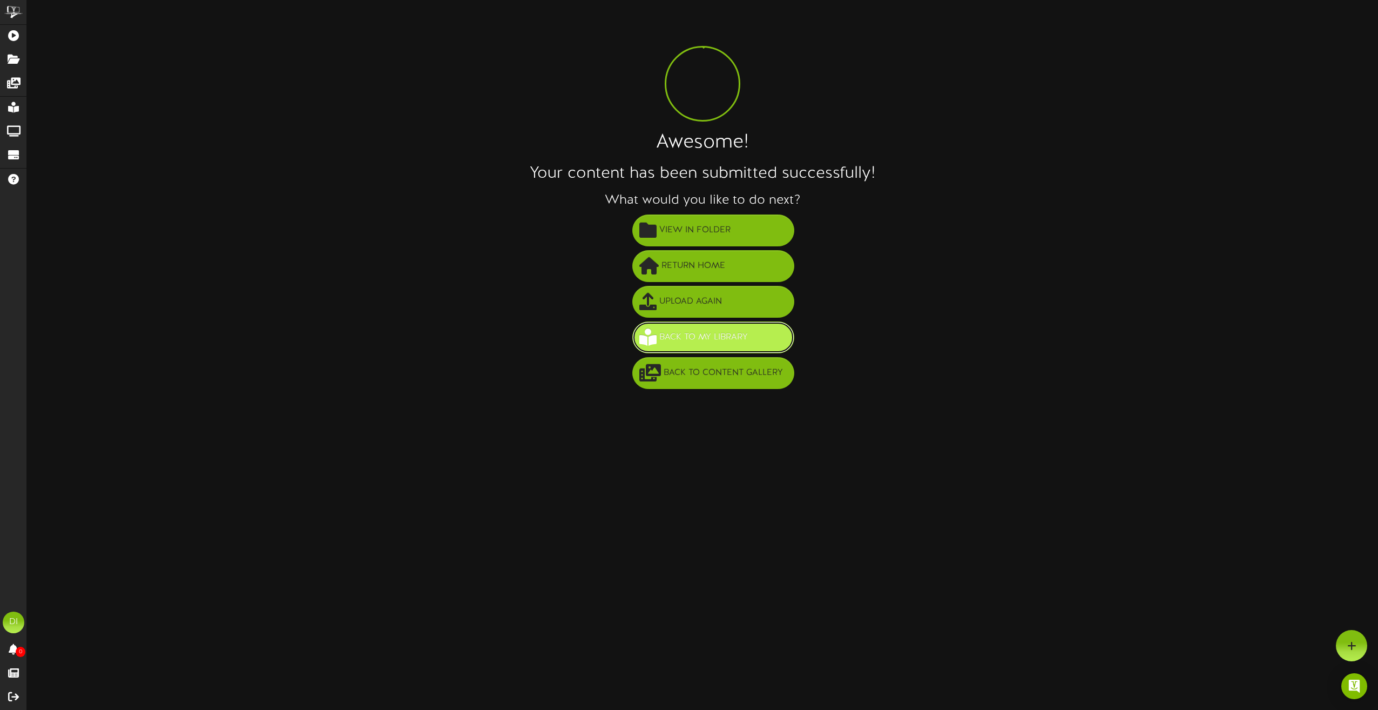
click at [715, 347] on button "Back to My Library" at bounding box center [713, 337] width 162 height 32
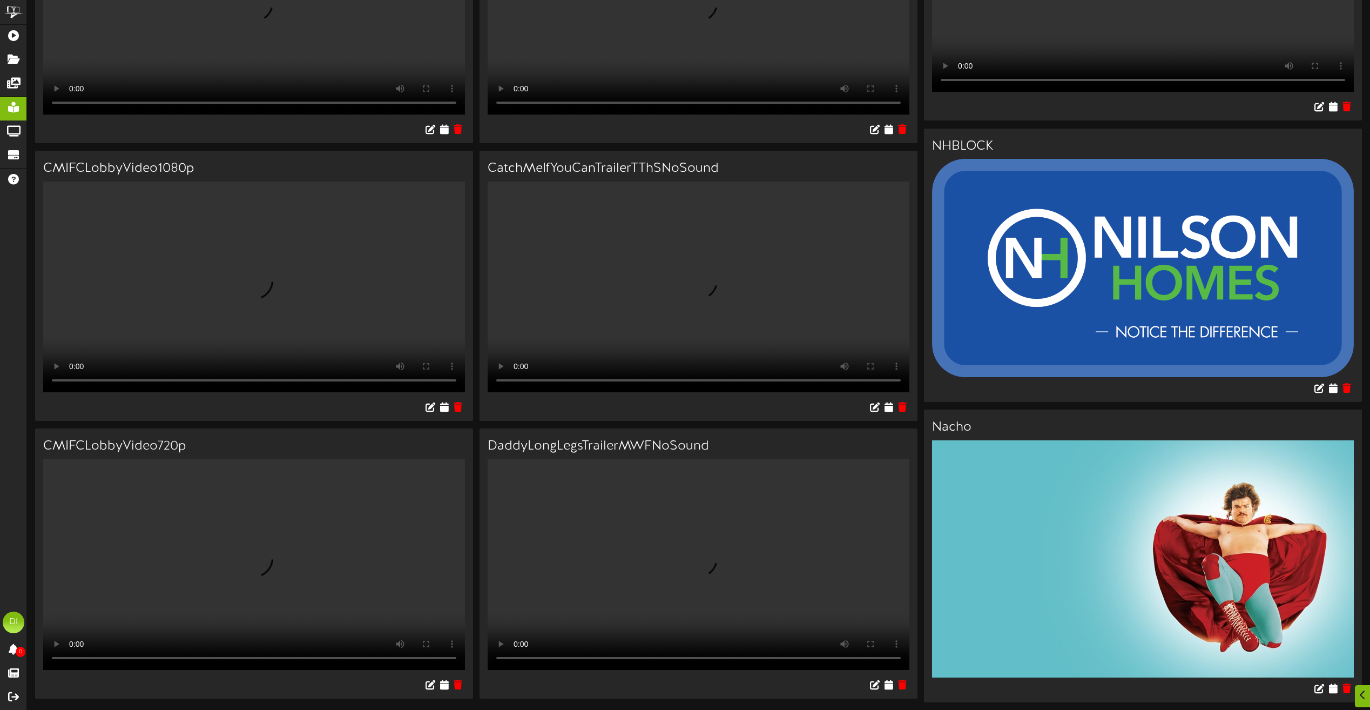
scroll to position [550, 0]
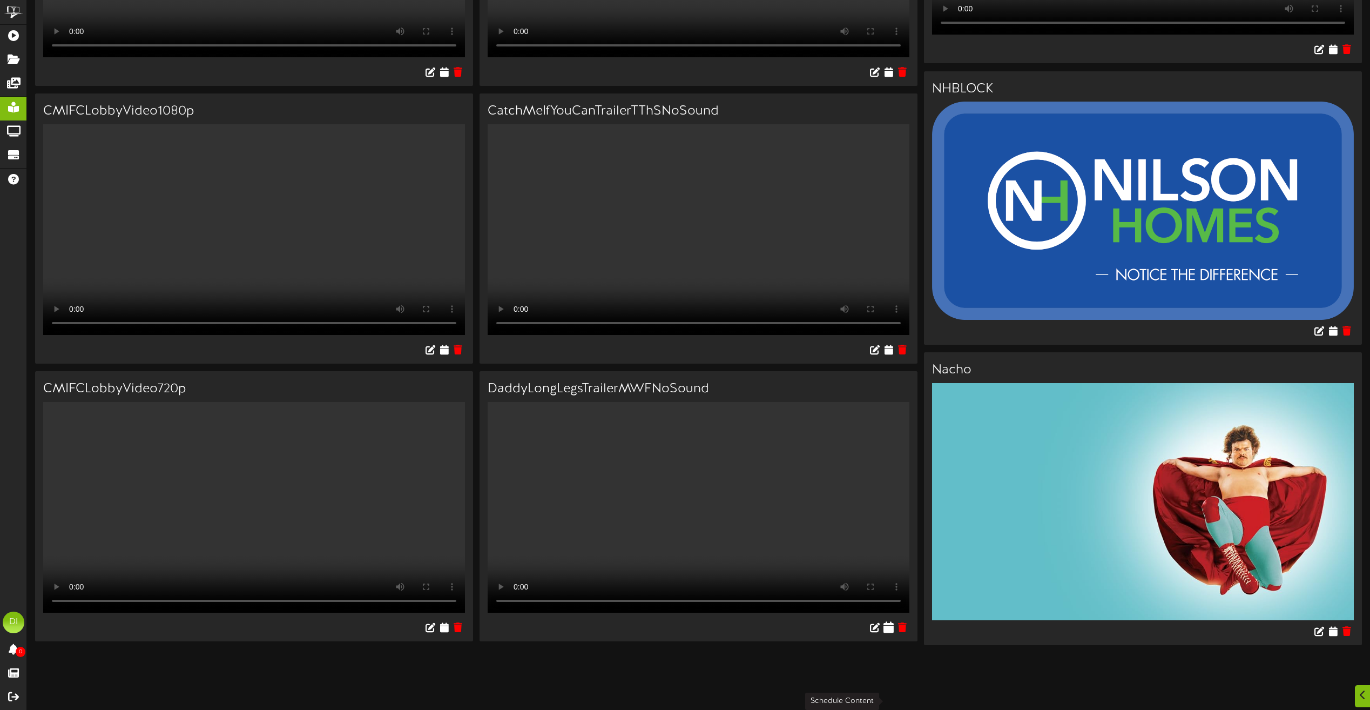
click at [889, 633] on icon at bounding box center [888, 627] width 10 height 12
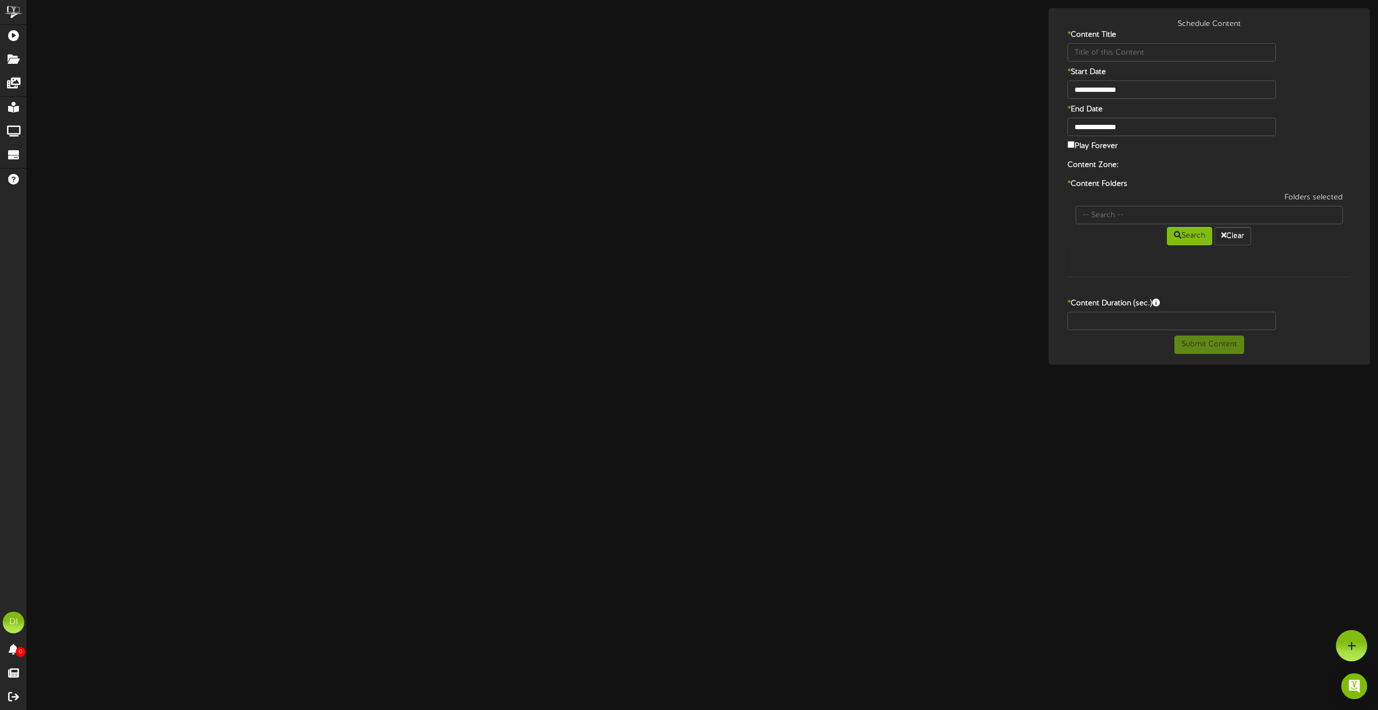
type input "DaddyLongLegsTrailerMWFNoSound"
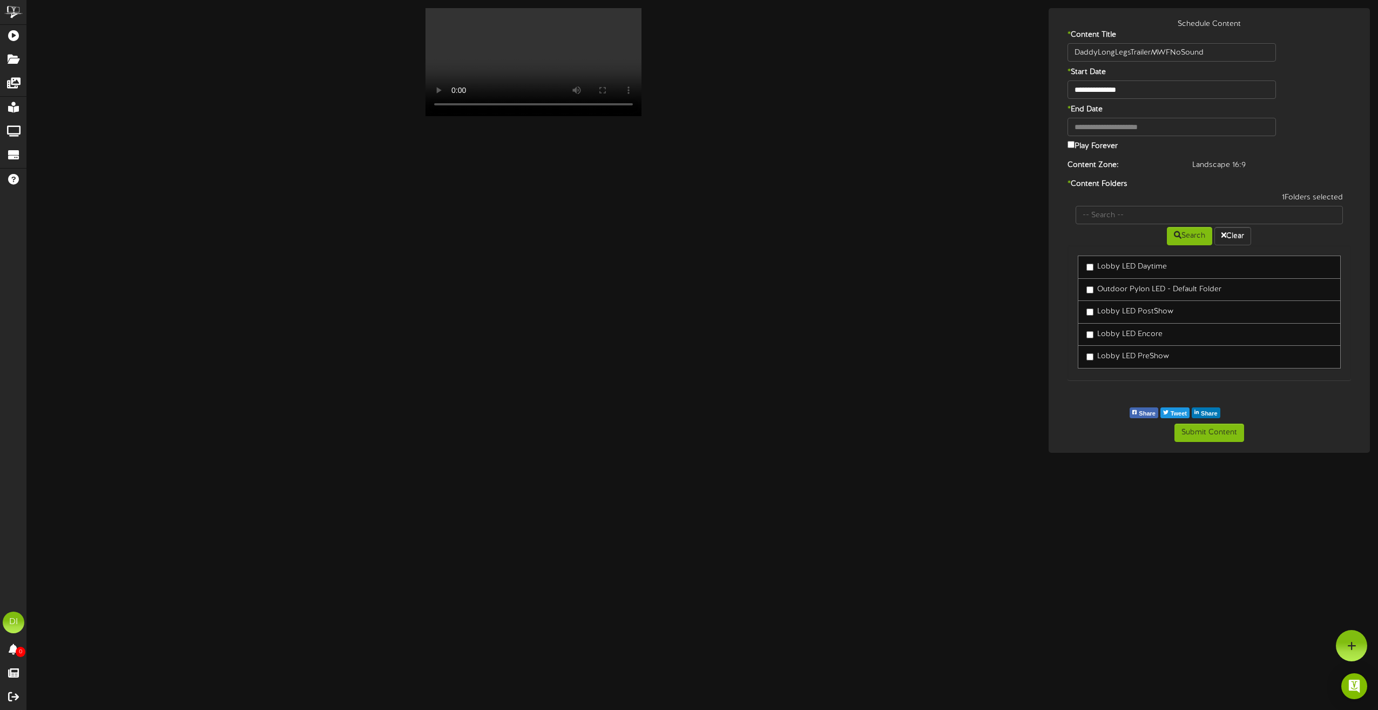
click at [1086, 354] on label "Lobby LED PreShow" at bounding box center [1127, 356] width 83 height 11
click at [1211, 431] on button "Submit Content" at bounding box center [1209, 432] width 70 height 18
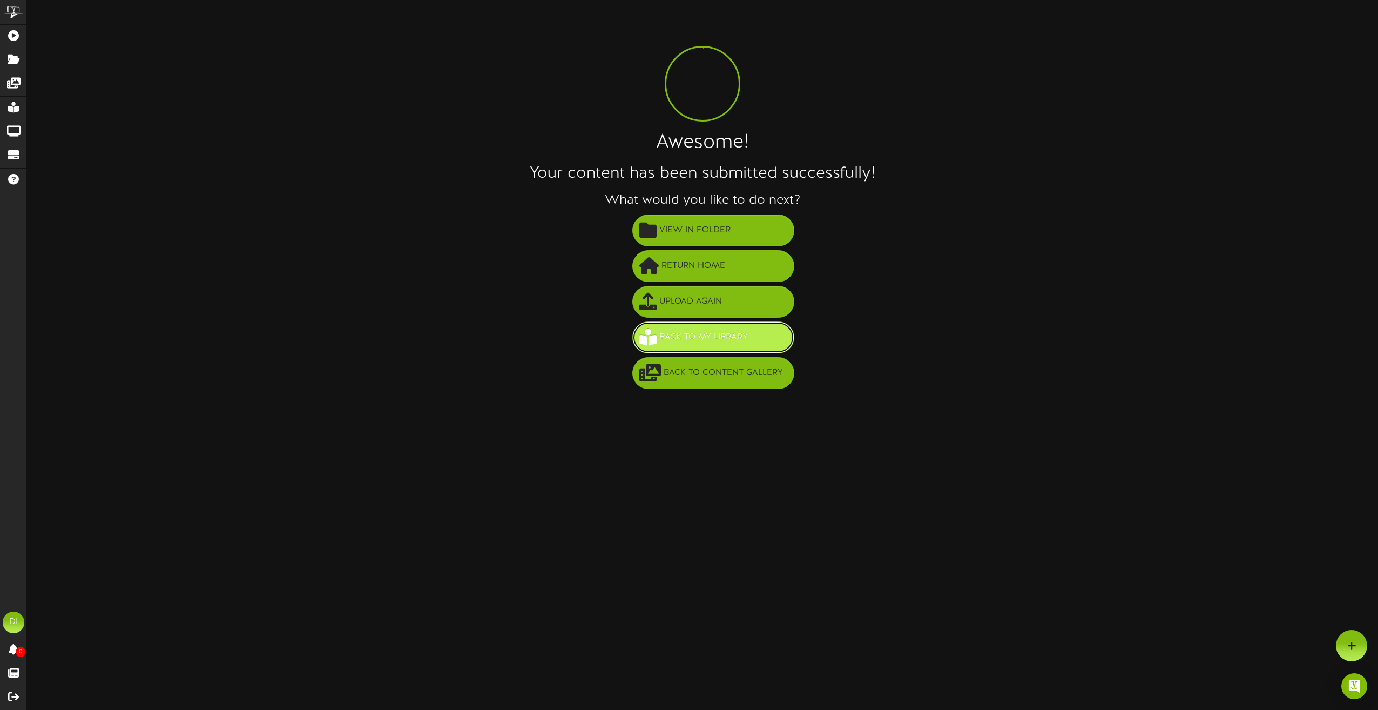
click at [722, 336] on span "Back to My Library" at bounding box center [704, 337] width 94 height 18
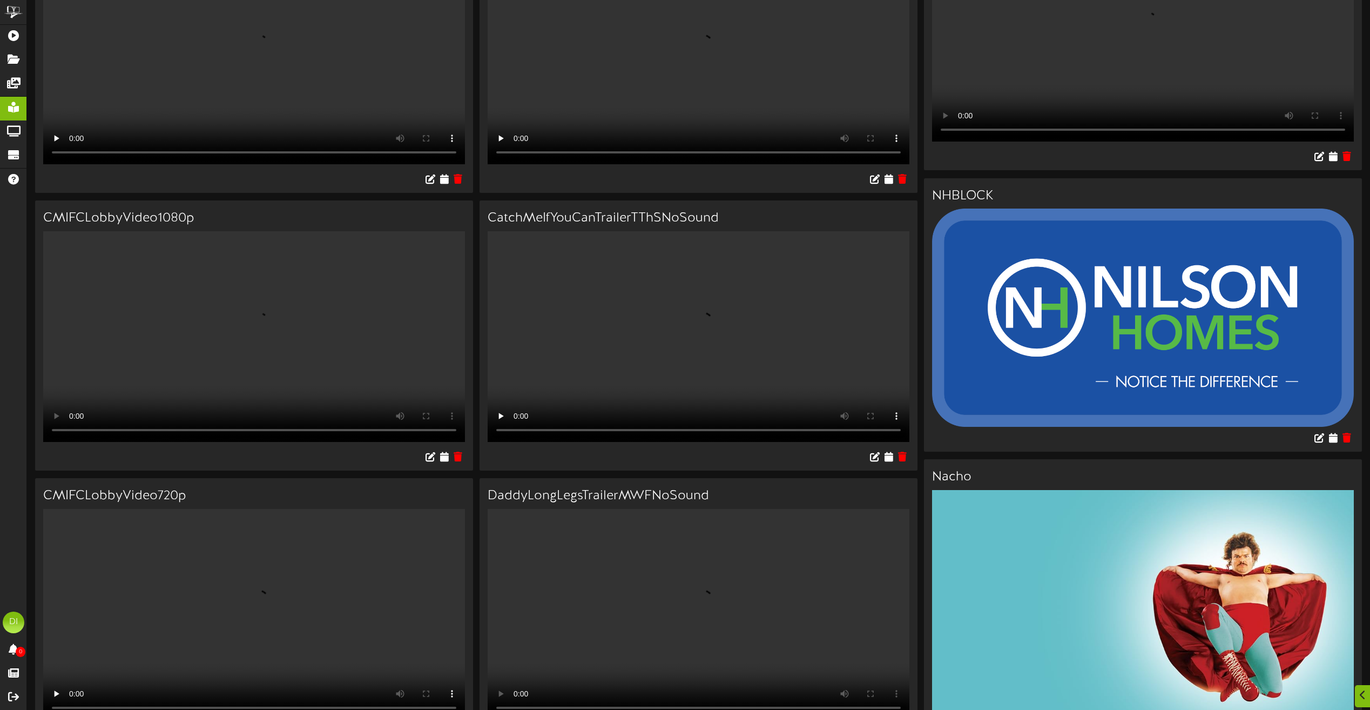
scroll to position [550, 0]
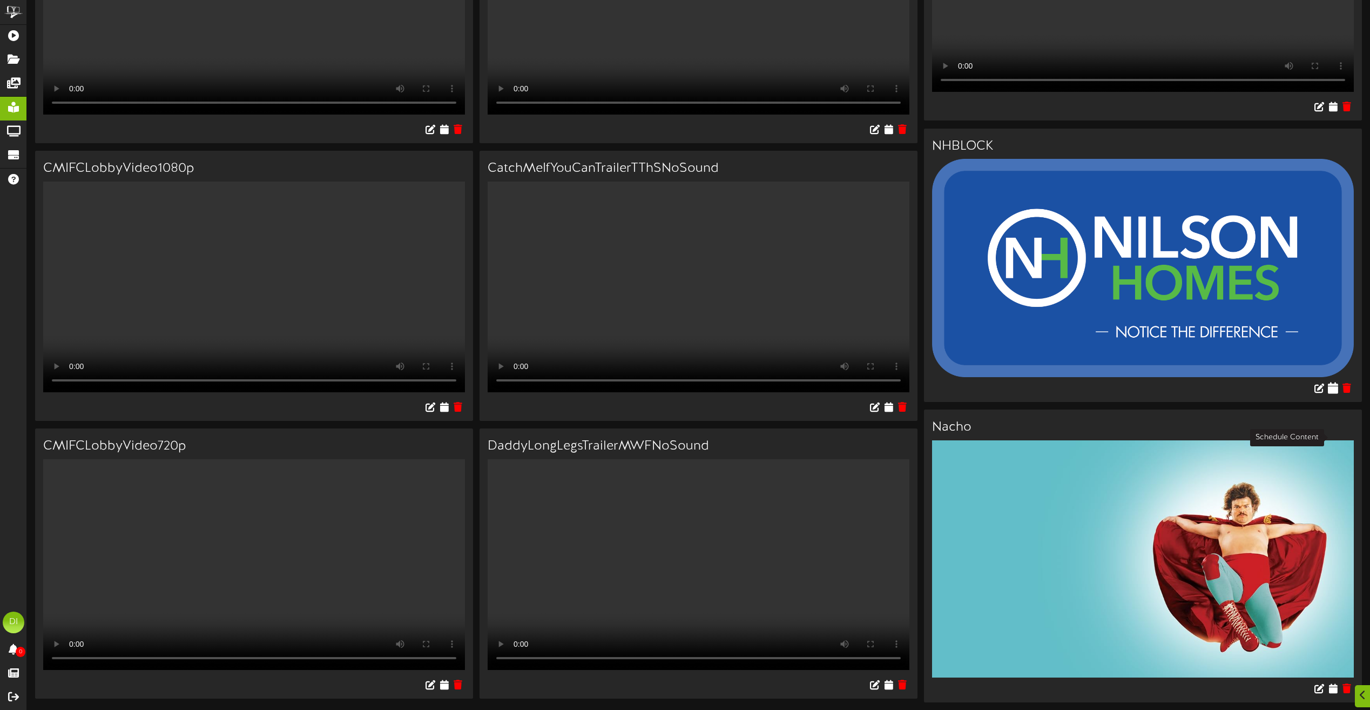
click at [1334, 382] on icon at bounding box center [1333, 388] width 10 height 12
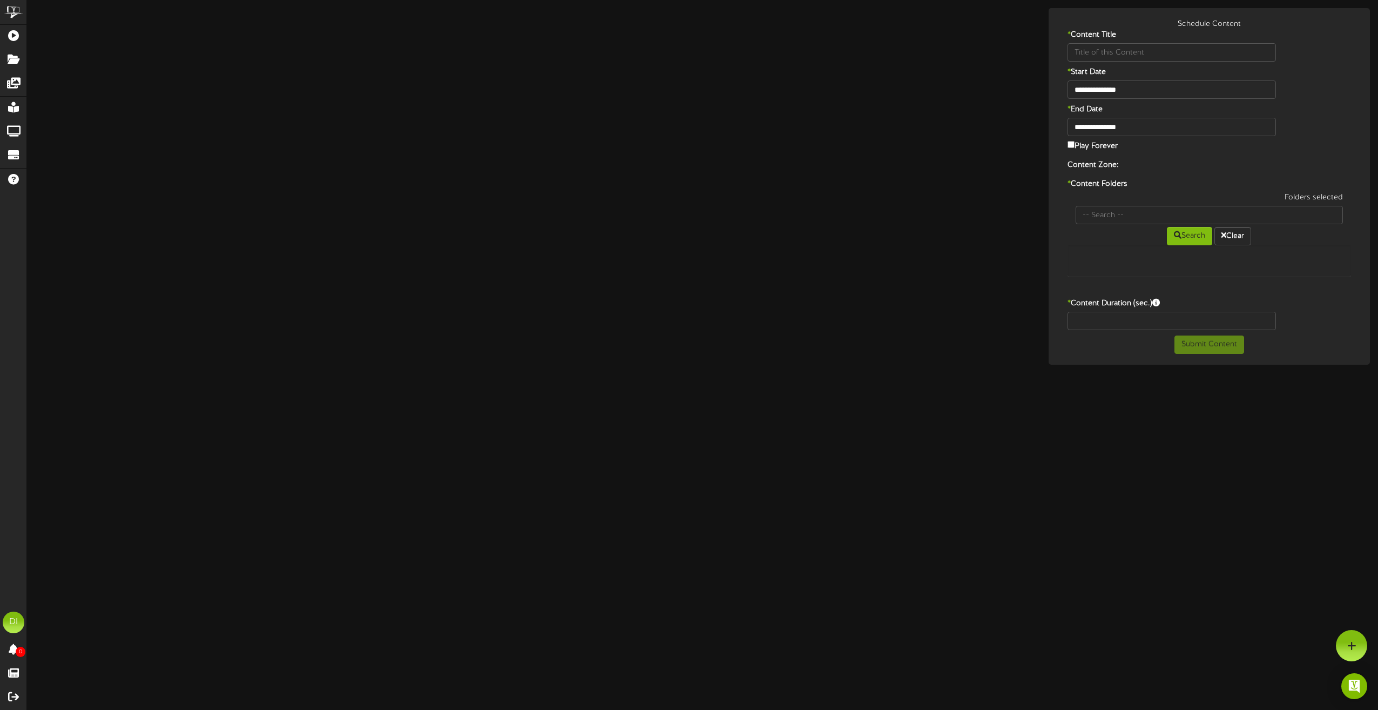
type input "NHBLOCK"
type input "8"
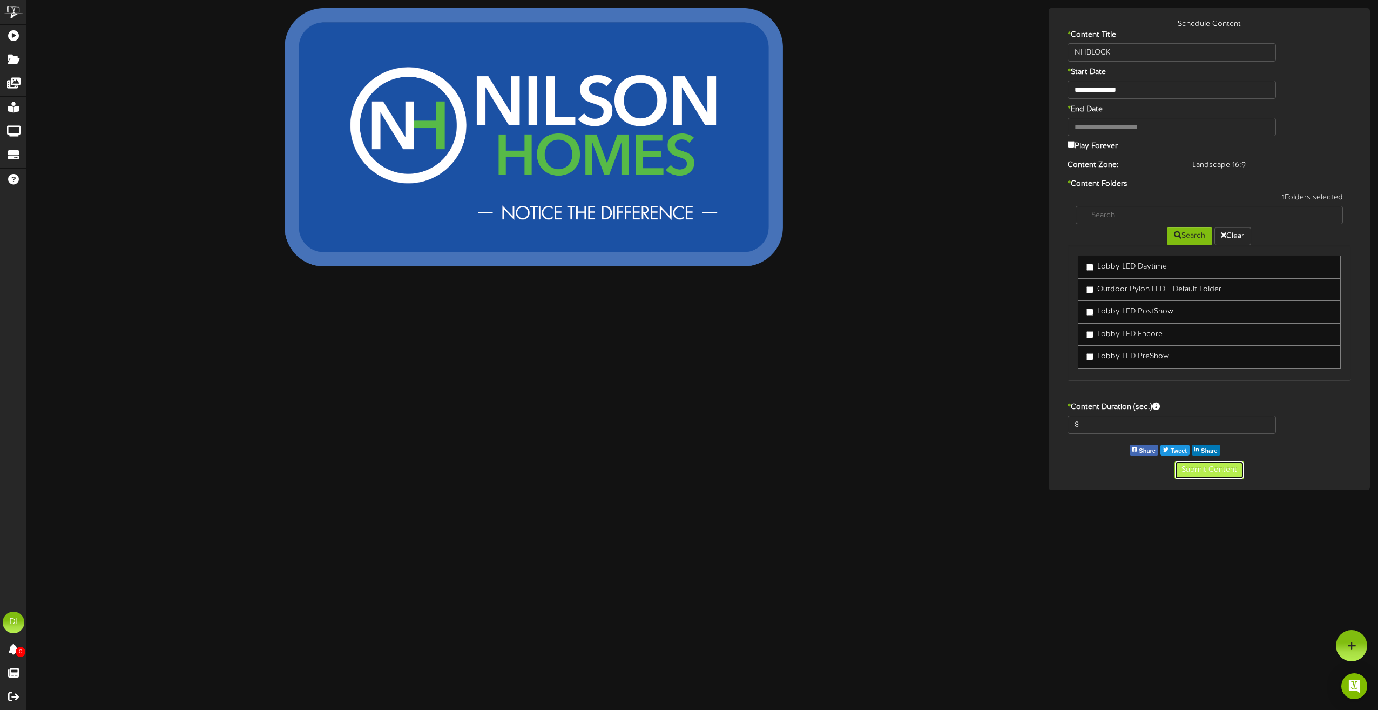
click at [1207, 466] on button "Submit Content" at bounding box center [1209, 470] width 70 height 18
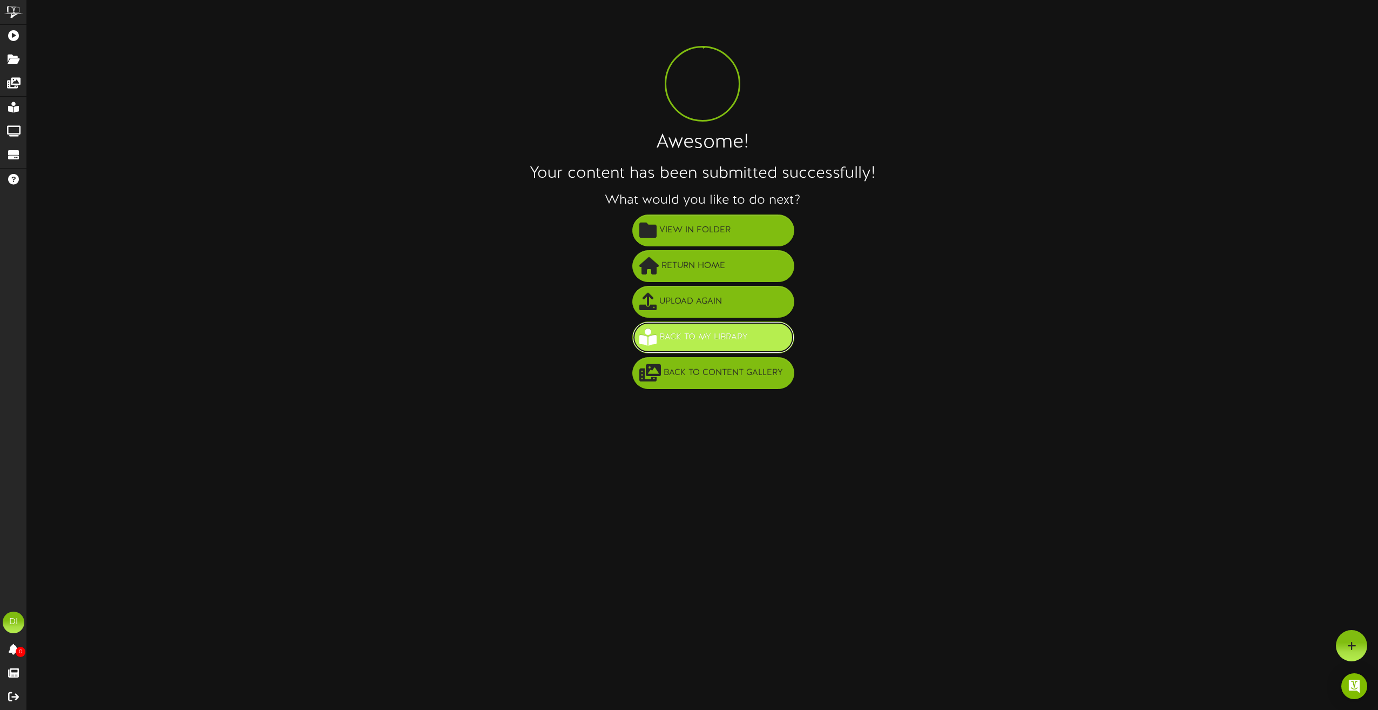
click at [722, 342] on span "Back to My Library" at bounding box center [704, 337] width 94 height 18
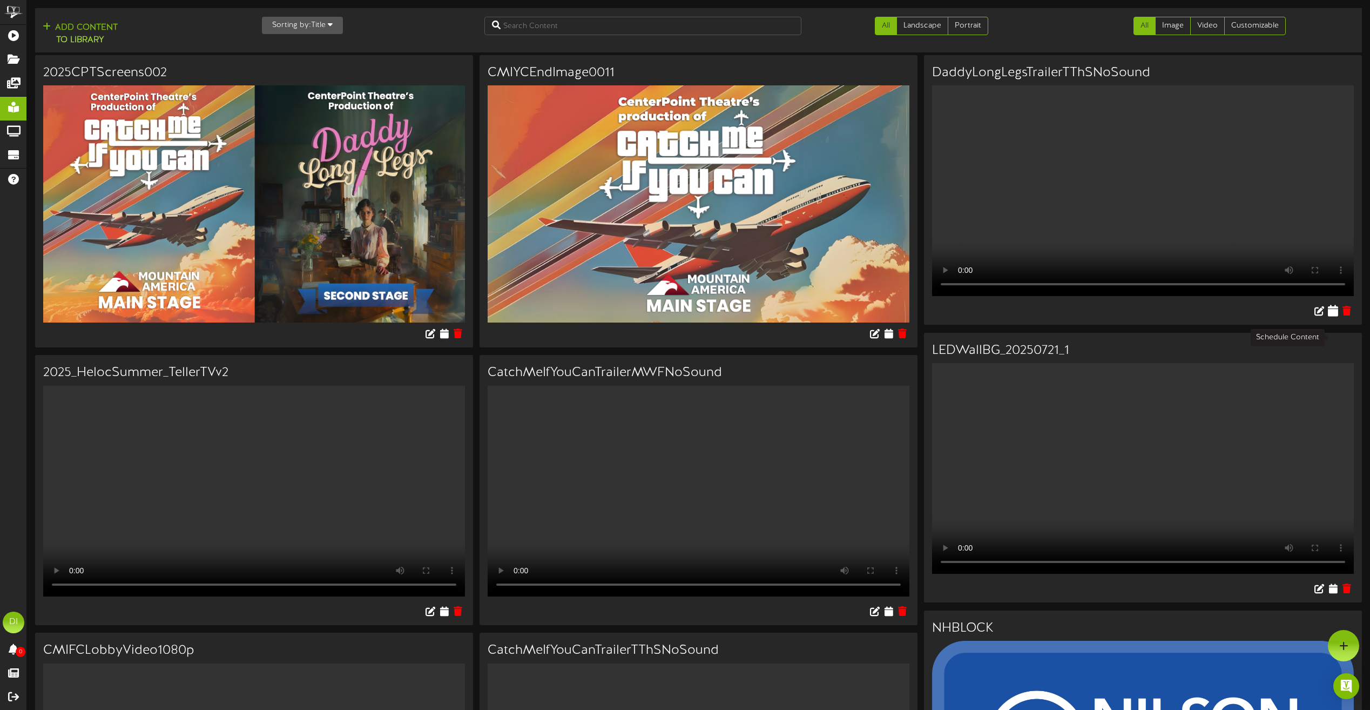
click at [1332, 316] on icon at bounding box center [1333, 311] width 10 height 12
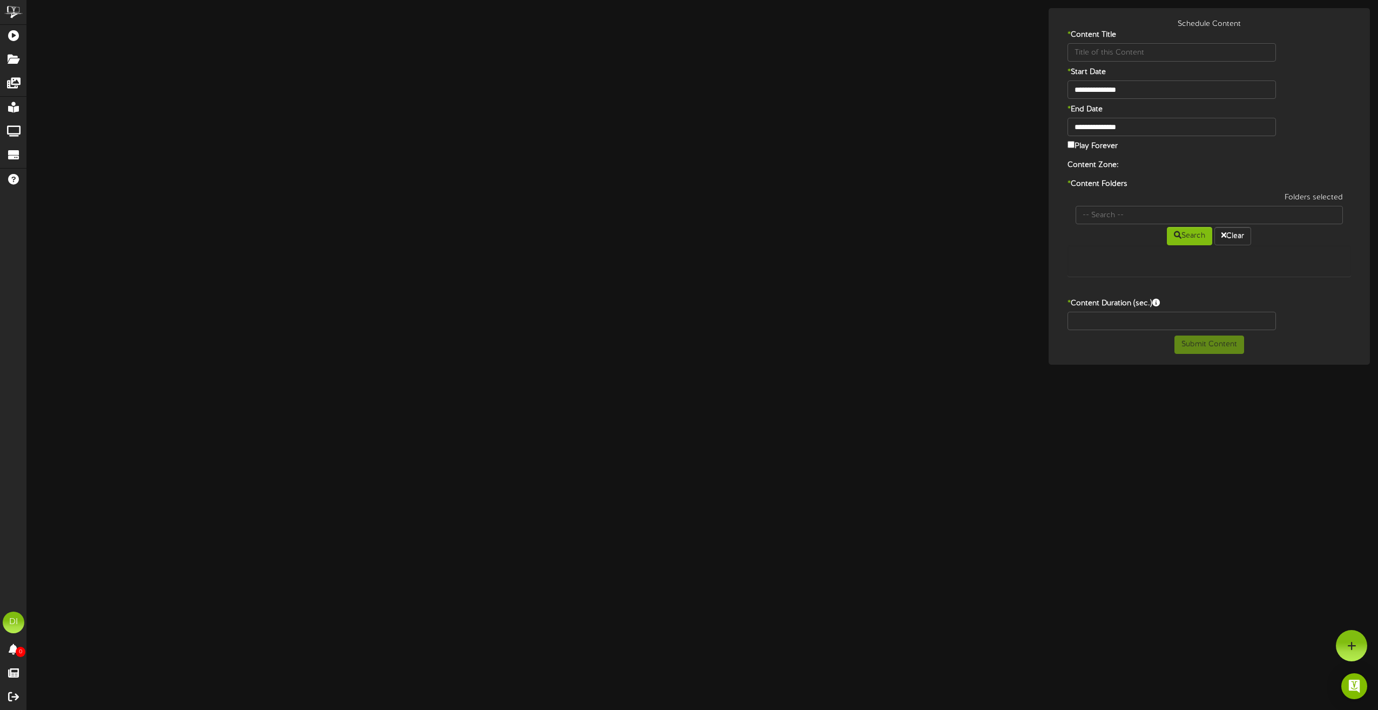
type input "DaddyLongLegsTrailerTThSNoSound"
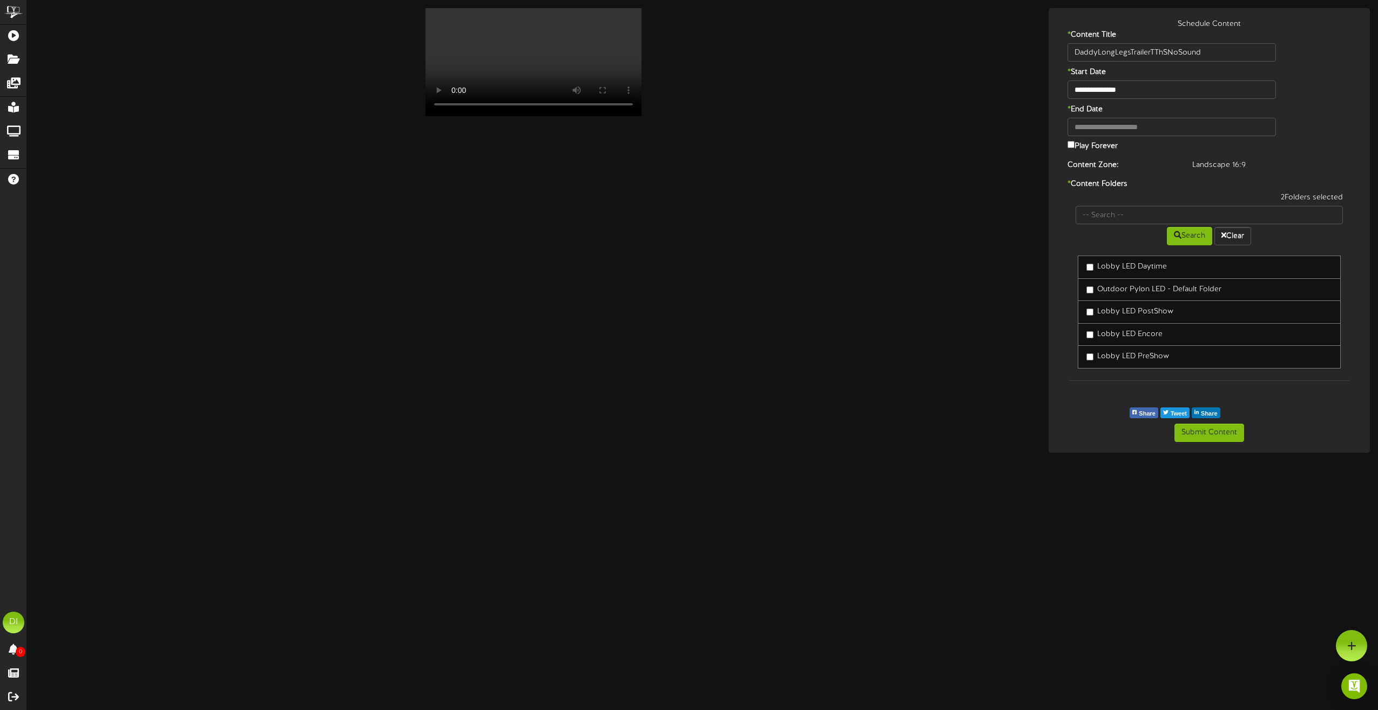
click at [1089, 332] on label "Lobby LED Encore" at bounding box center [1124, 334] width 76 height 11
click at [1203, 434] on button "Submit Content" at bounding box center [1209, 432] width 70 height 18
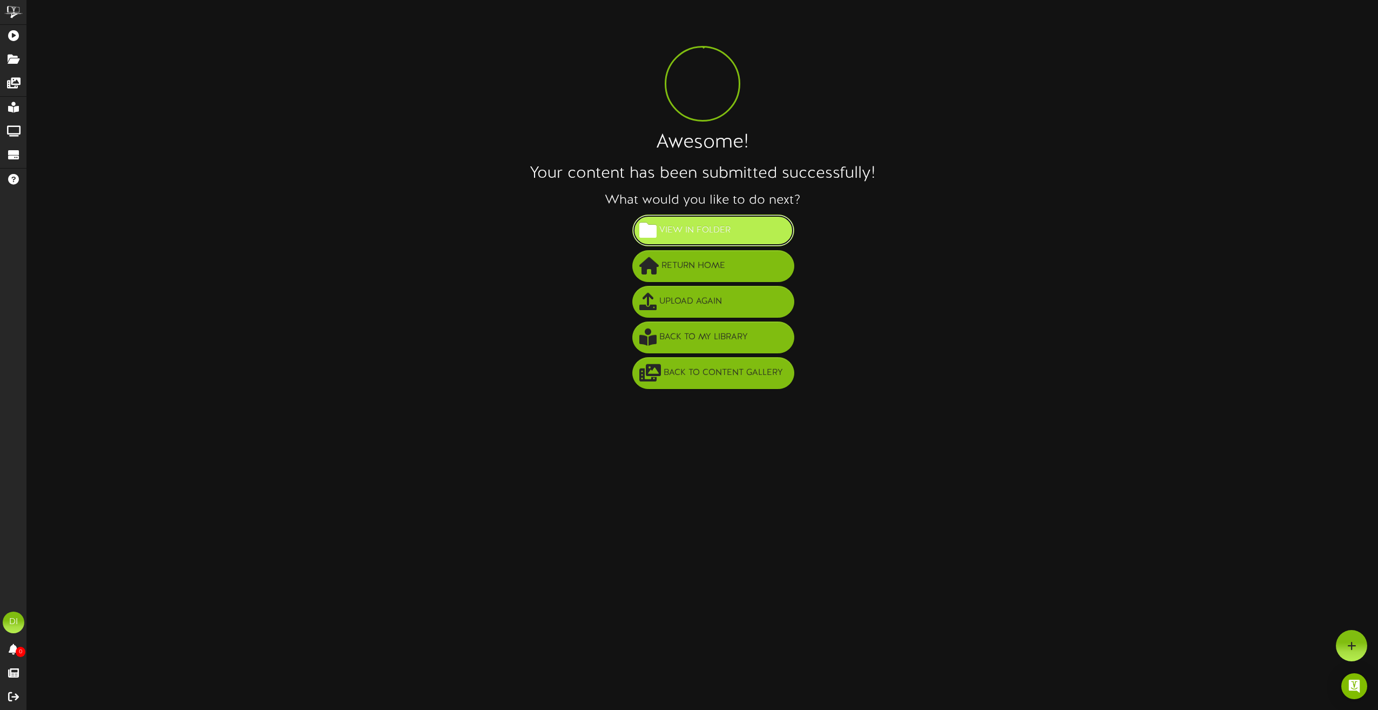
click at [686, 229] on span "View in Folder" at bounding box center [695, 230] width 77 height 18
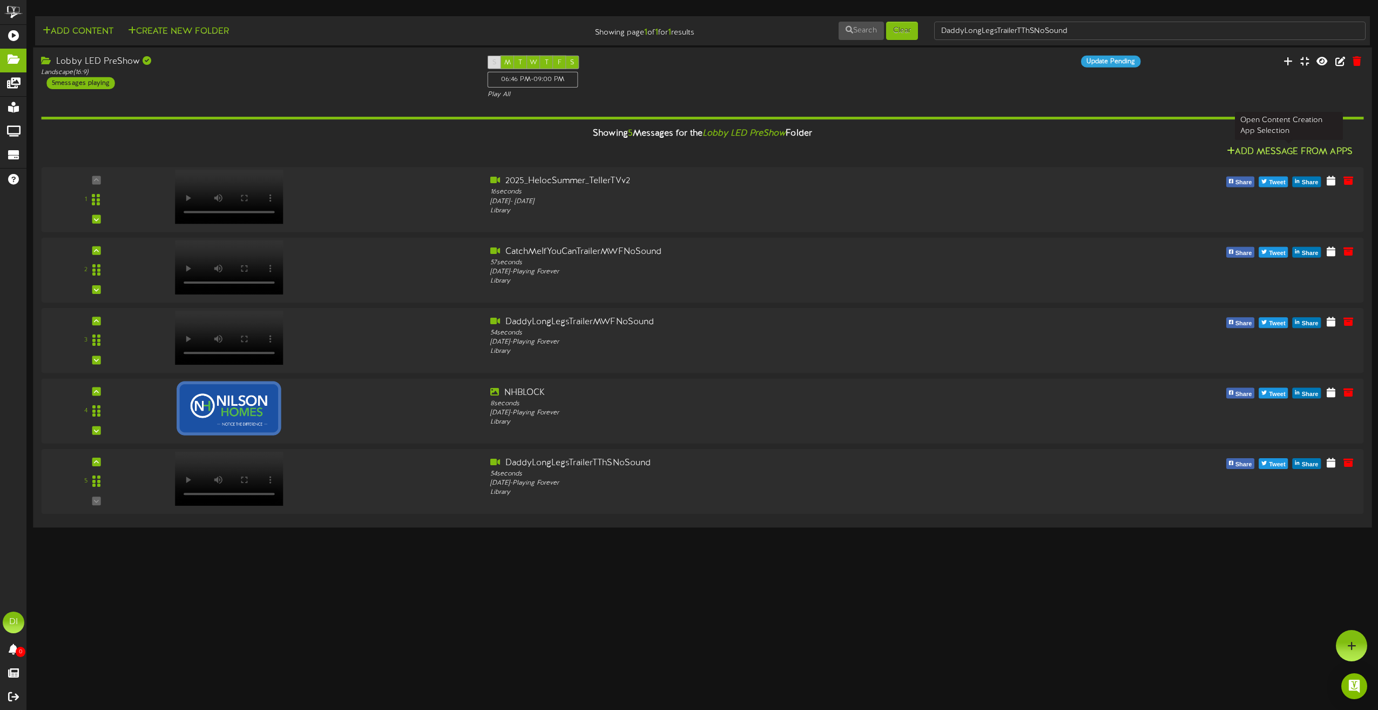
click at [1272, 152] on button "Add Message From Apps" at bounding box center [1290, 151] width 132 height 13
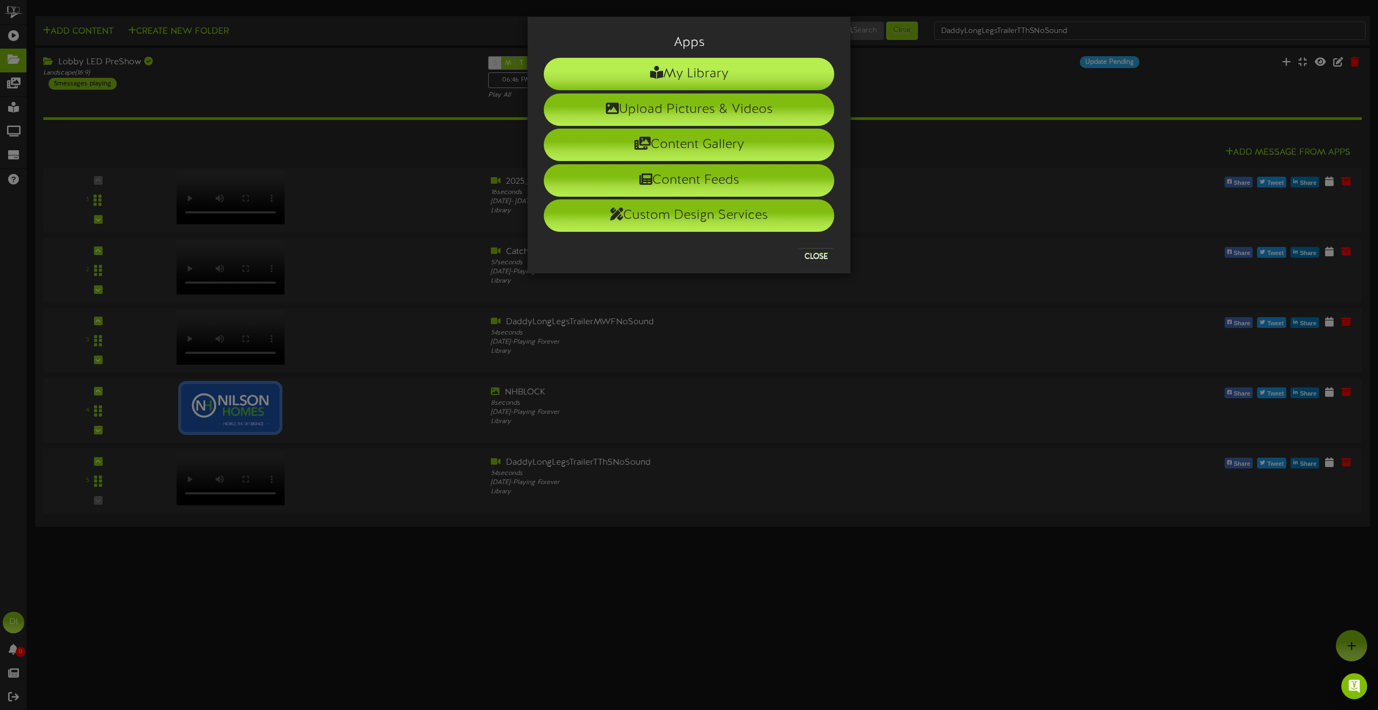
click at [702, 73] on li "My Library" at bounding box center [689, 74] width 291 height 32
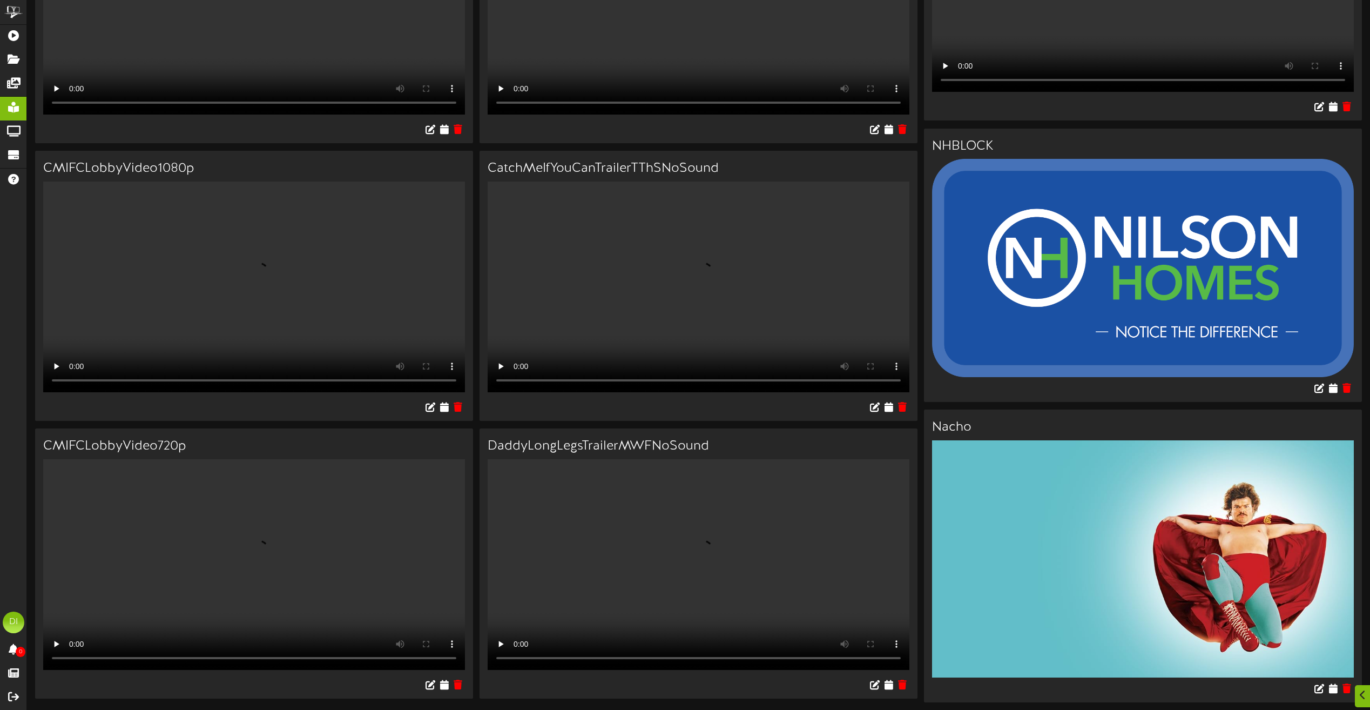
scroll to position [540, 0]
click at [442, 401] on icon at bounding box center [444, 407] width 10 height 12
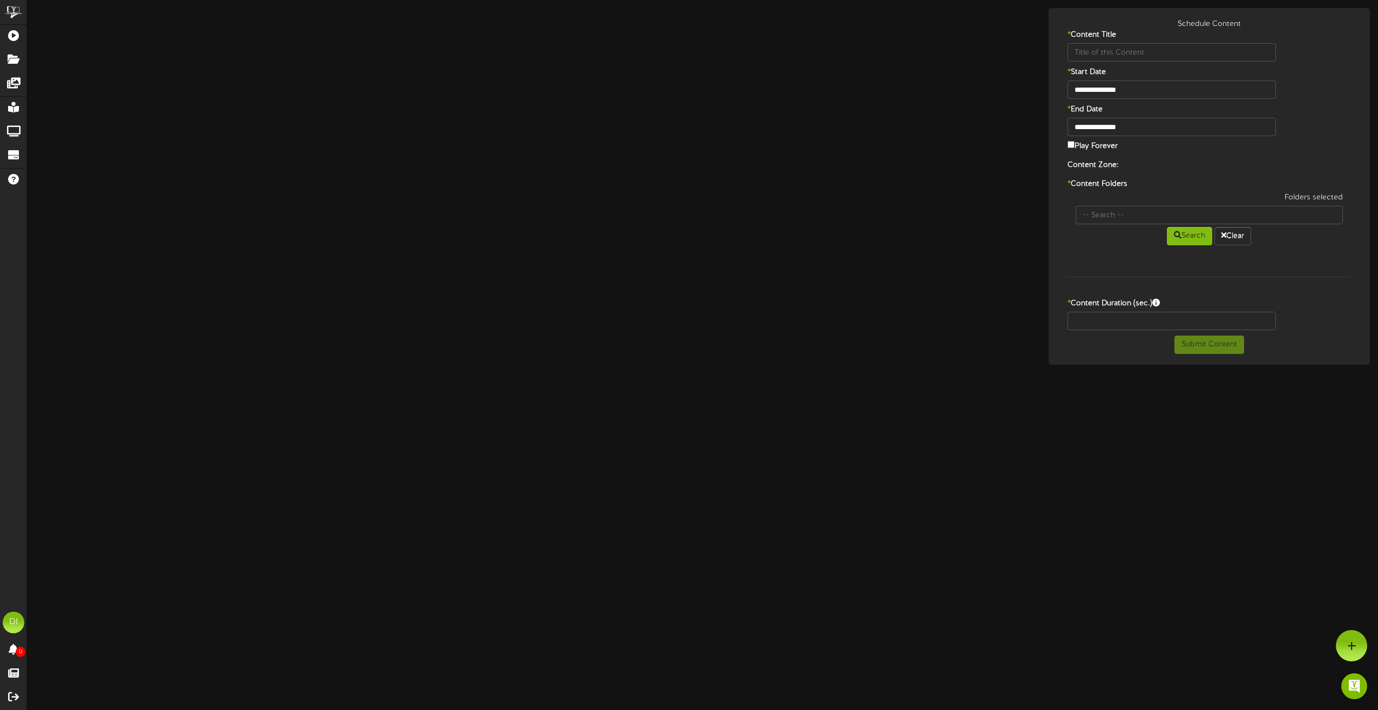
type input "CMIFCLobbyVideo1080p"
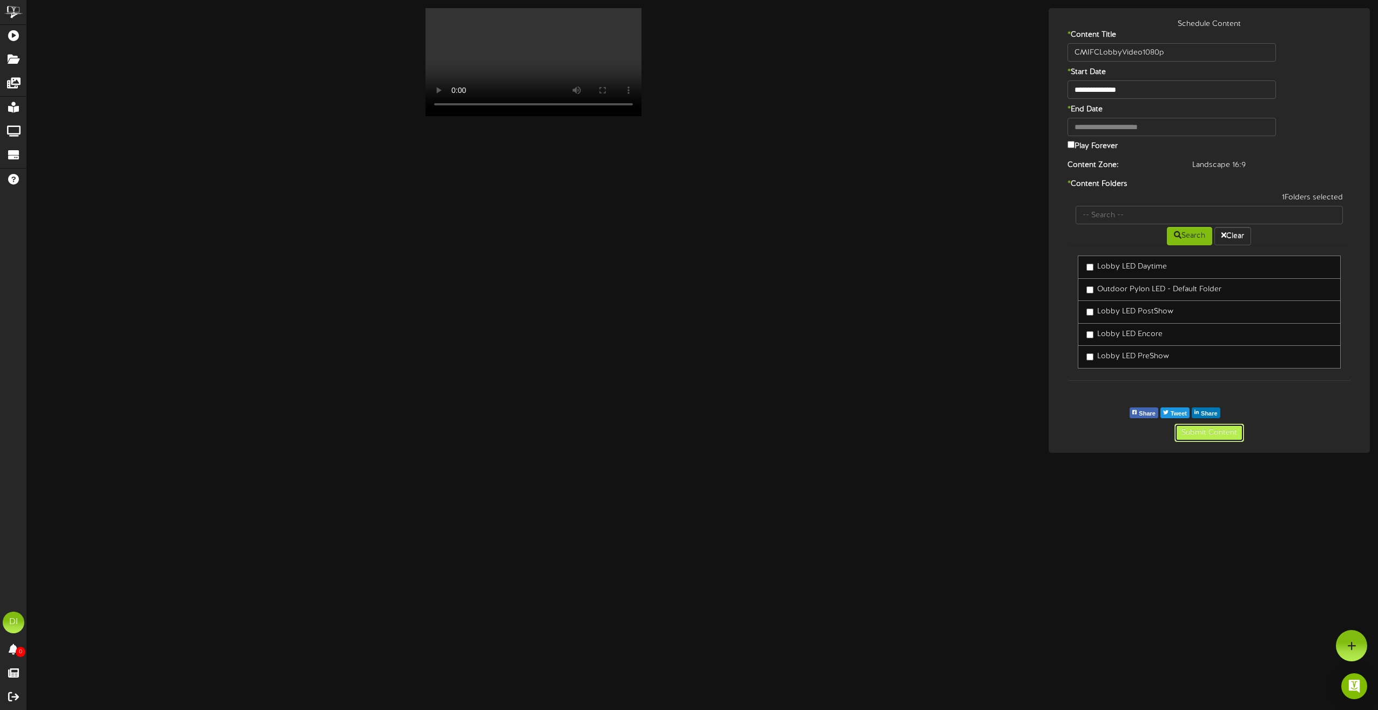
click at [1208, 431] on button "Submit Content" at bounding box center [1209, 432] width 70 height 18
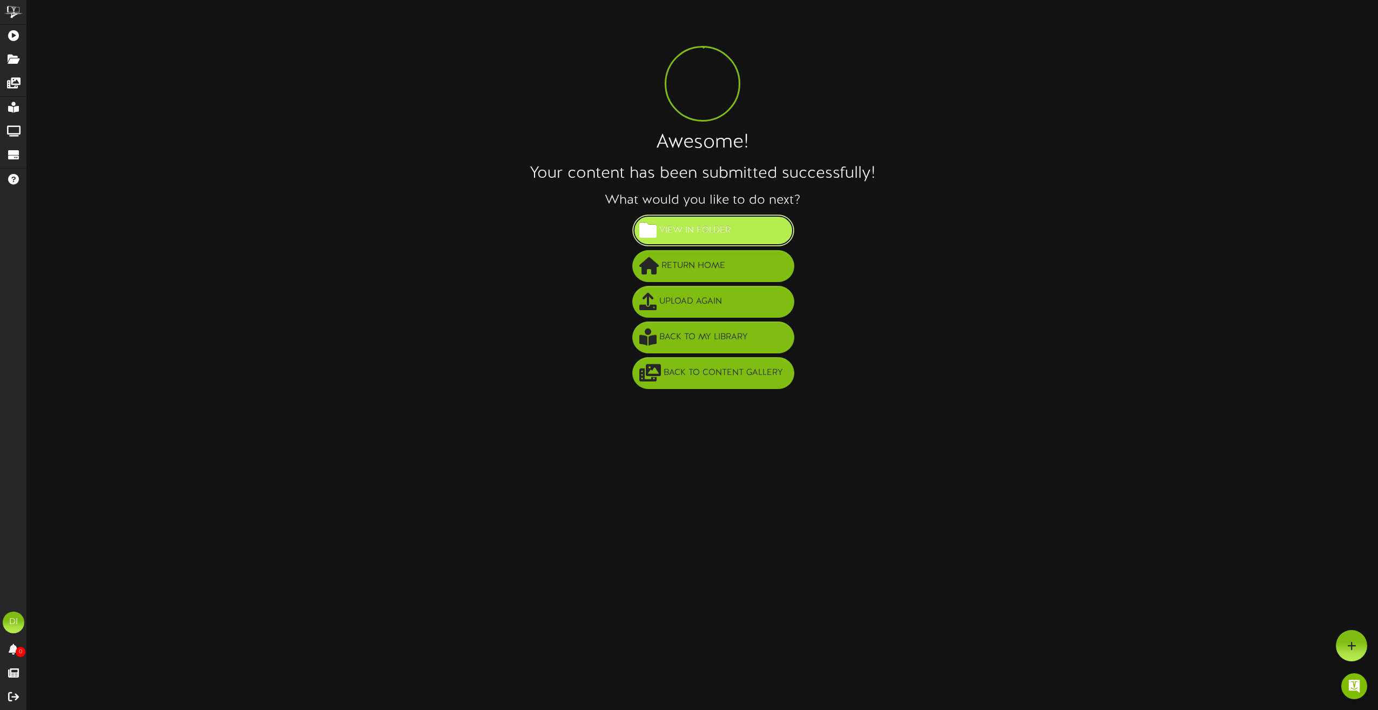
click at [693, 220] on button "View in Folder" at bounding box center [713, 230] width 162 height 32
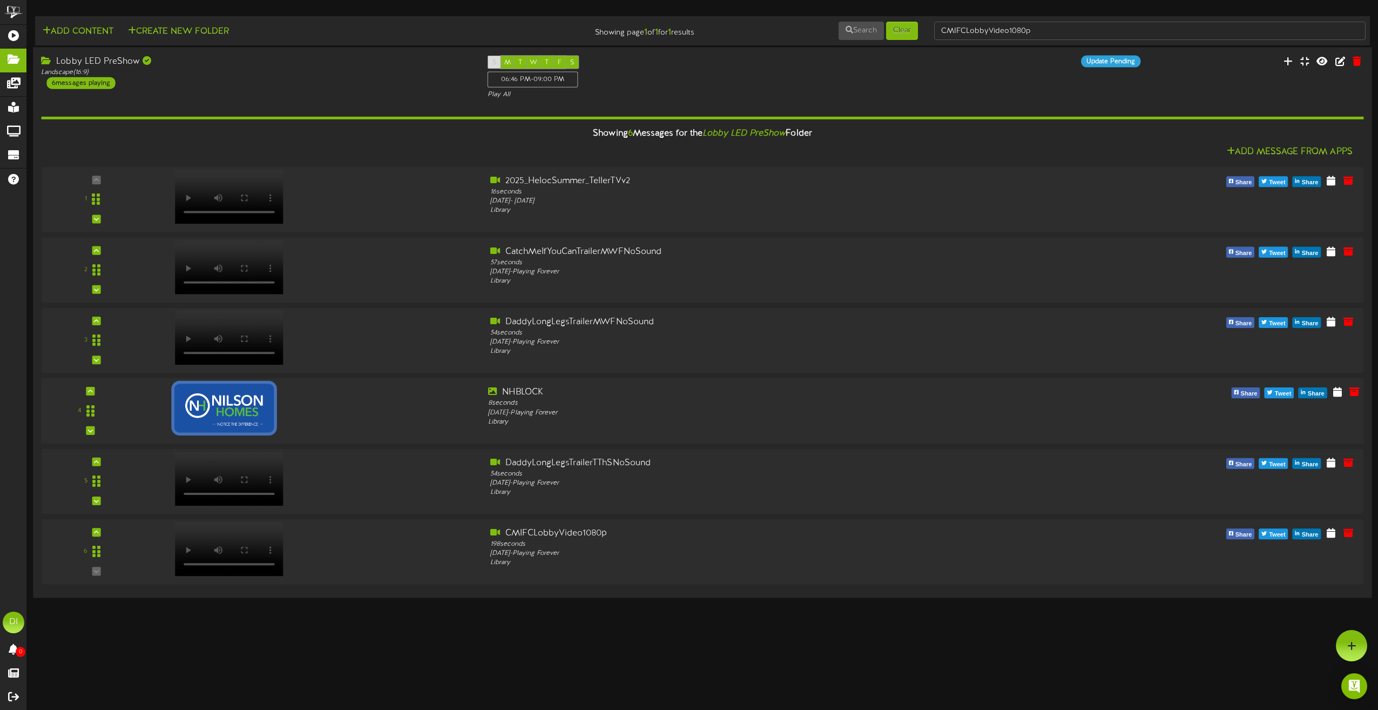
drag, startPoint x: 356, startPoint y: 406, endPoint x: 364, endPoint y: 418, distance: 14.4
click at [364, 418] on div at bounding box center [313, 405] width 334 height 38
click at [89, 390] on icon at bounding box center [90, 390] width 5 height 5
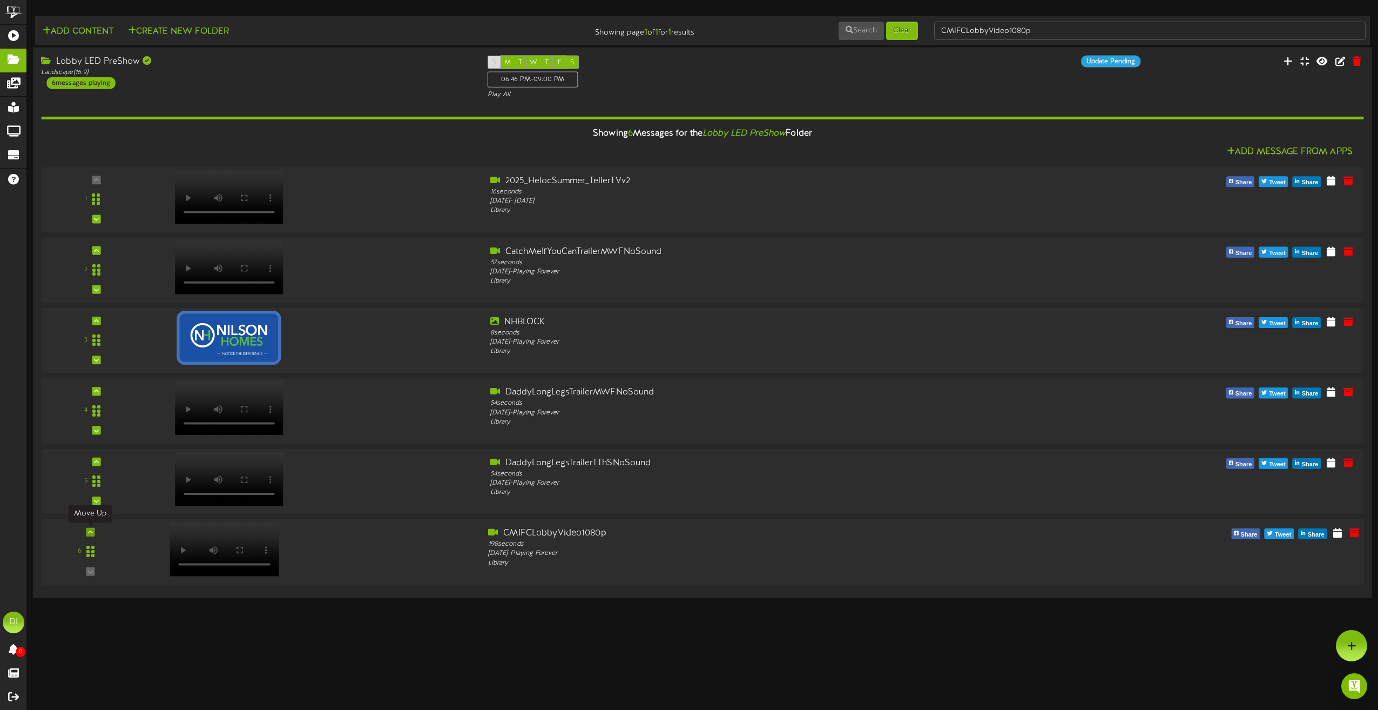
click at [89, 531] on icon at bounding box center [90, 531] width 5 height 5
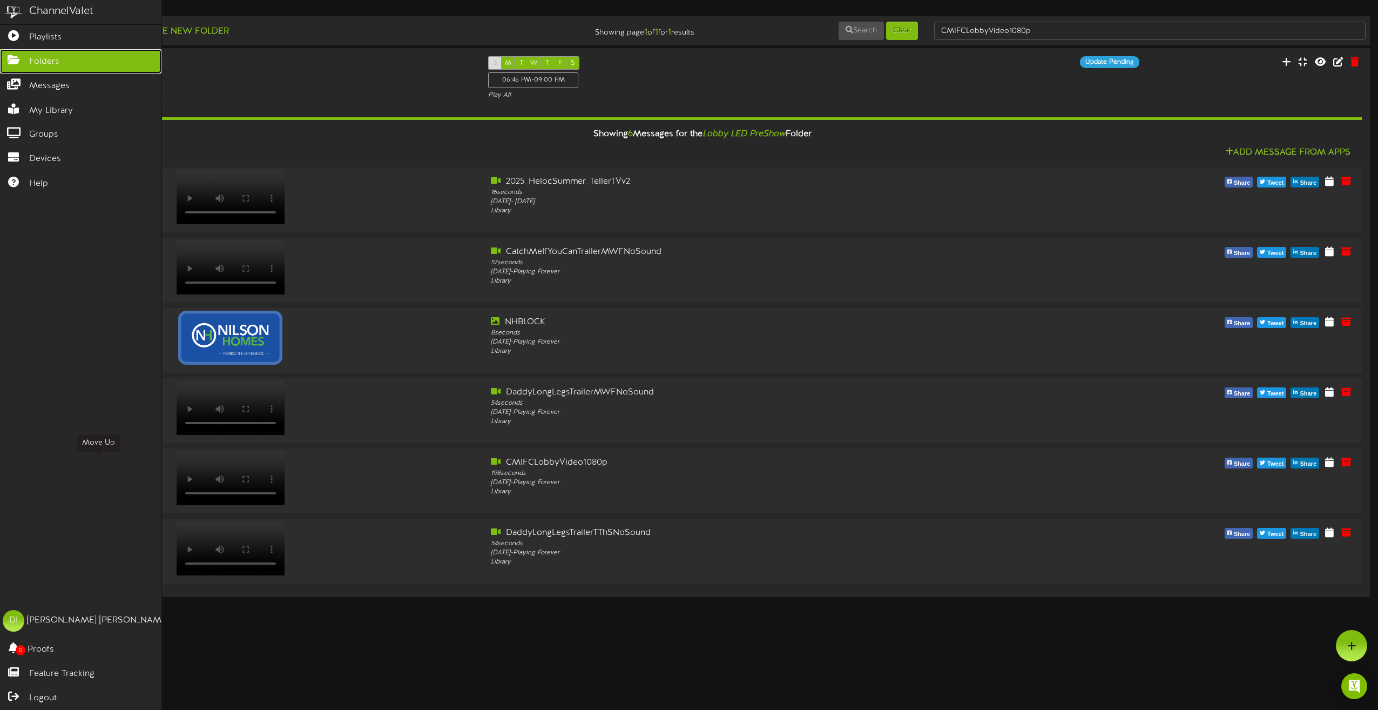
click at [37, 53] on link "Folders" at bounding box center [80, 61] width 161 height 24
click at [34, 28] on link "Playlists" at bounding box center [80, 37] width 161 height 24
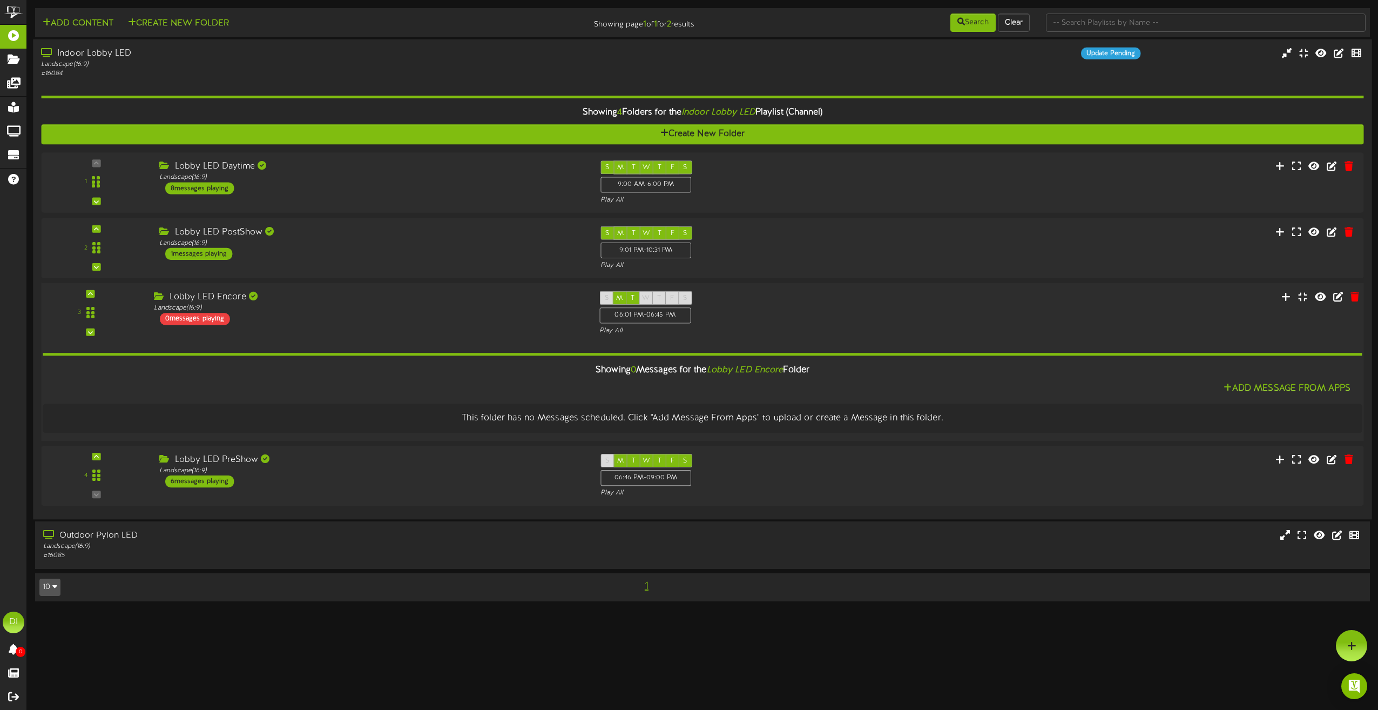
click at [828, 314] on div "S M T W T F S 06:01 PM - 06:45 PM Play All" at bounding box center [758, 313] width 334 height 44
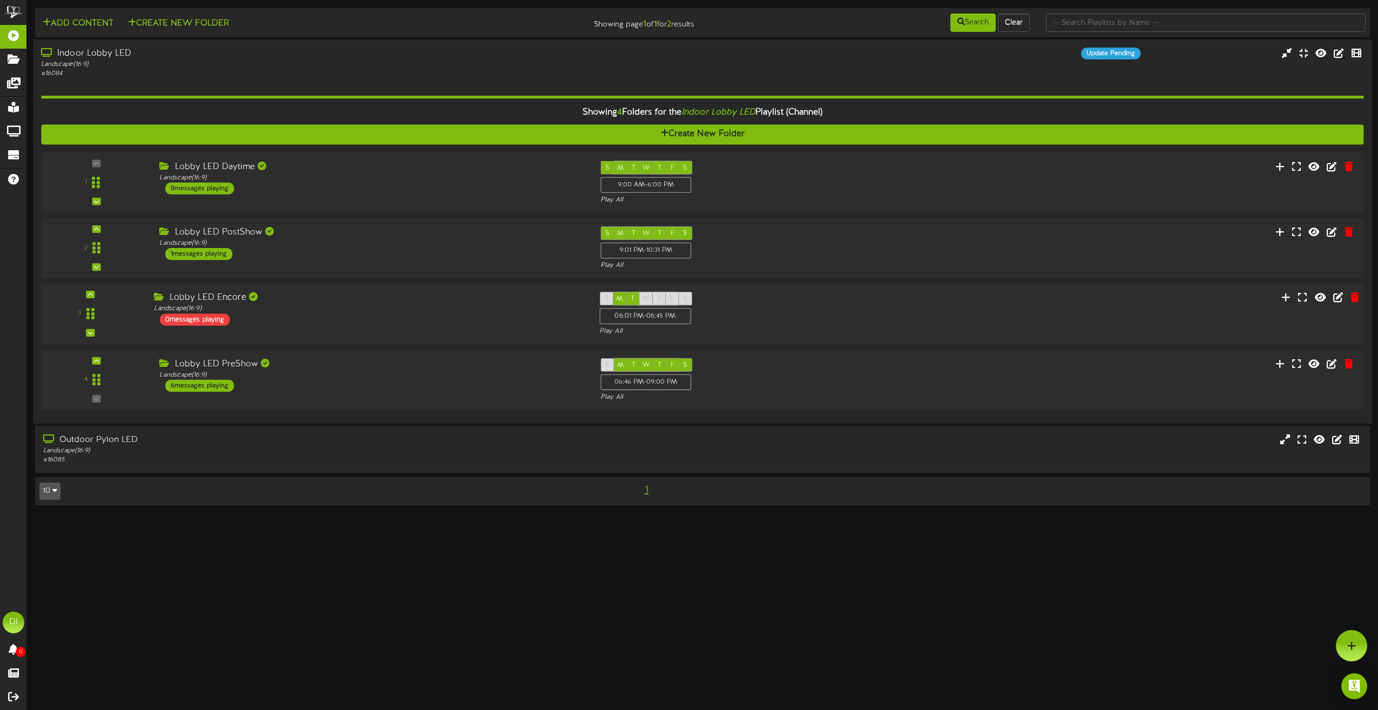
click at [828, 314] on div "S M T W T F S 06:01 PM - 06:45 PM Play All" at bounding box center [758, 314] width 334 height 44
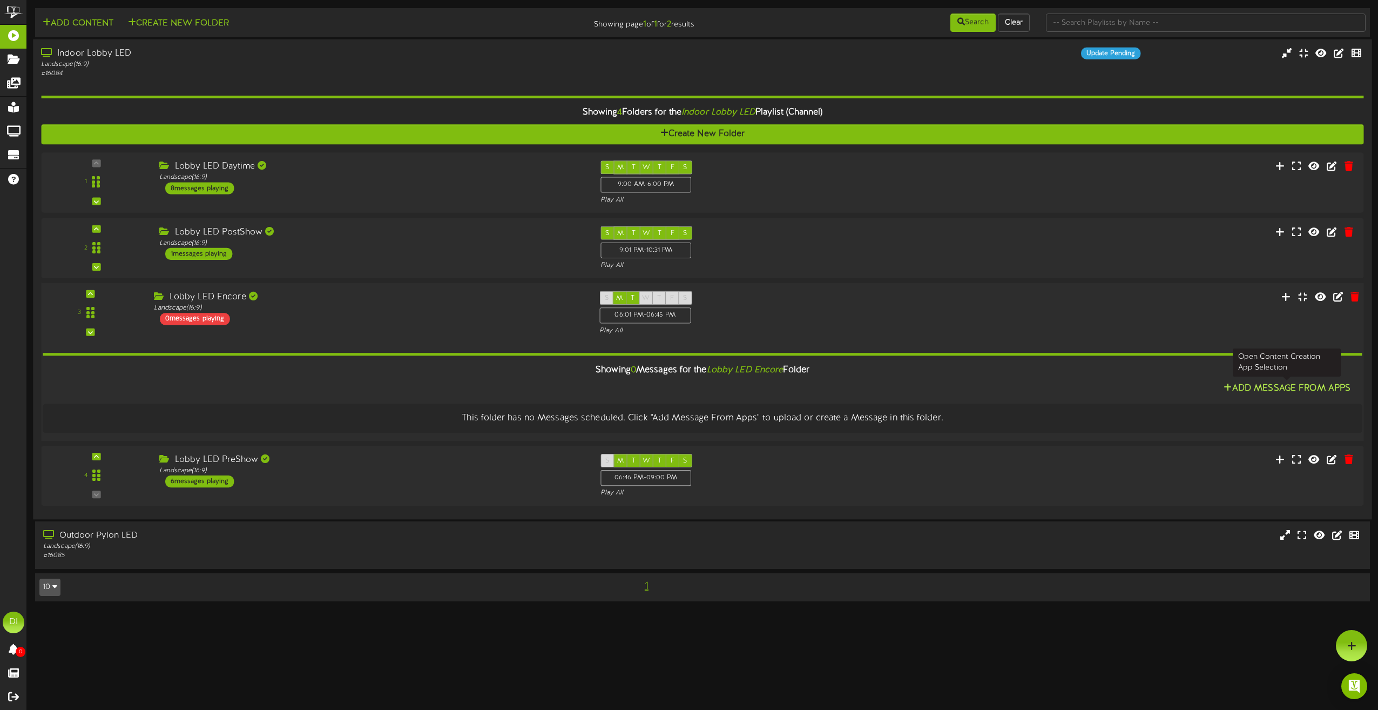
click at [1300, 386] on button "Add Message From Apps" at bounding box center [1286, 388] width 133 height 13
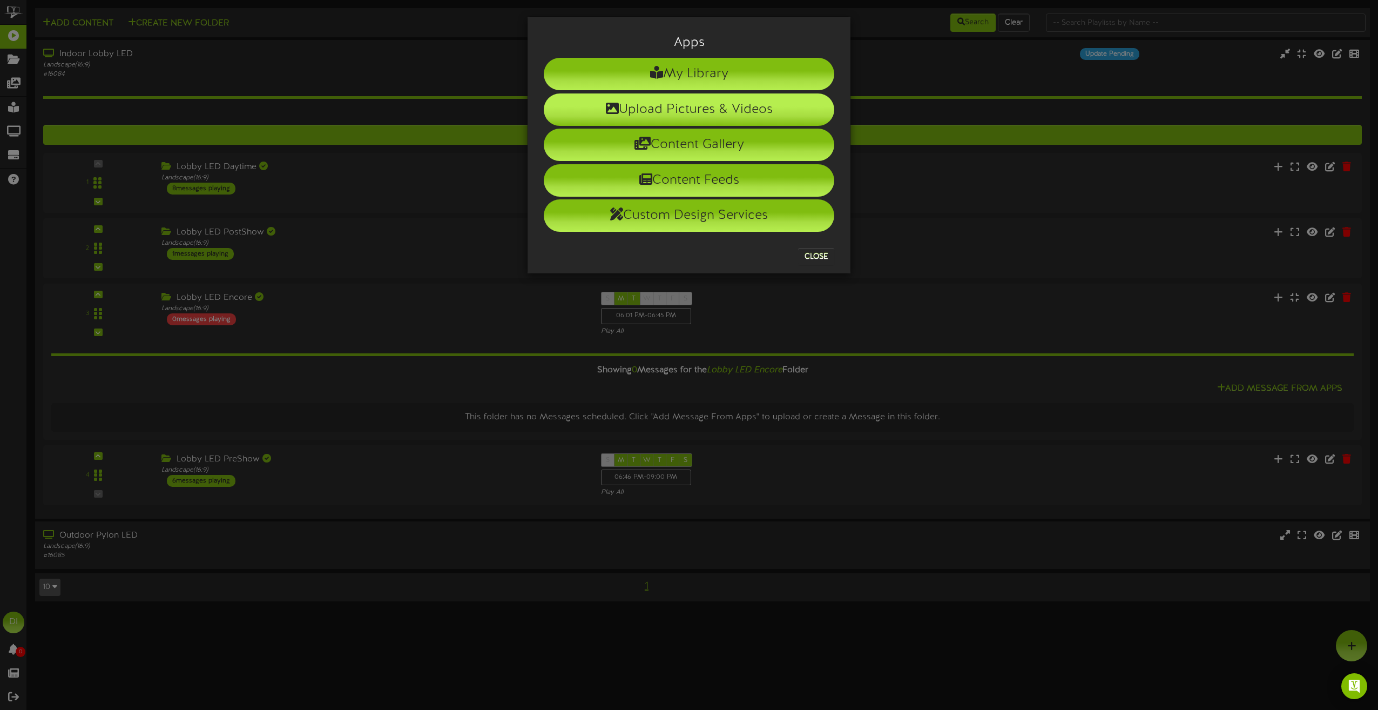
click at [721, 109] on li "Upload Pictures & Videos" at bounding box center [689, 109] width 291 height 32
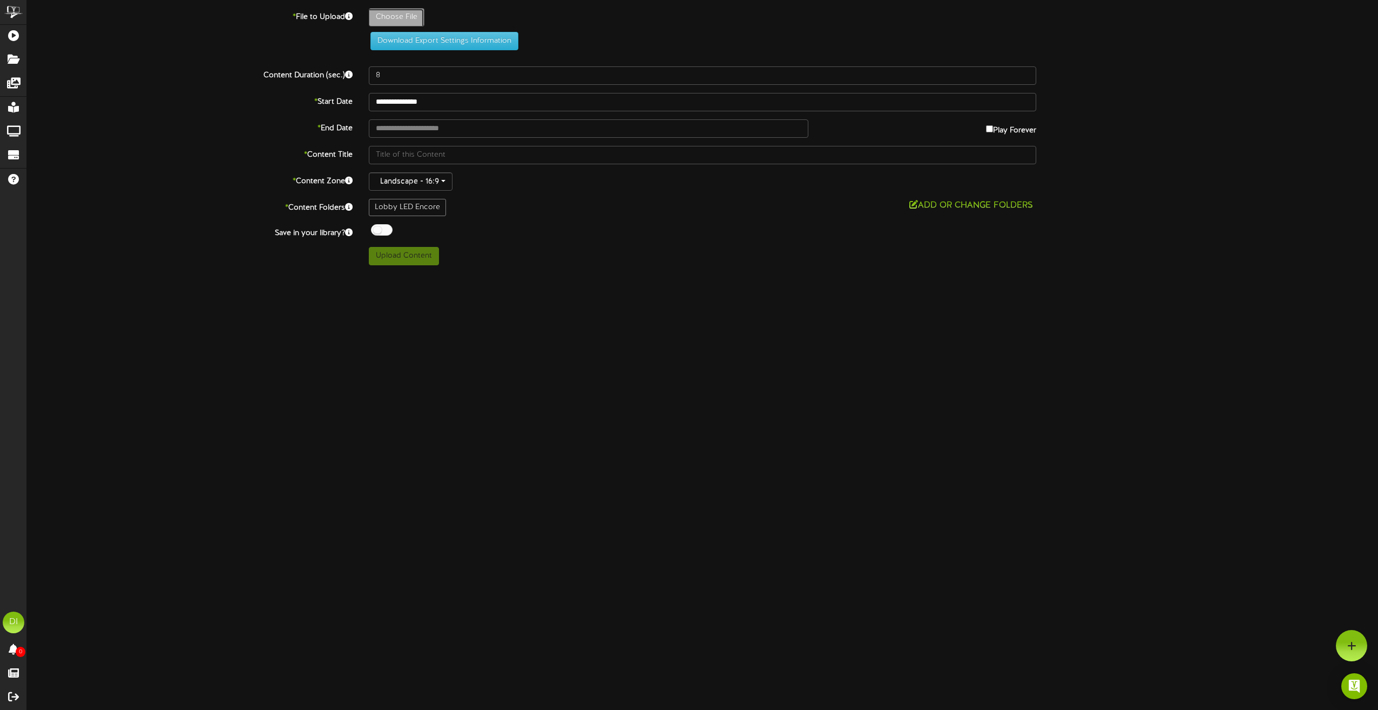
type input "**********"
type input "EncorebyCenterPointLogo_Card-01"
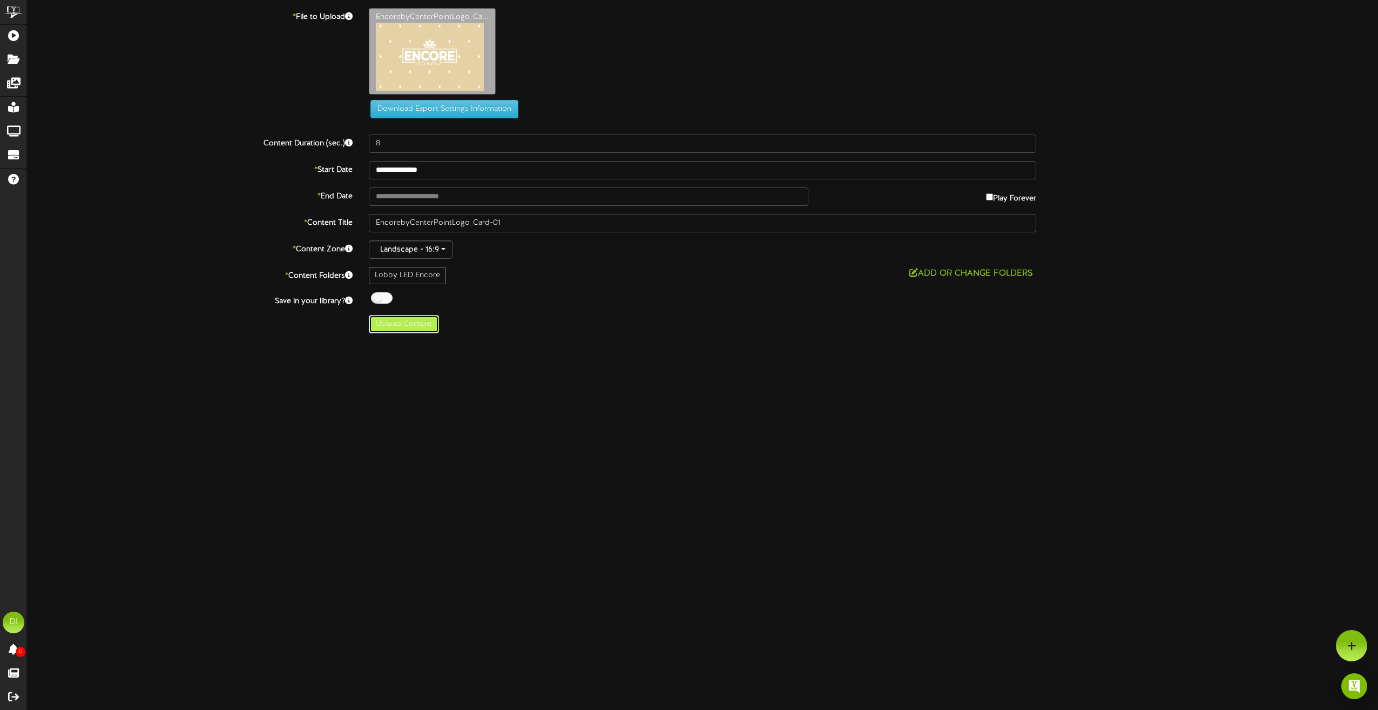
click at [429, 328] on button "Upload Content" at bounding box center [404, 324] width 70 height 18
type input "**********"
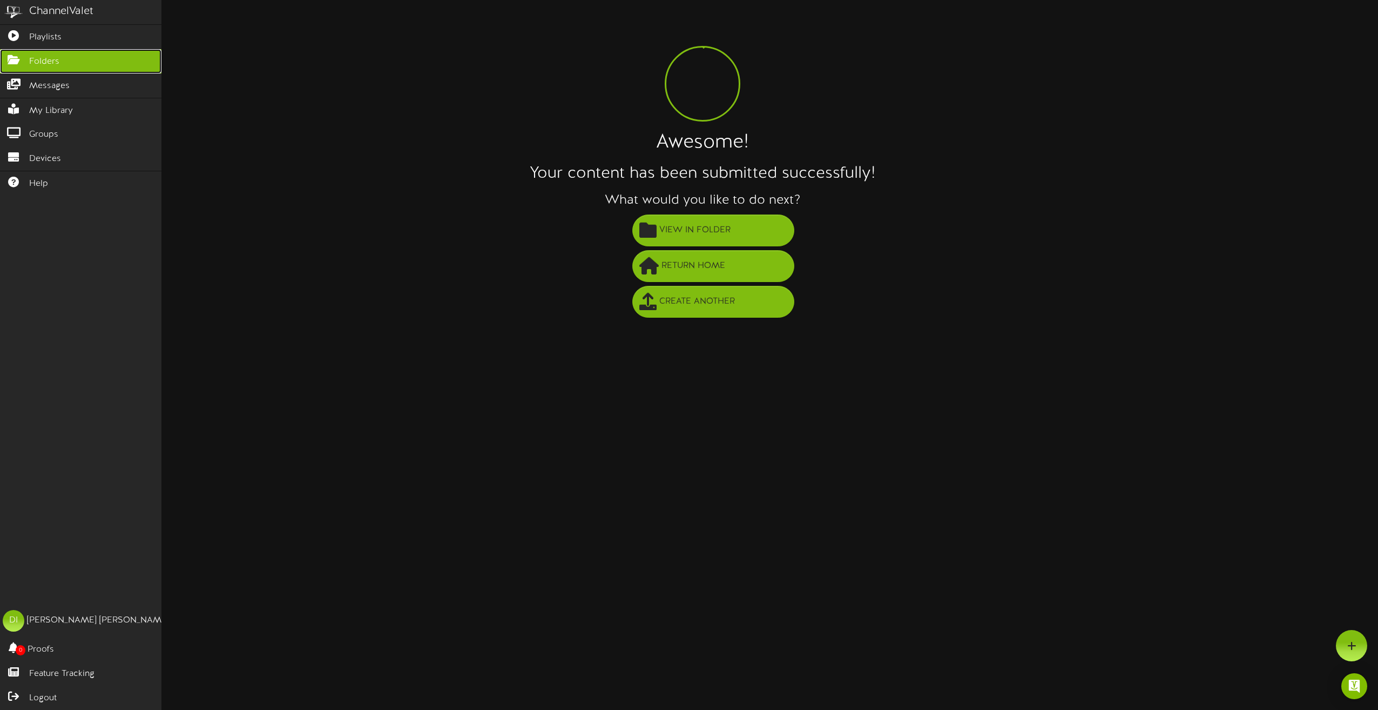
click at [45, 56] on span "Folders" at bounding box center [44, 62] width 30 height 12
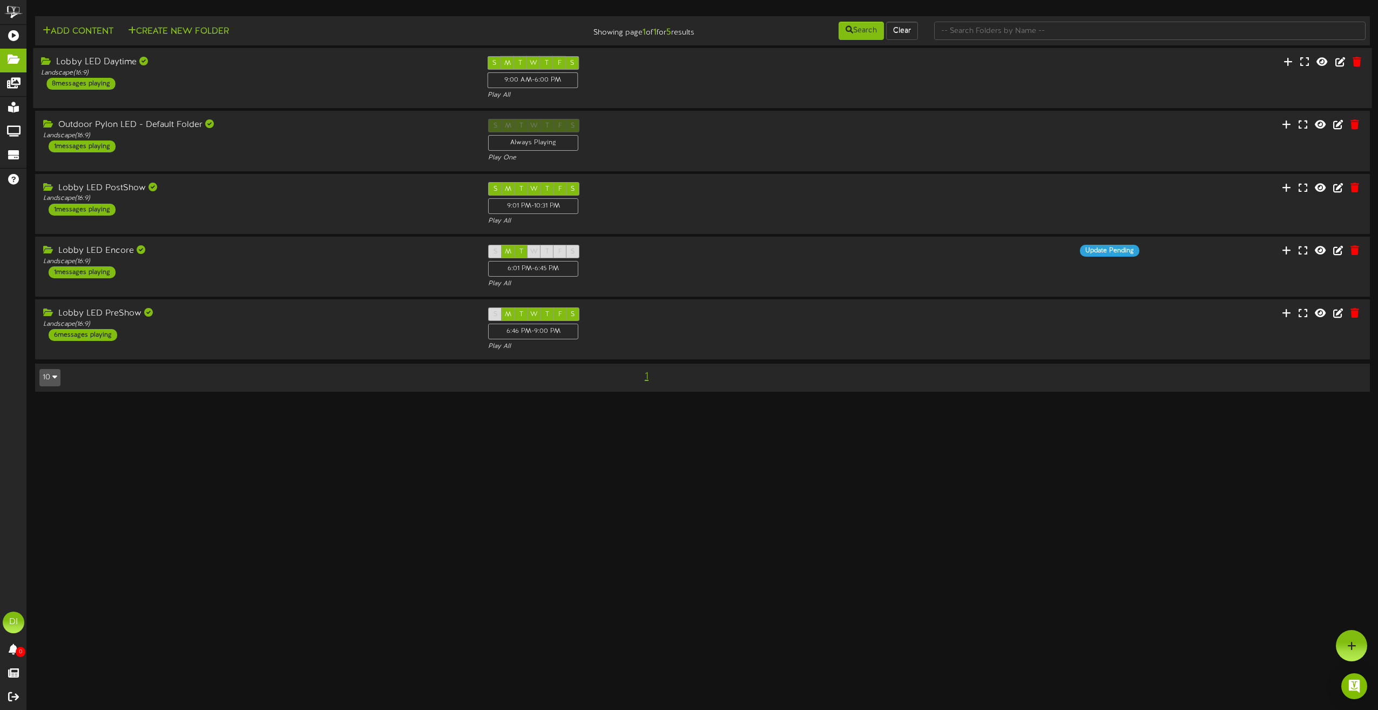
click at [652, 65] on div "S M T W T F S 9:00 AM - 6:00 PM Play All" at bounding box center [702, 78] width 446 height 44
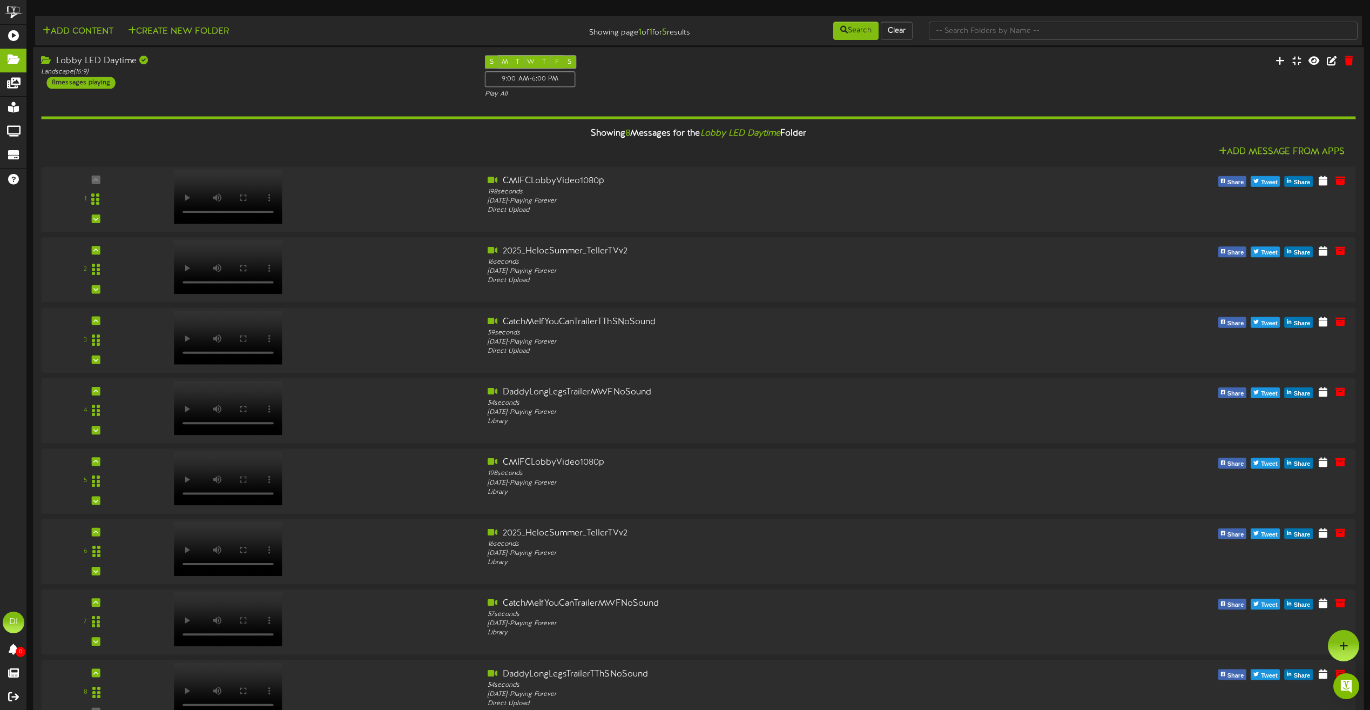
click at [652, 65] on div "S M T W T F S 9:00 AM - 6:00 PM Play All" at bounding box center [698, 77] width 443 height 44
